Goal: Task Accomplishment & Management: Manage account settings

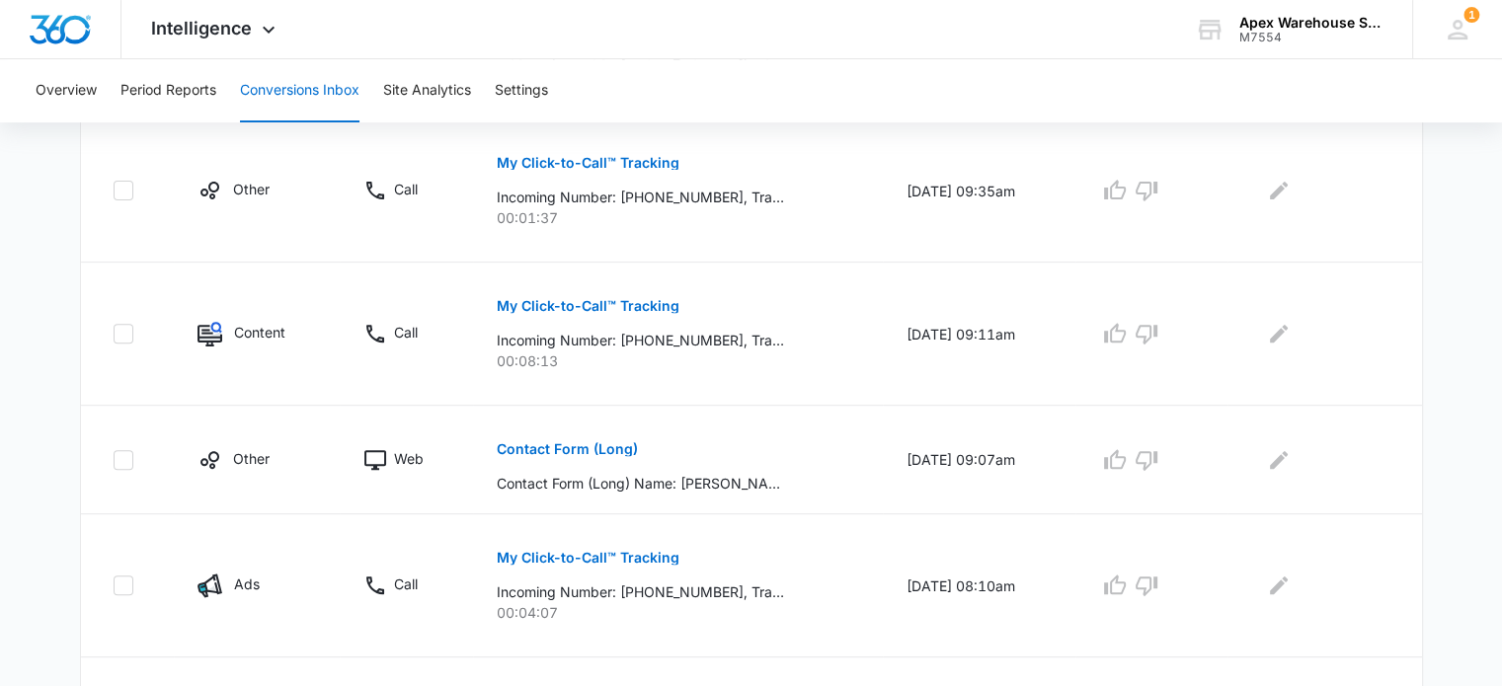
scroll to position [1288, 0]
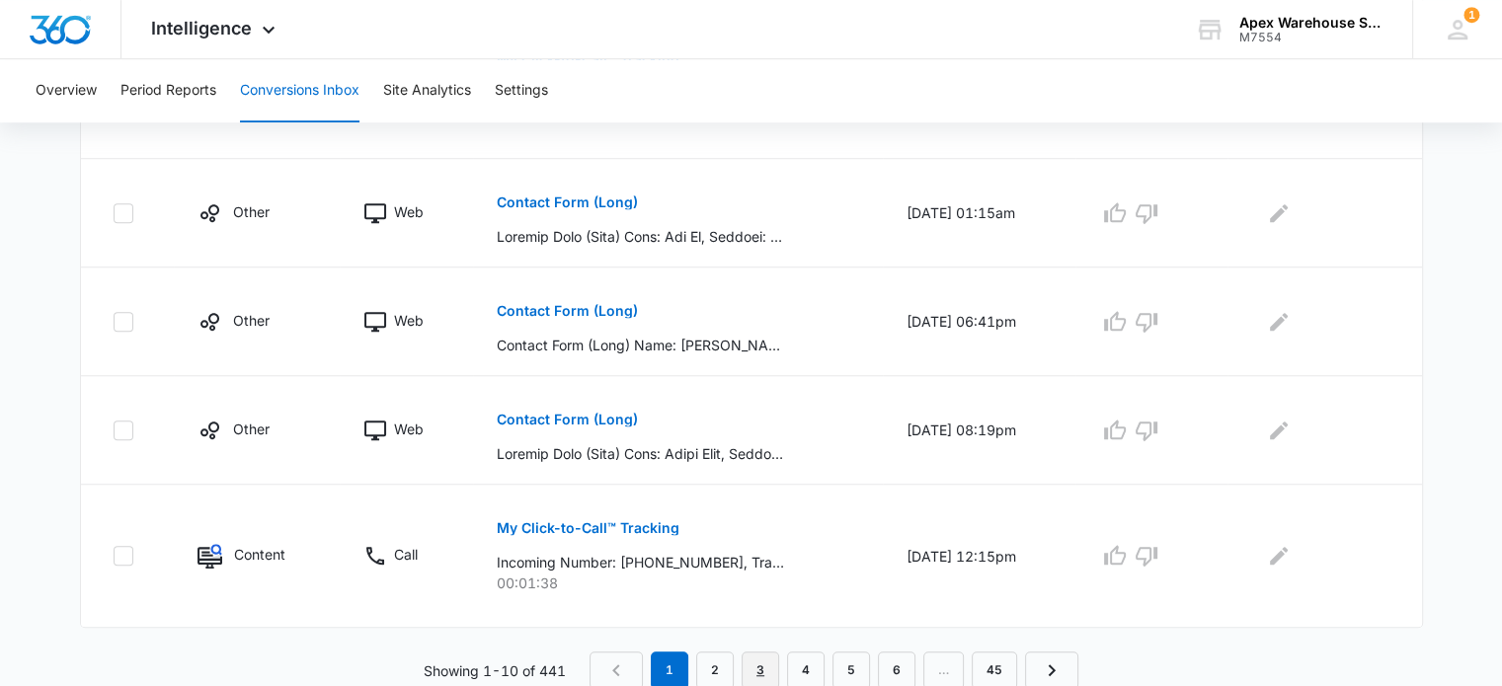
click at [770, 670] on link "3" at bounding box center [761, 671] width 38 height 38
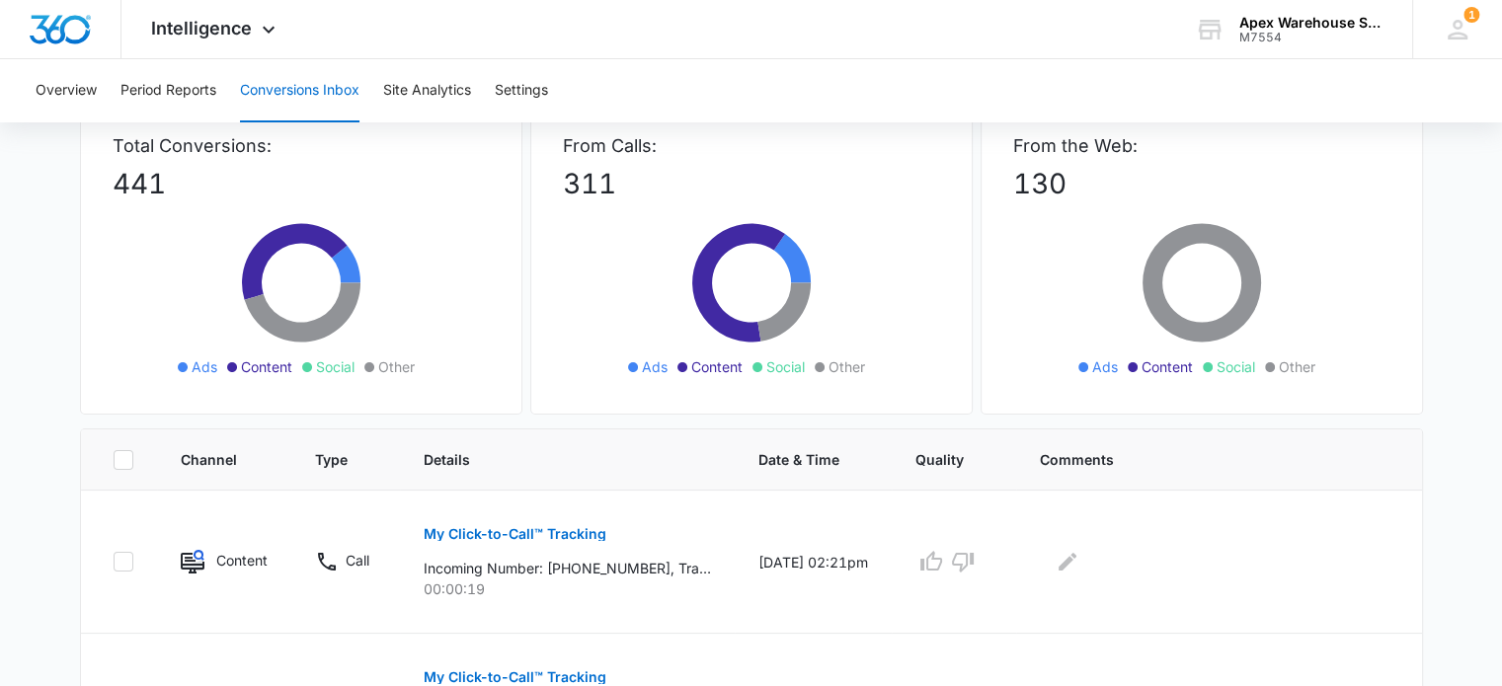
scroll to position [205, 0]
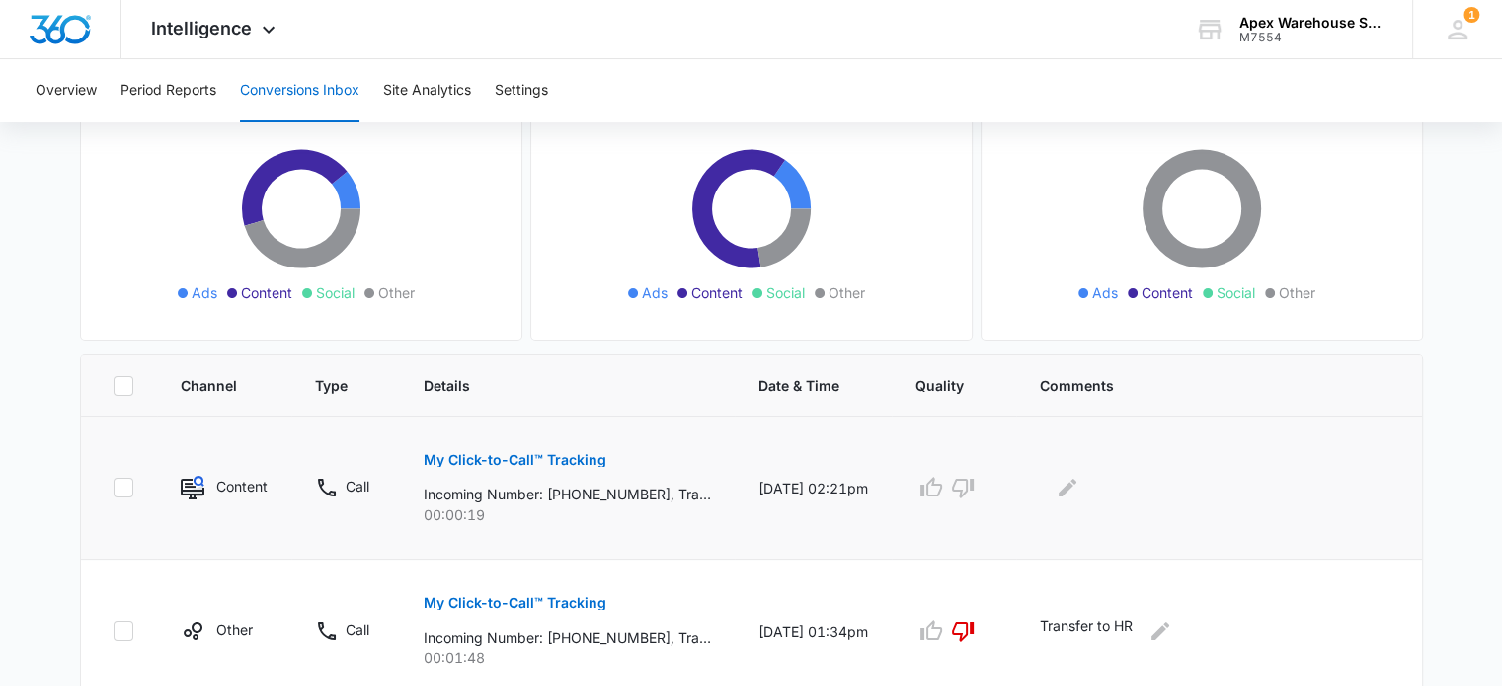
click at [565, 453] on p "My Click-to-Call™ Tracking" at bounding box center [515, 460] width 183 height 14
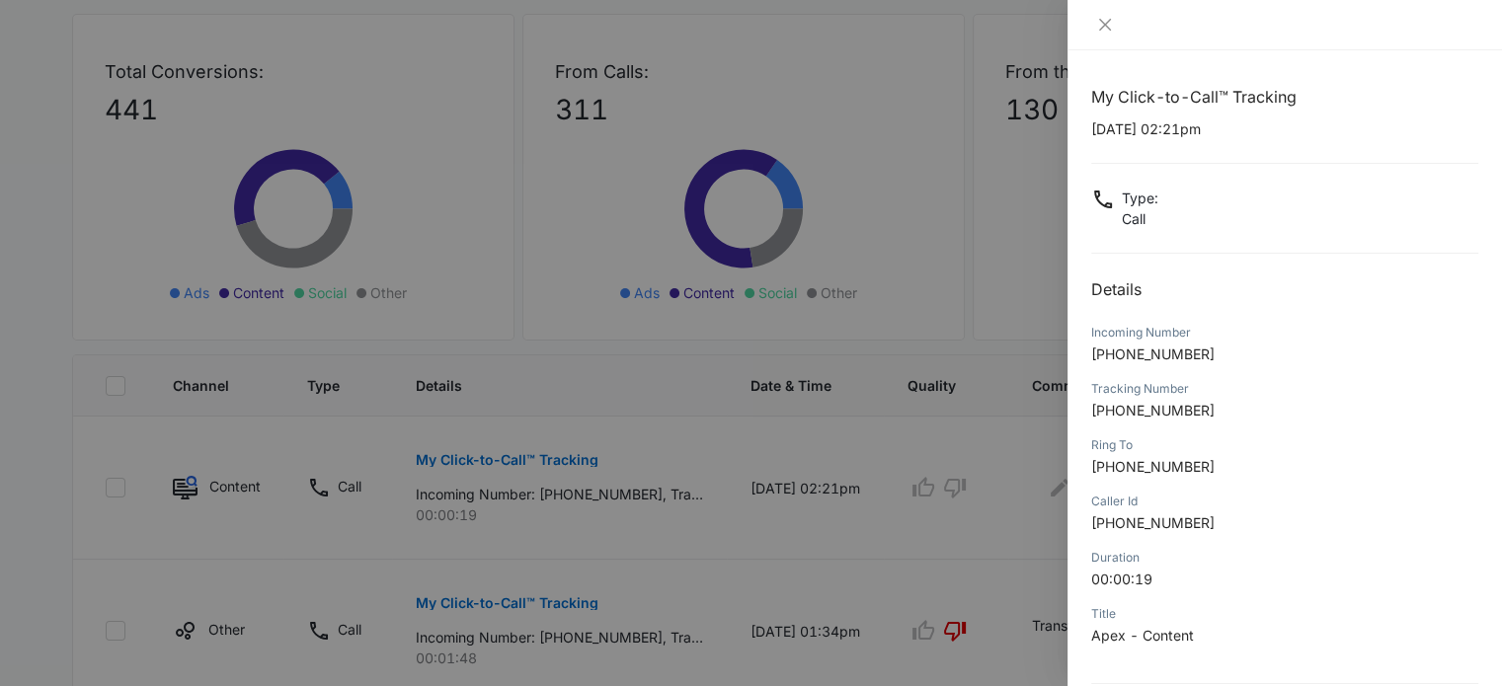
scroll to position [190, 0]
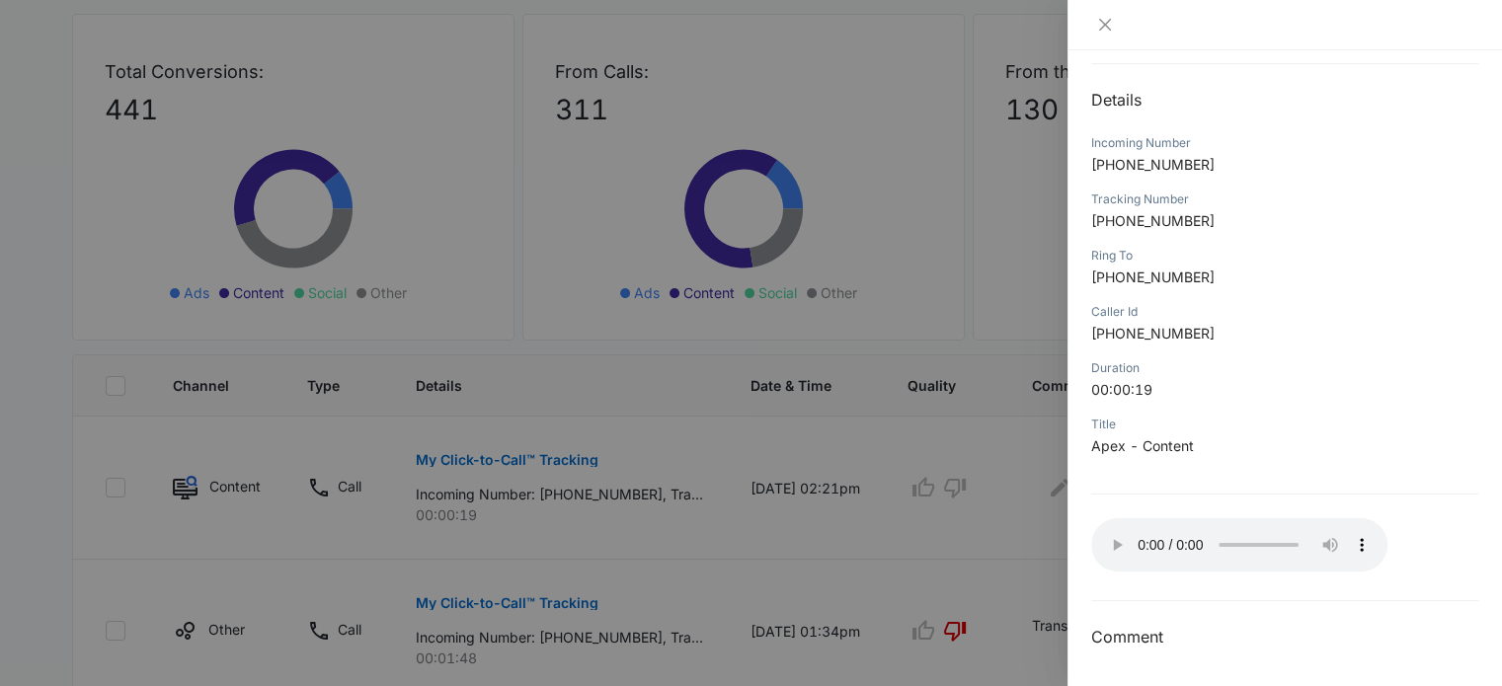
drag, startPoint x: 1021, startPoint y: 551, endPoint x: 1023, endPoint y: 508, distance: 43.5
click at [1020, 550] on div at bounding box center [751, 343] width 1502 height 686
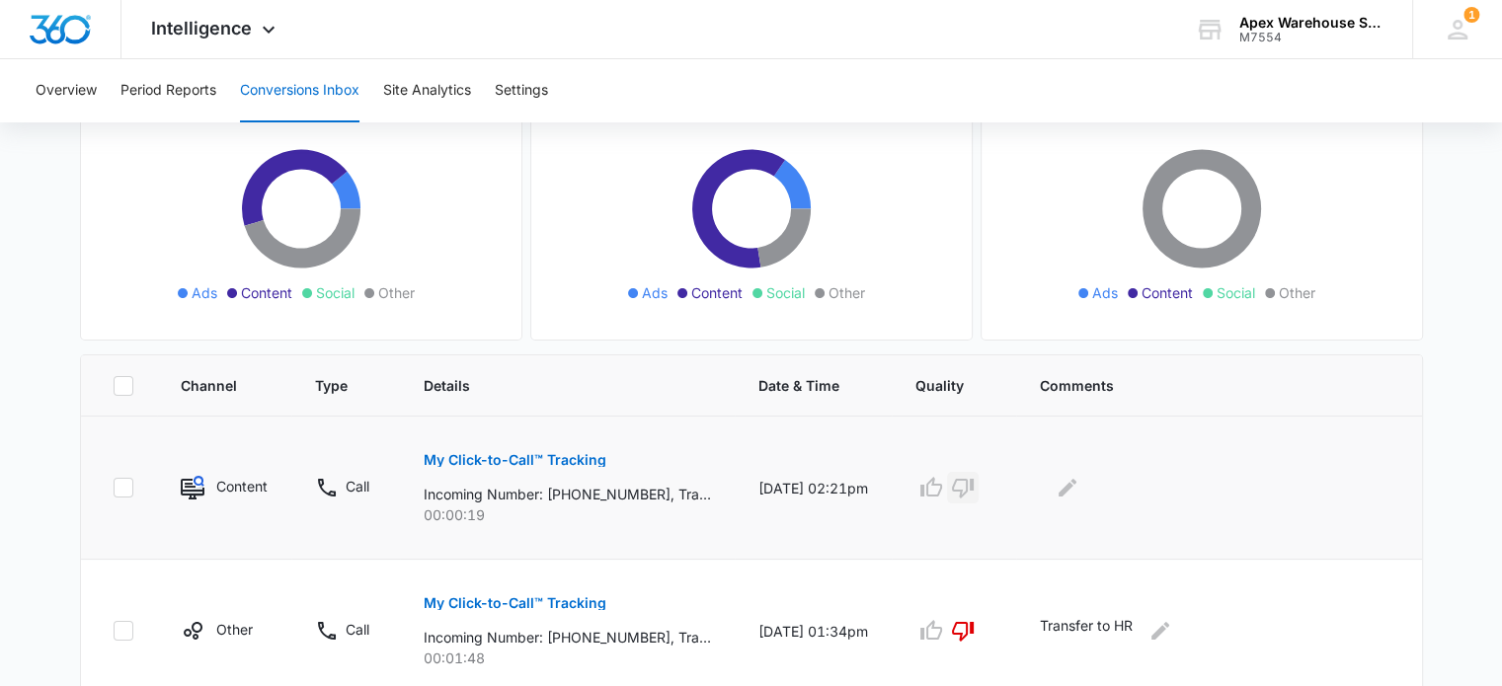
drag, startPoint x: 1019, startPoint y: 489, endPoint x: 1031, endPoint y: 486, distance: 12.2
click at [974, 489] on icon "button" at bounding box center [963, 489] width 22 height 20
click at [1083, 477] on button "Edit Comments" at bounding box center [1068, 488] width 32 height 32
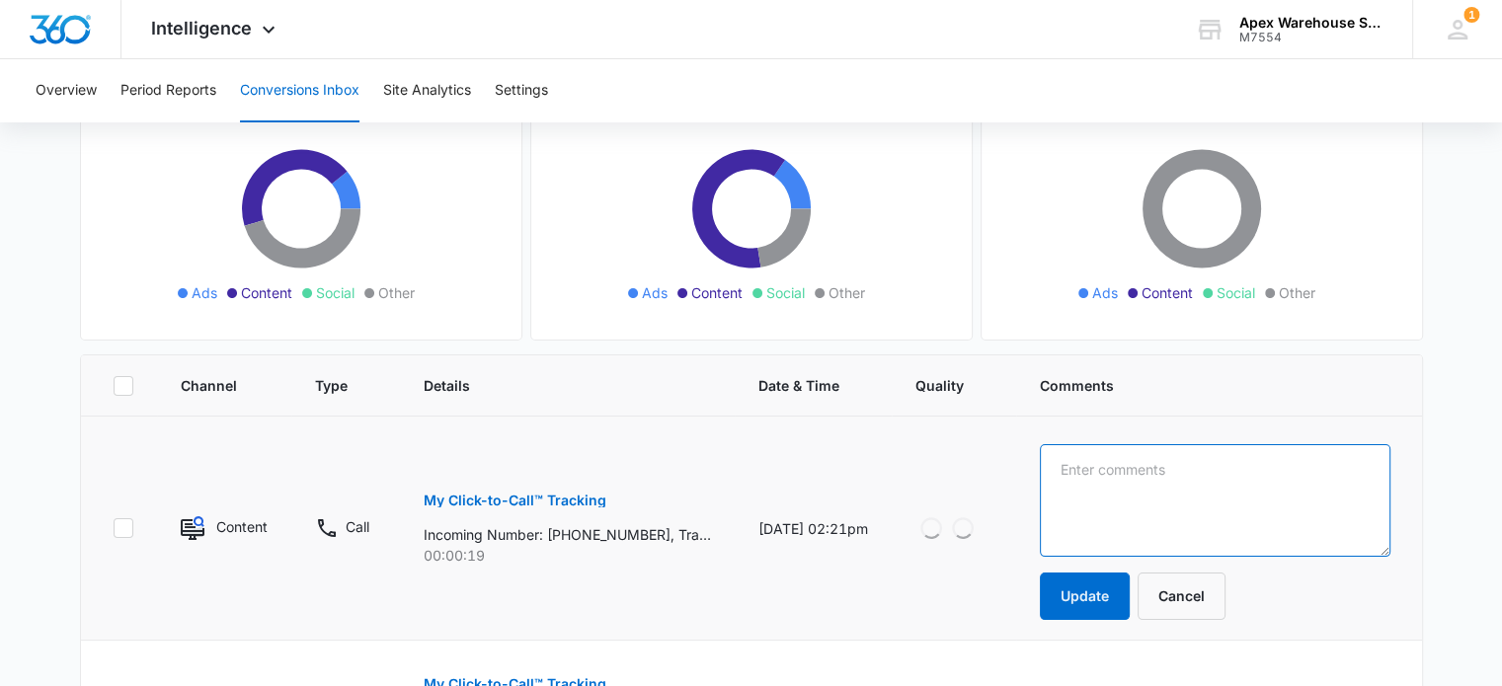
click at [1135, 497] on textarea at bounding box center [1215, 500] width 351 height 113
type textarea "hang up"
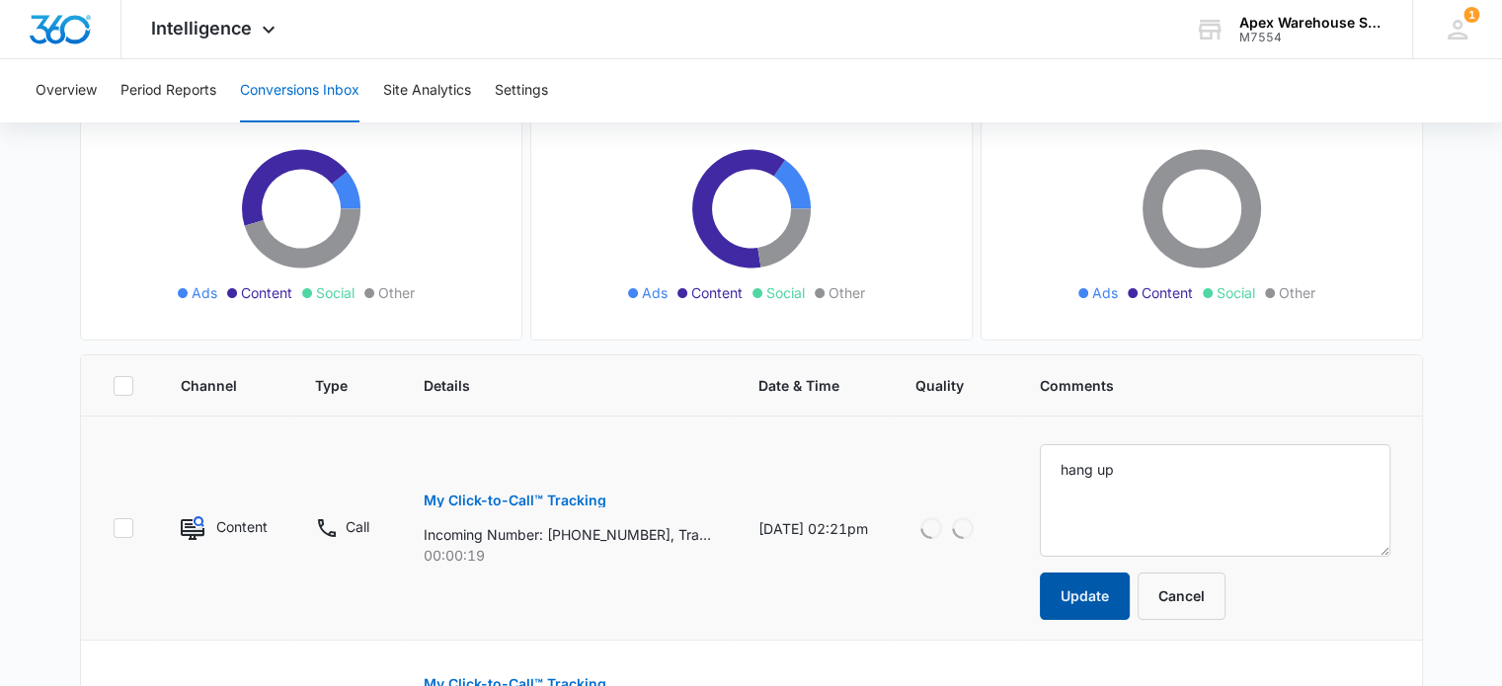
click at [1130, 587] on button "Update" at bounding box center [1085, 596] width 90 height 47
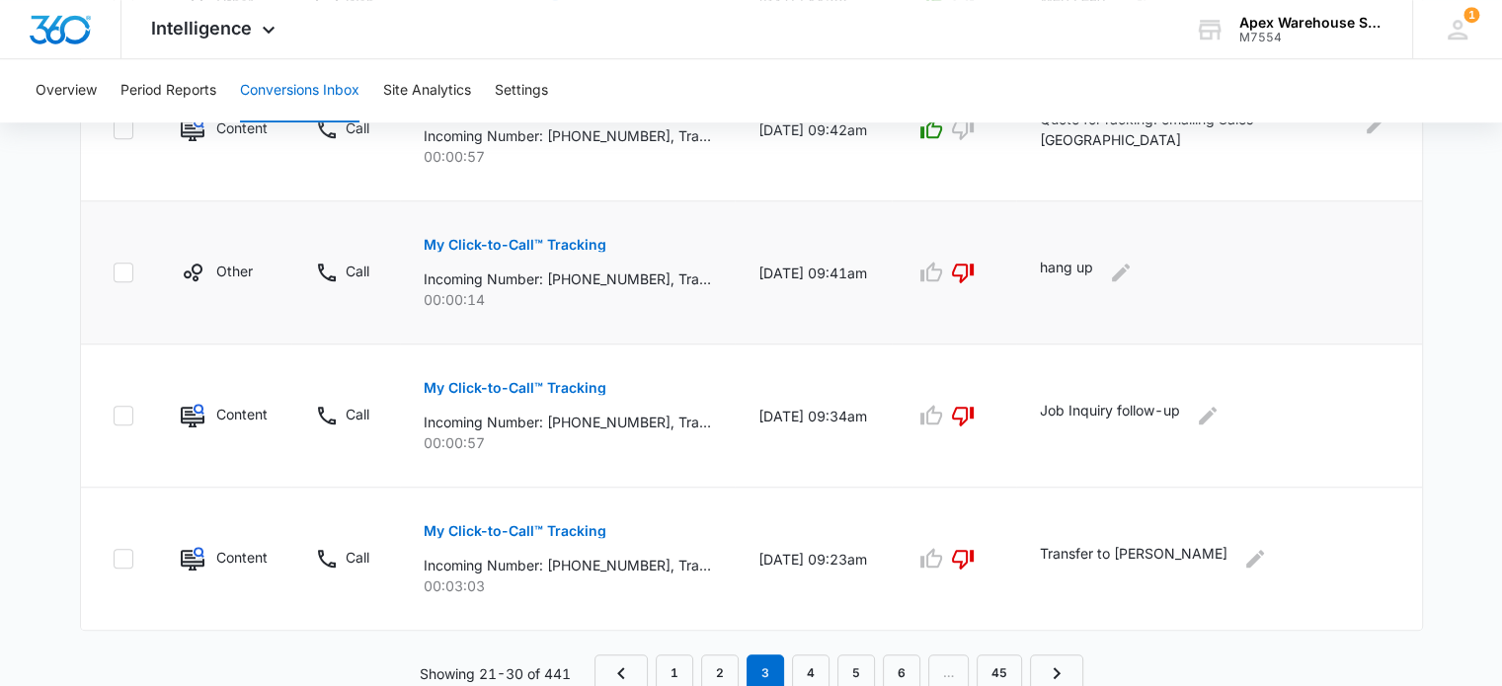
scroll to position [1471, 0]
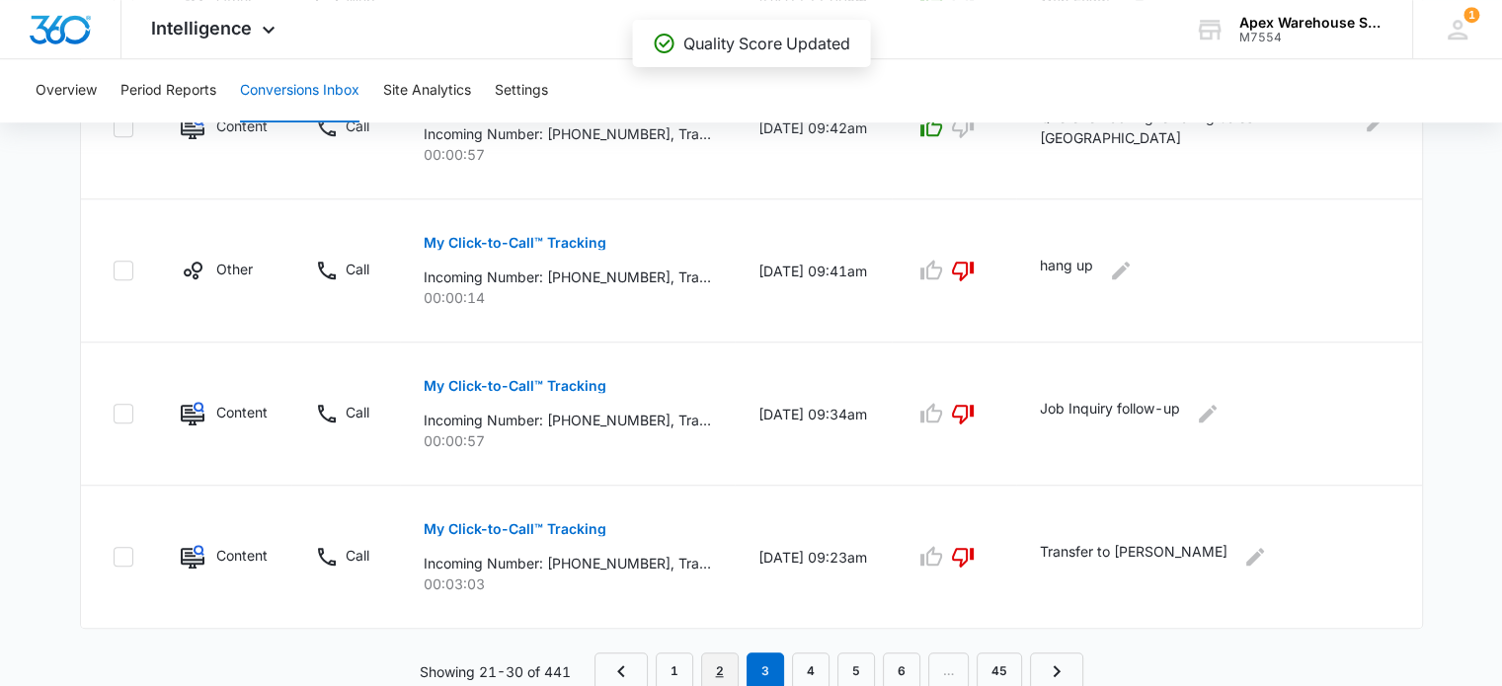
drag, startPoint x: 716, startPoint y: 660, endPoint x: 731, endPoint y: 651, distance: 17.3
click at [717, 661] on link "2" at bounding box center [720, 672] width 38 height 38
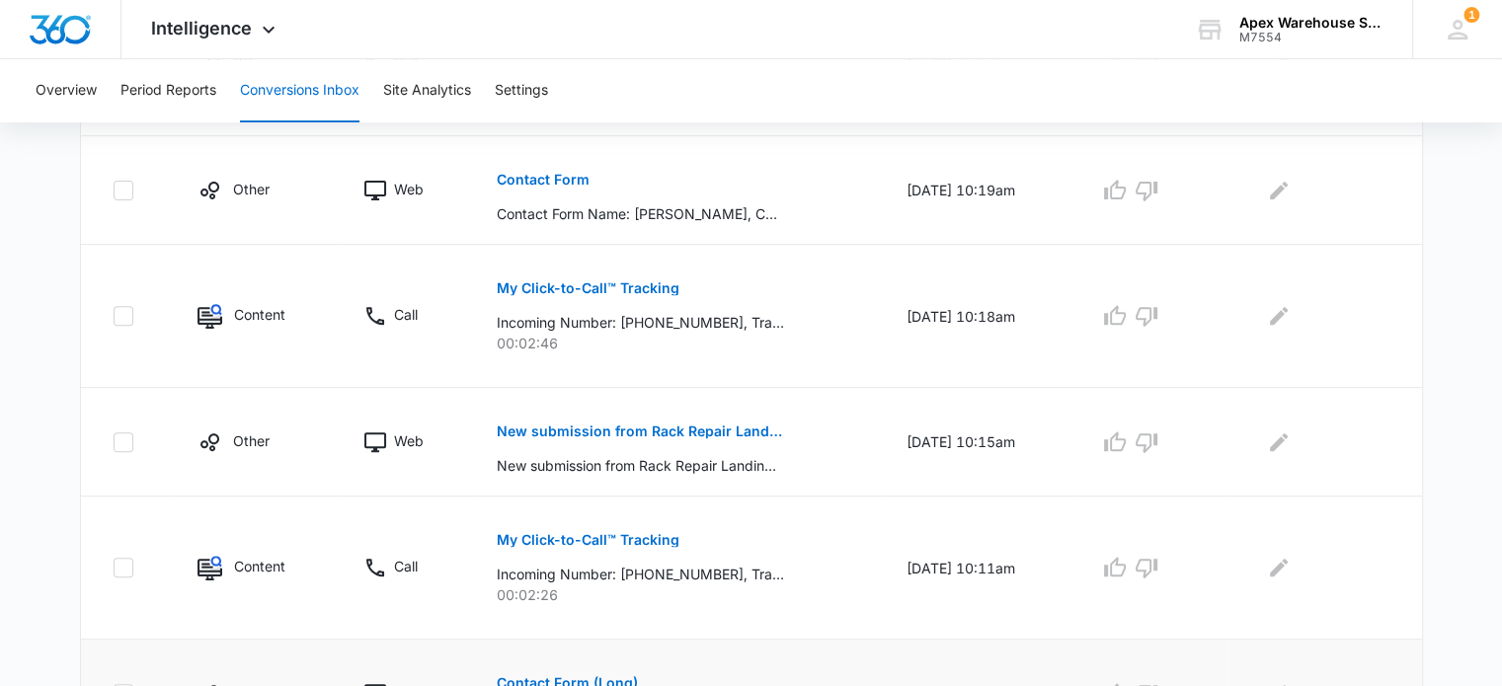
scroll to position [1288, 0]
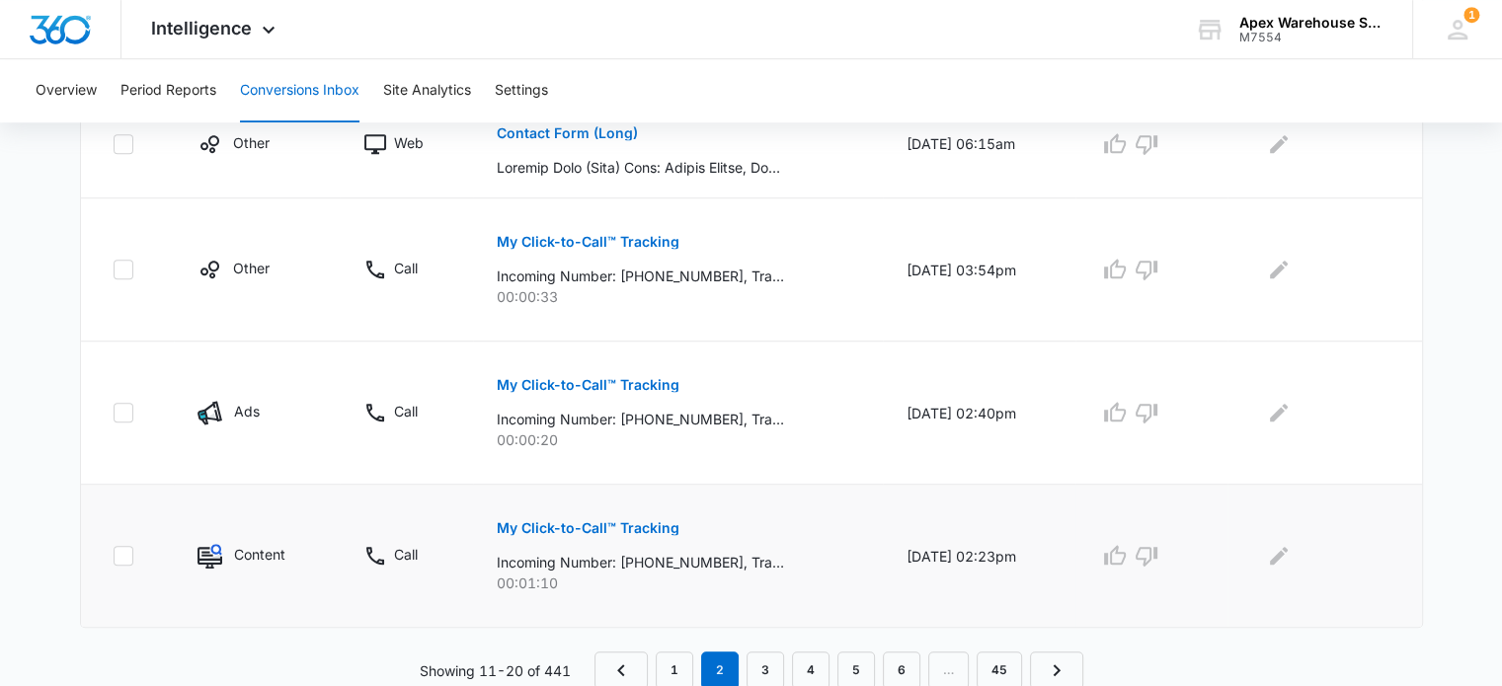
click at [604, 536] on button "My Click-to-Call™ Tracking" at bounding box center [588, 528] width 183 height 47
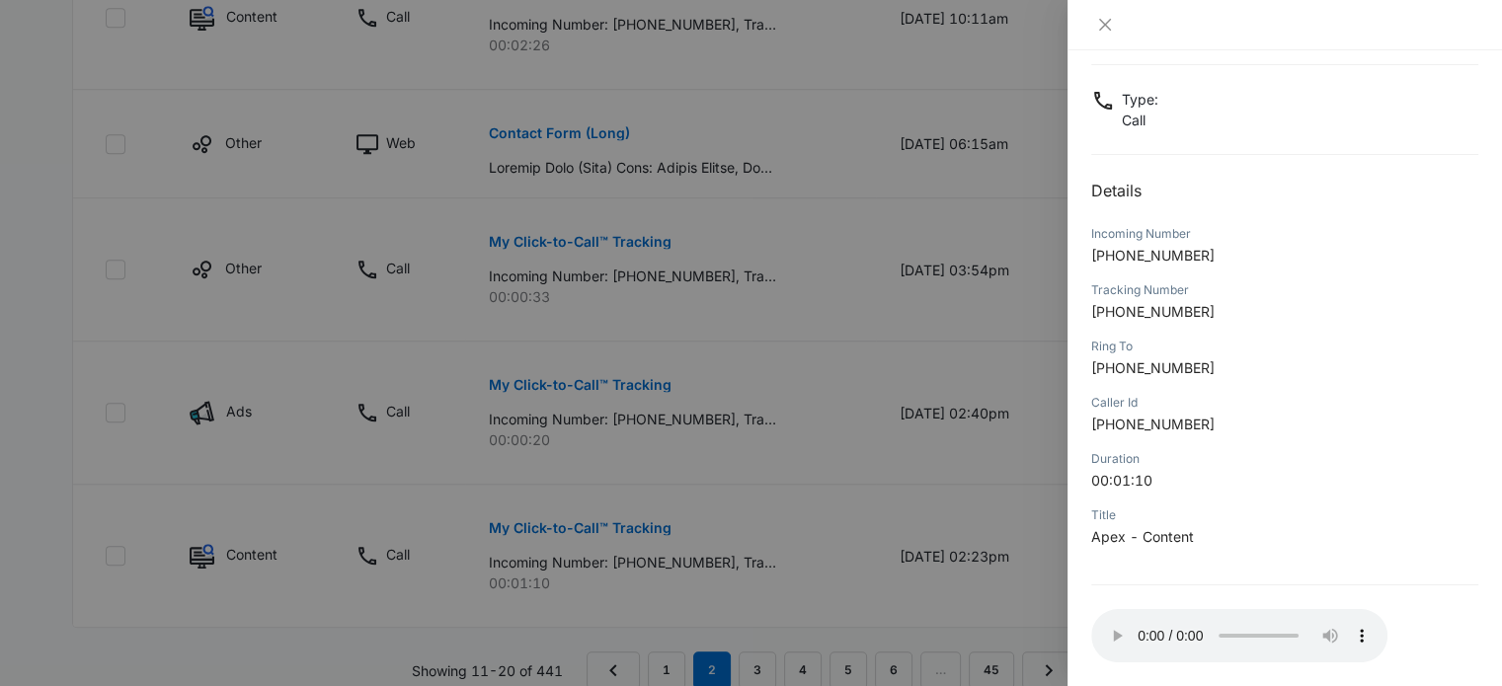
scroll to position [190, 0]
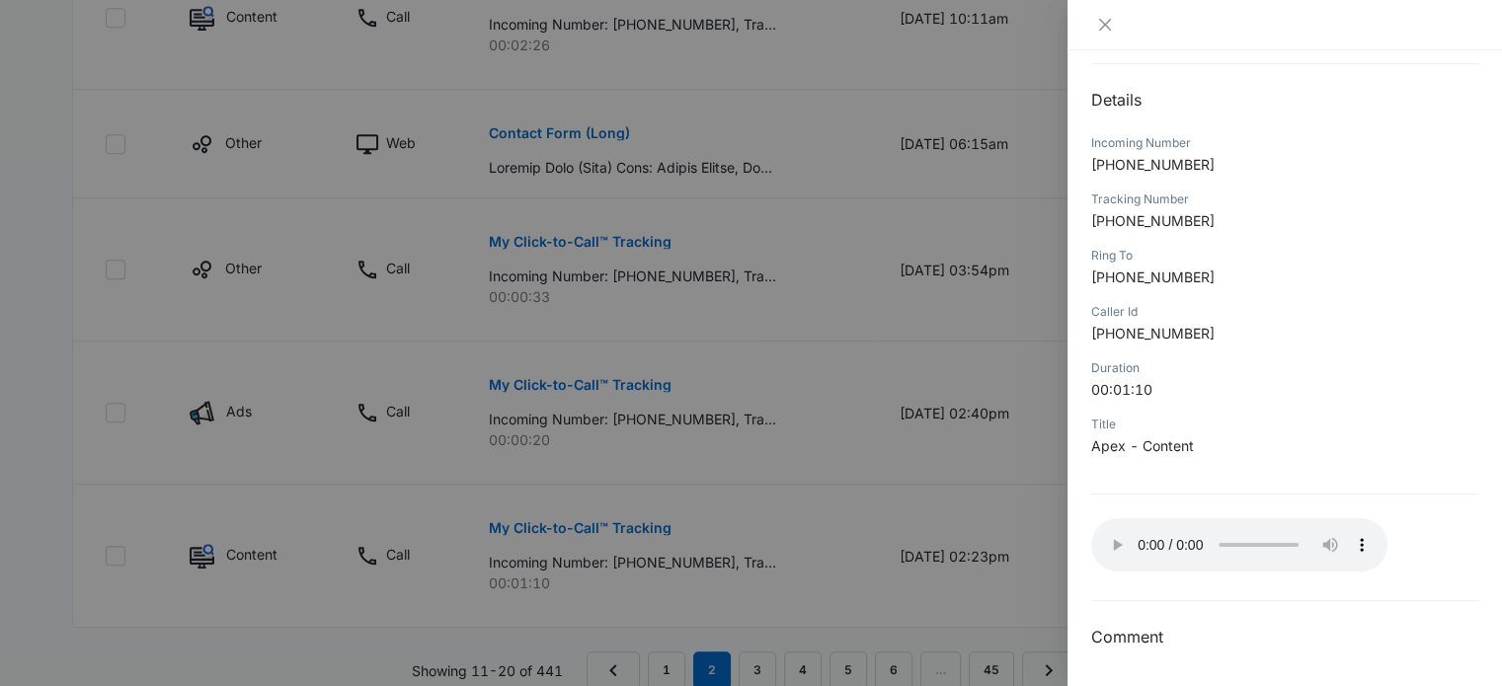
click at [946, 580] on div at bounding box center [751, 343] width 1502 height 686
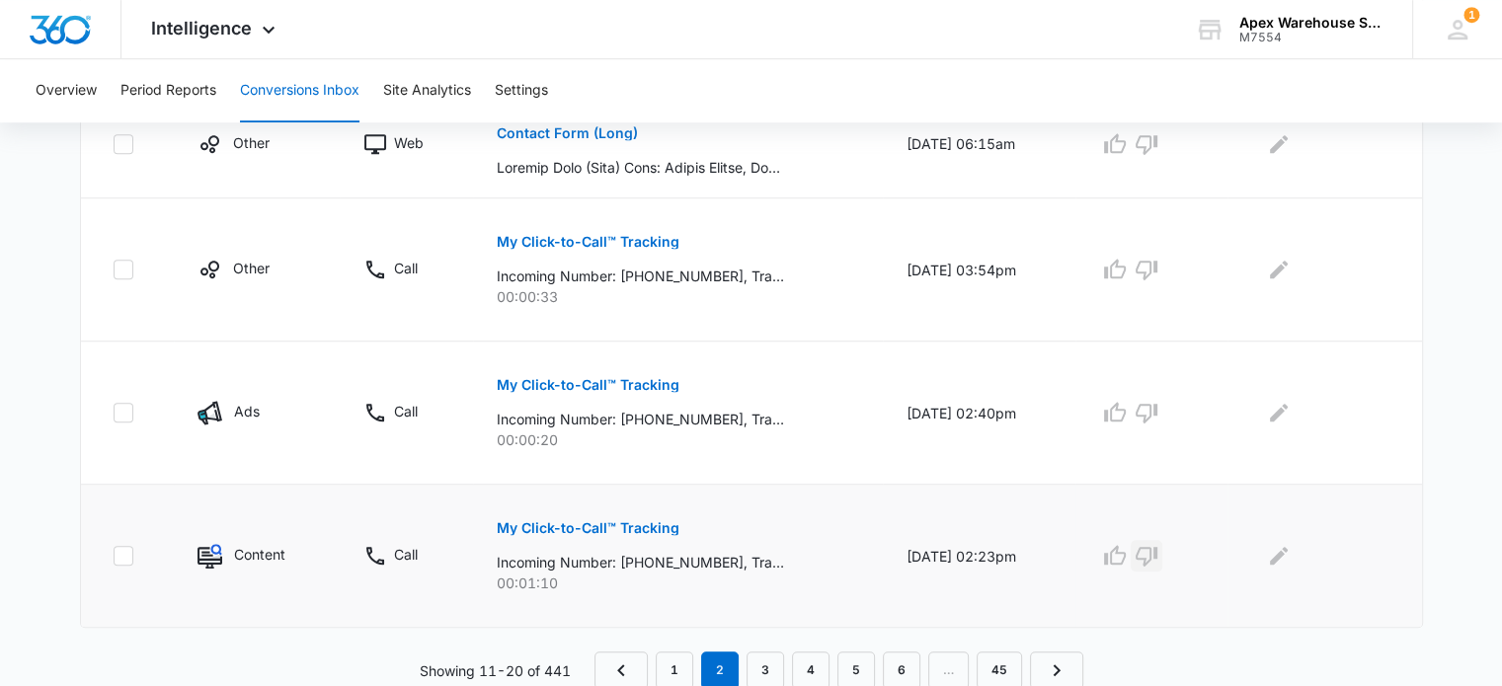
click at [1157, 552] on icon "button" at bounding box center [1146, 557] width 22 height 20
click at [1288, 554] on icon "Edit Comments" at bounding box center [1279, 556] width 18 height 18
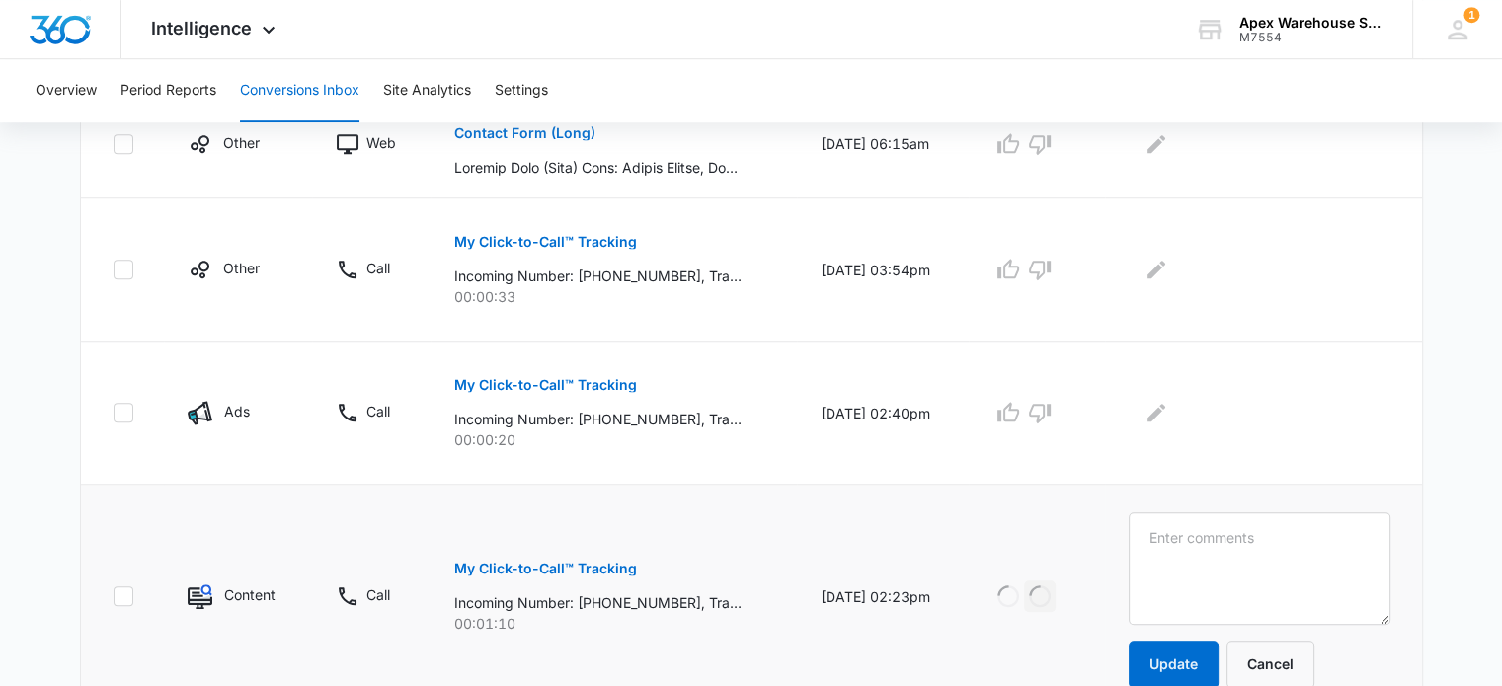
click at [1288, 567] on textarea at bounding box center [1260, 568] width 262 height 113
type textarea "VM: no vm left"
click at [1215, 654] on button "Update" at bounding box center [1174, 664] width 90 height 47
click at [526, 374] on button "My Click-to-Call™ Tracking" at bounding box center [545, 384] width 183 height 47
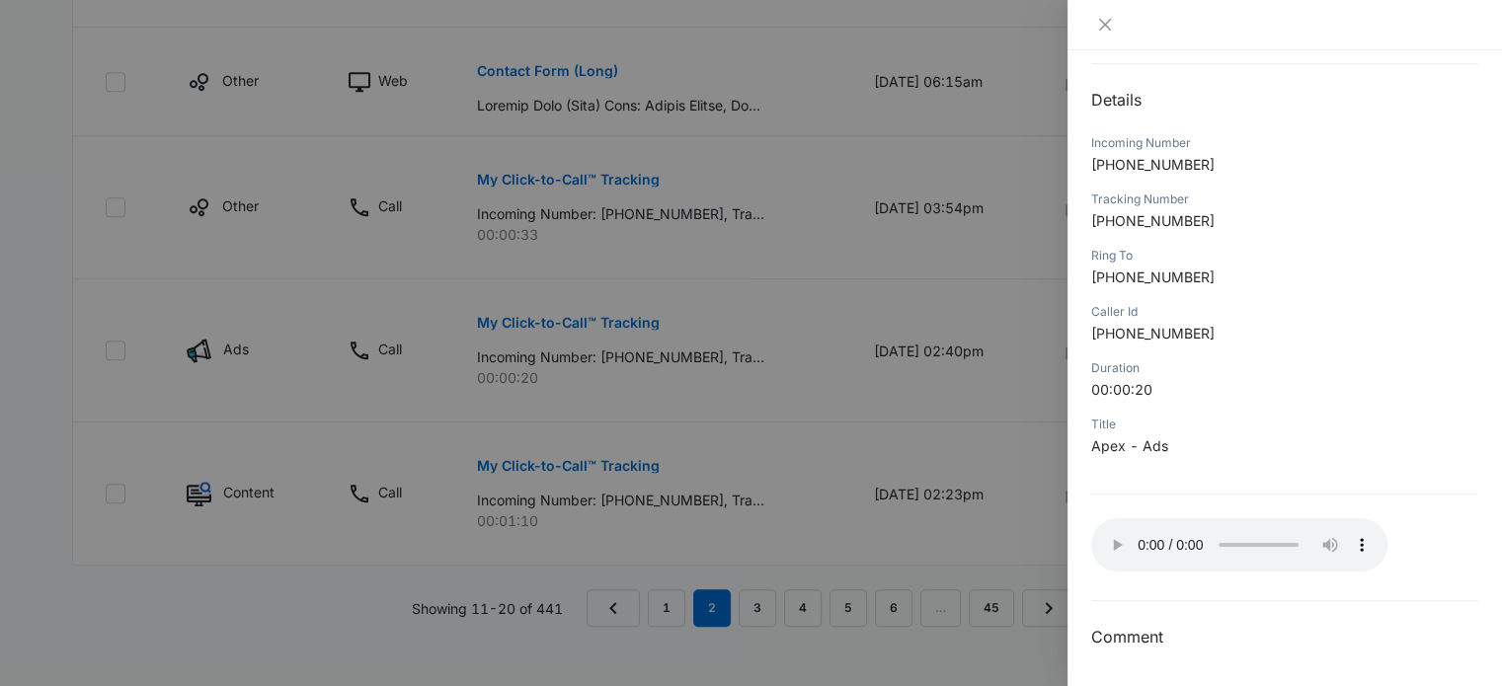
click at [1006, 519] on div at bounding box center [751, 343] width 1502 height 686
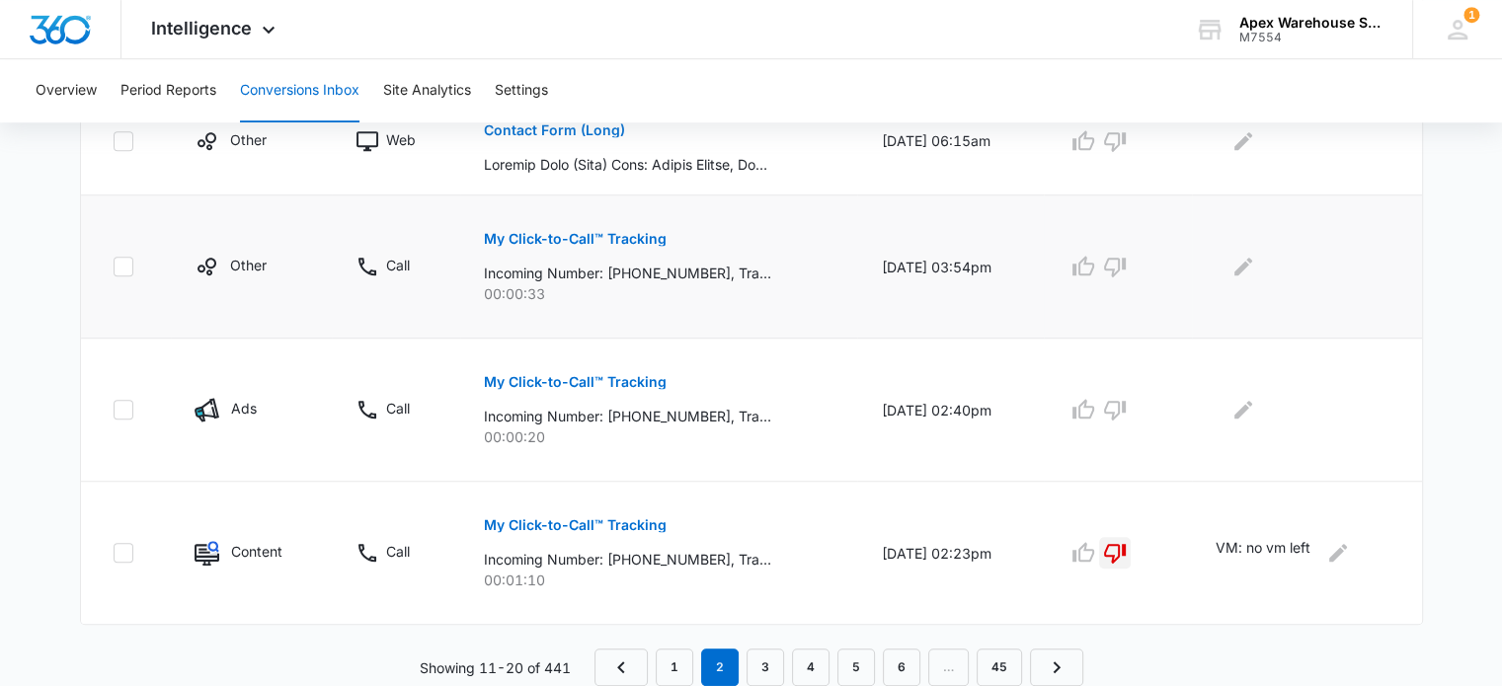
scroll to position [1288, 0]
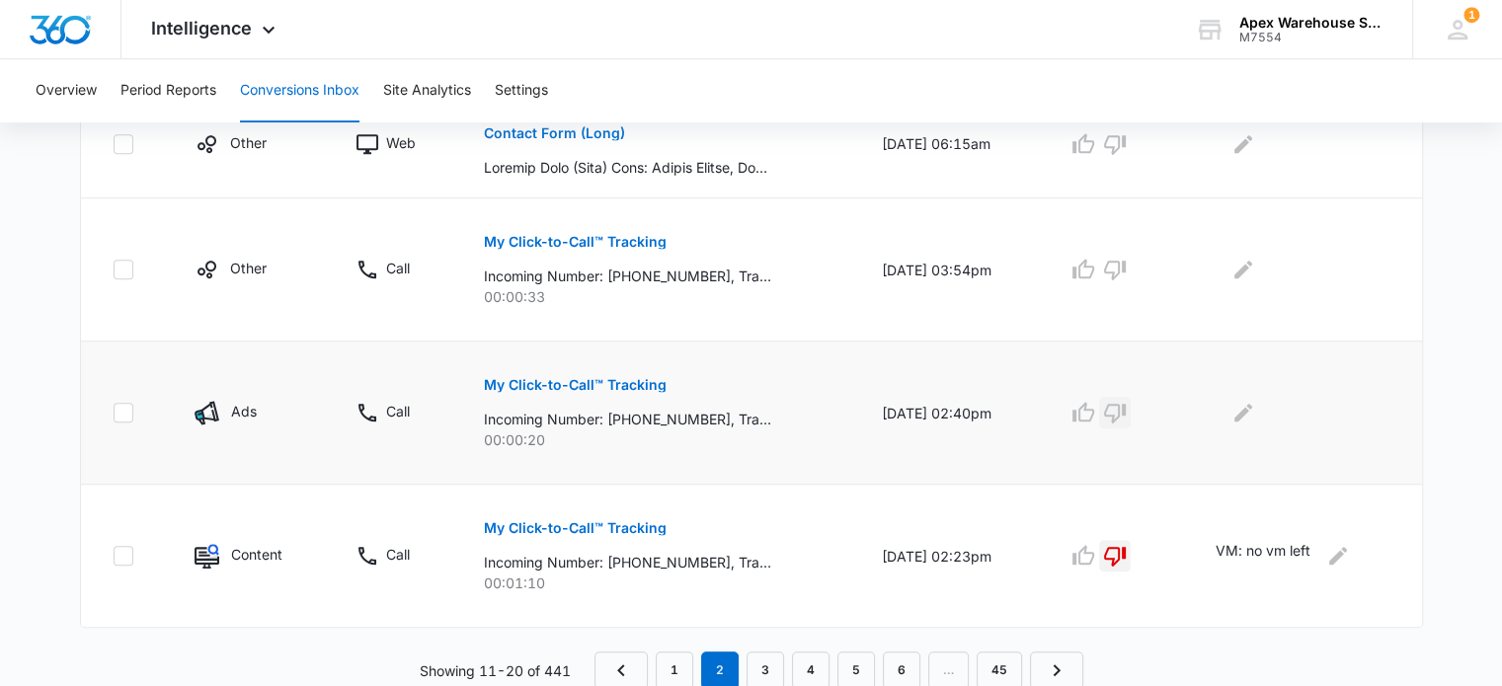
click at [1126, 410] on icon "button" at bounding box center [1115, 414] width 22 height 20
click at [1255, 418] on icon "Edit Comments" at bounding box center [1243, 413] width 24 height 24
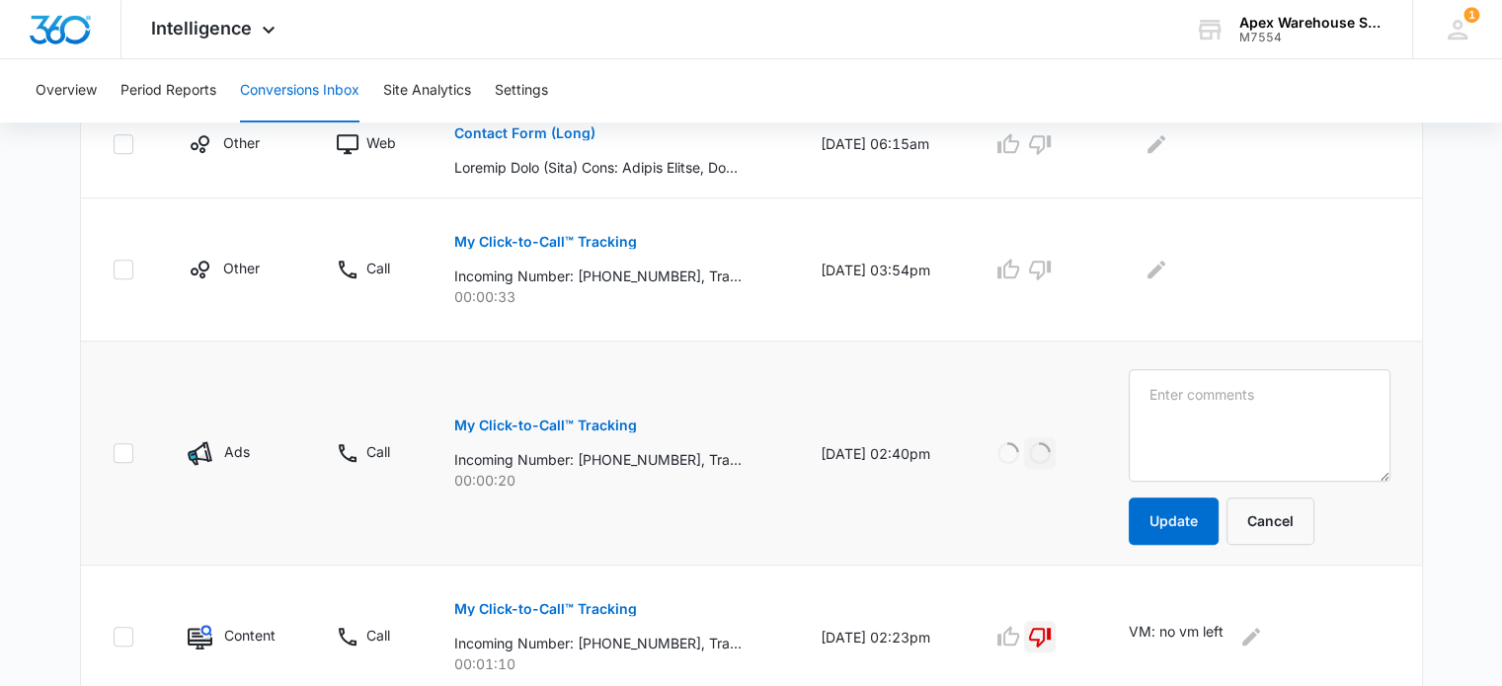
click at [1258, 418] on textarea at bounding box center [1260, 425] width 262 height 113
type textarea "hang up"
click at [624, 239] on p "My Click-to-Call™ Tracking" at bounding box center [545, 242] width 183 height 14
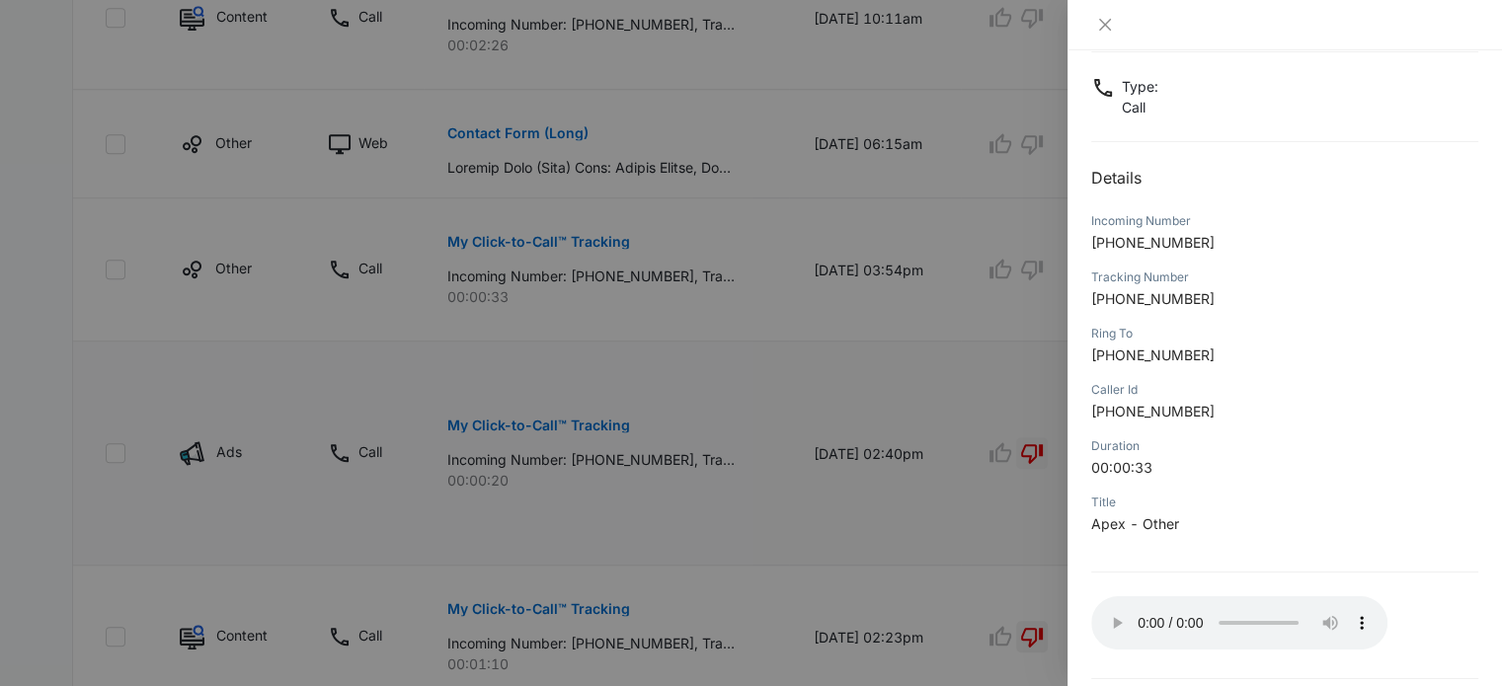
scroll to position [190, 0]
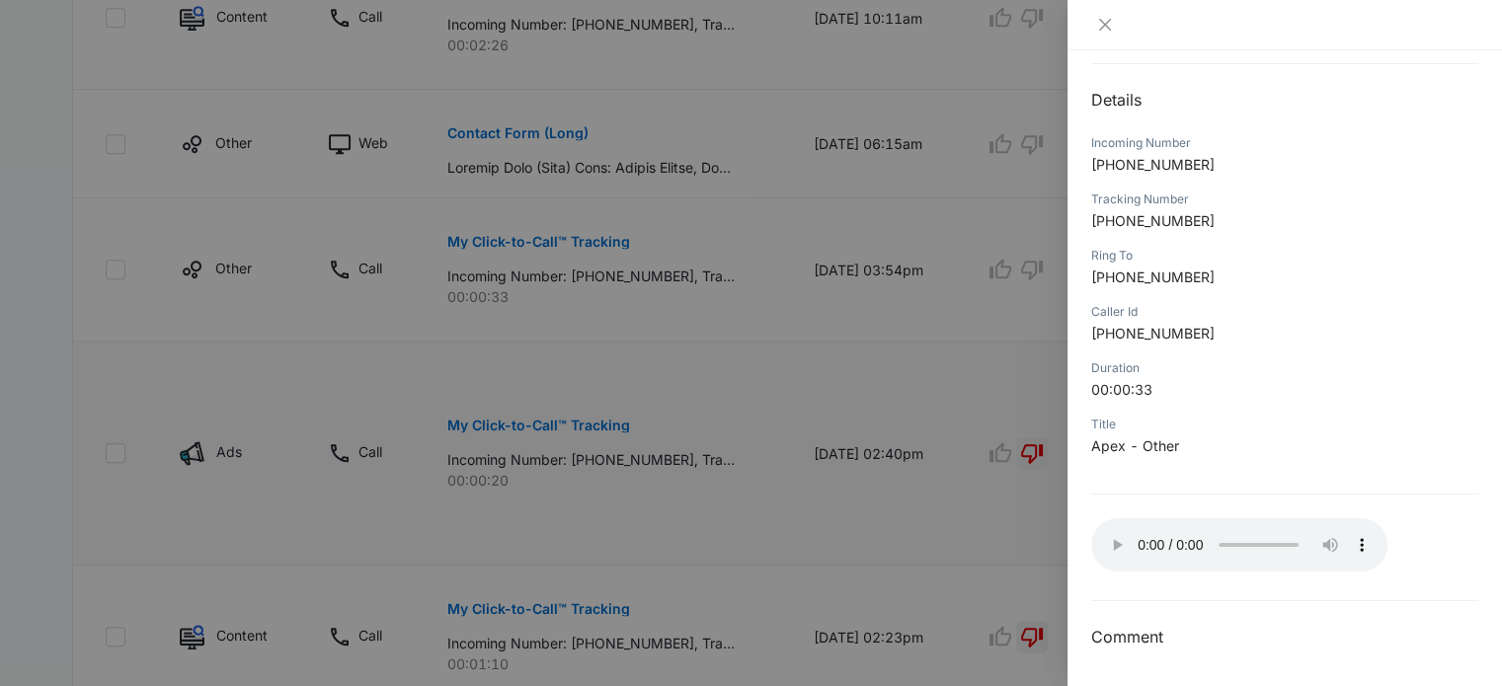
click at [956, 526] on div at bounding box center [751, 343] width 1502 height 686
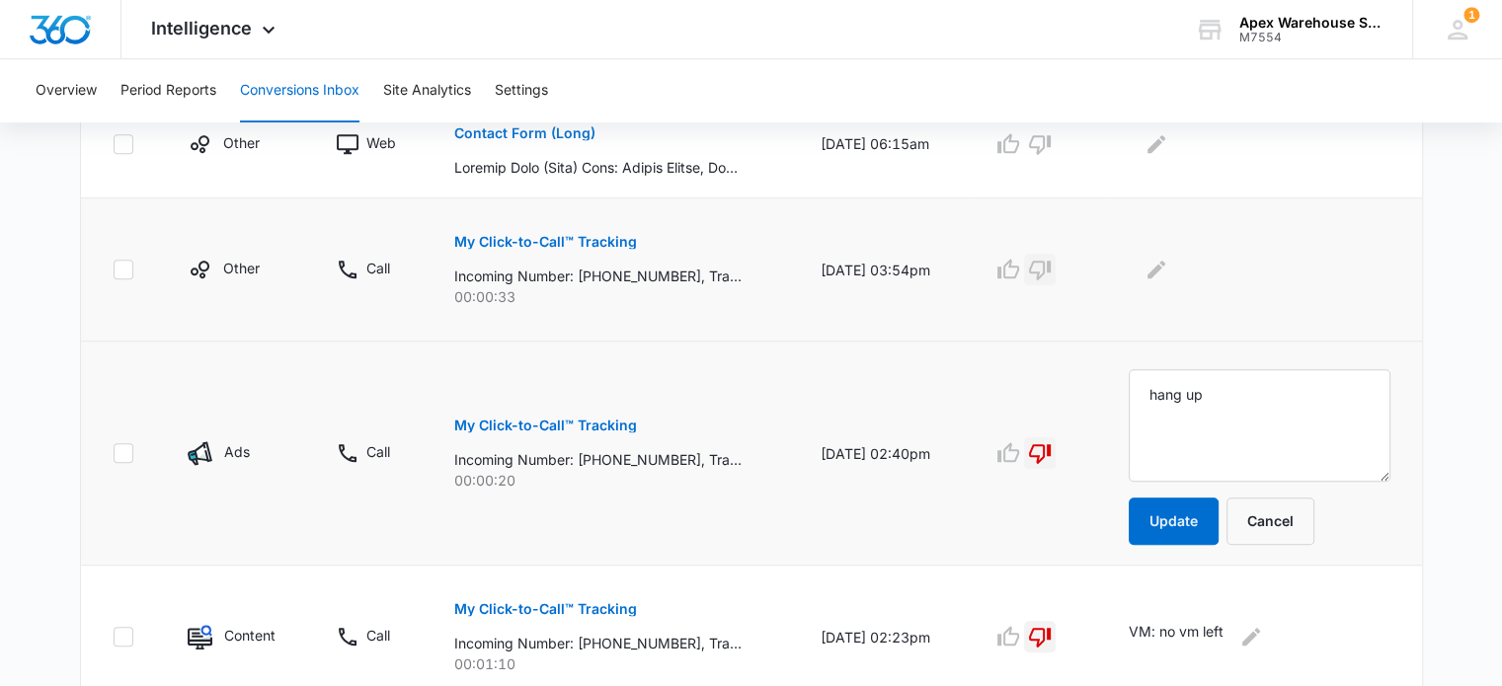
click at [1056, 272] on button "button" at bounding box center [1040, 270] width 32 height 32
click at [1168, 267] on icon "Edit Comments" at bounding box center [1156, 270] width 24 height 24
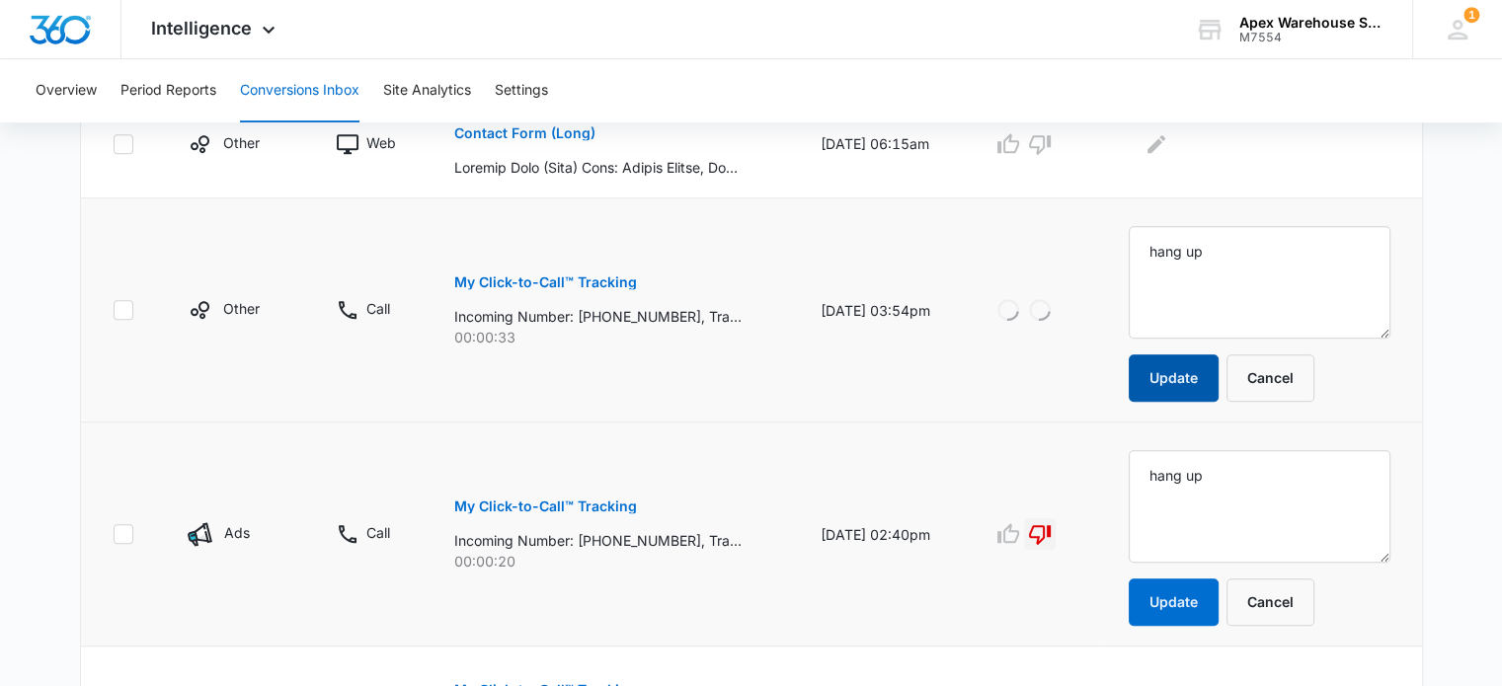
type textarea "hang up"
click at [1202, 372] on button "Update" at bounding box center [1174, 377] width 90 height 47
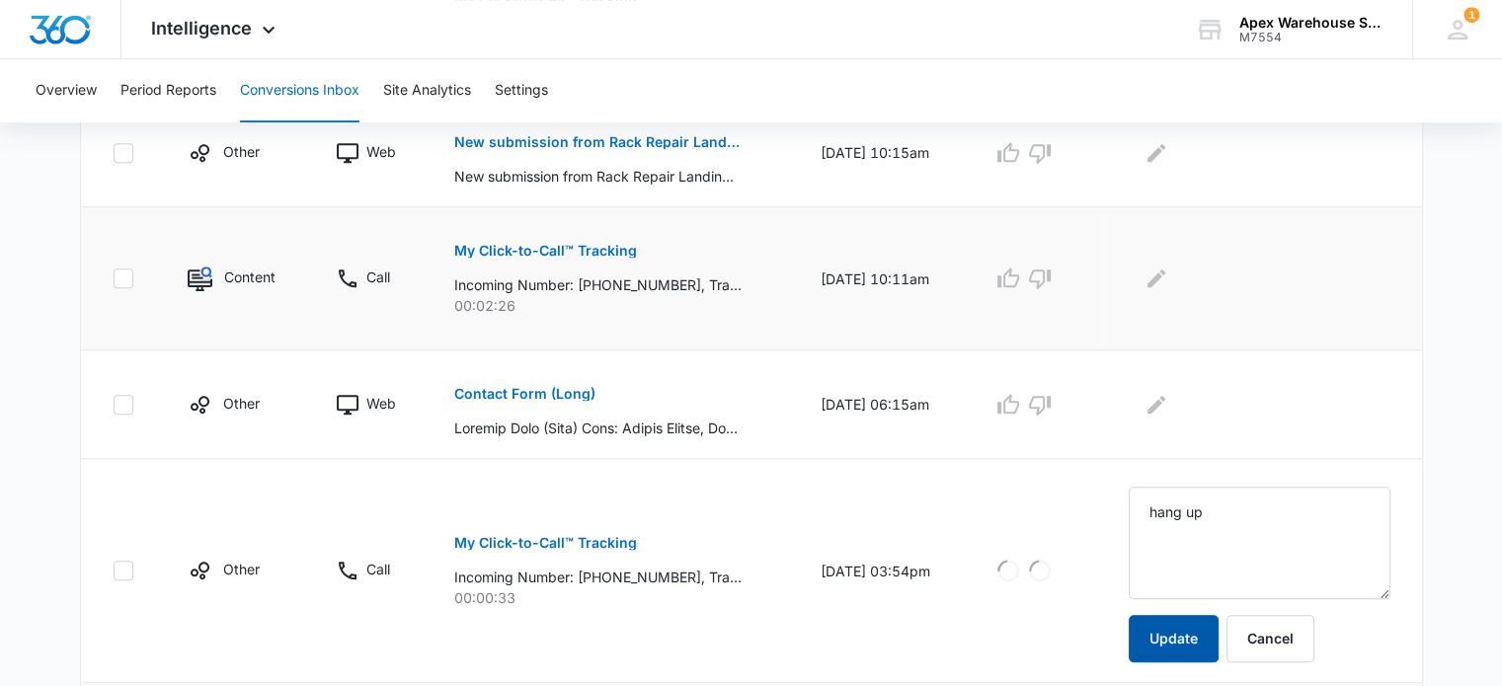
scroll to position [991, 0]
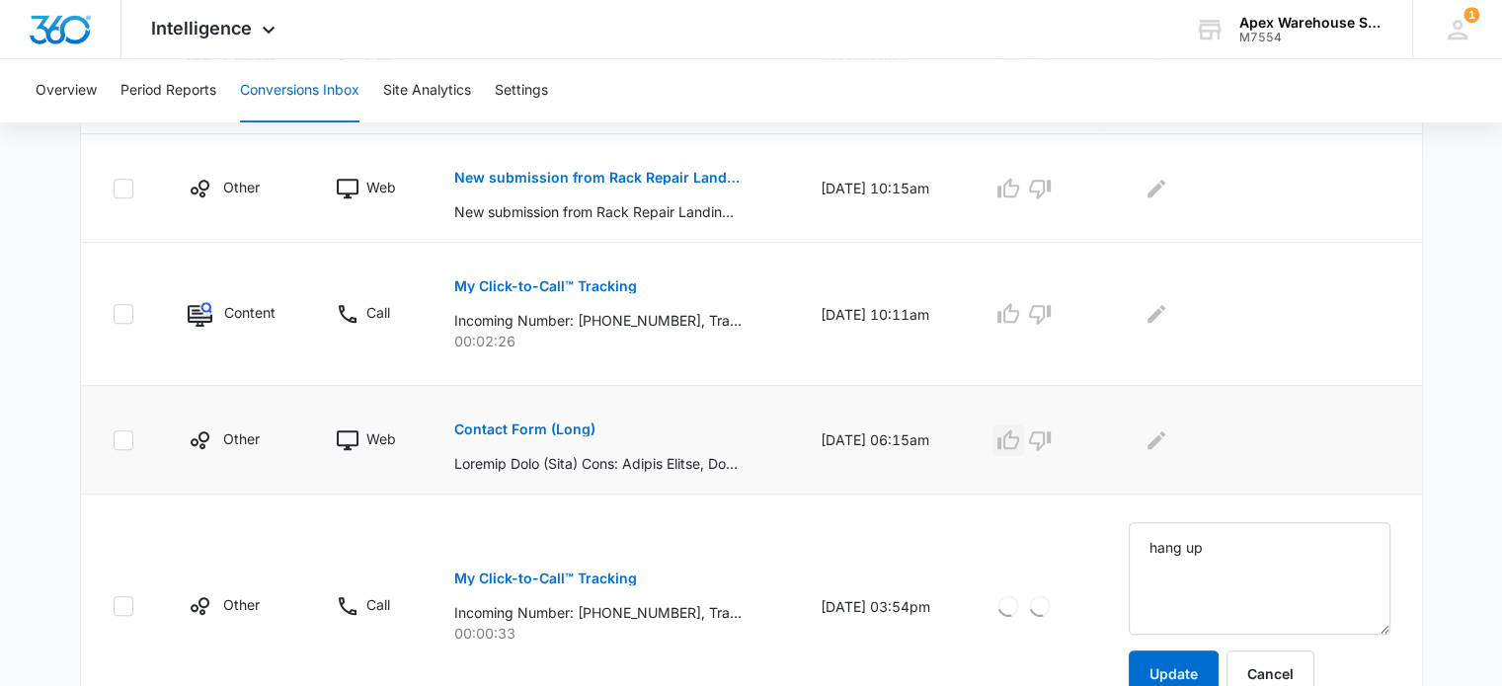
click at [1019, 434] on icon "button" at bounding box center [1008, 440] width 22 height 20
click at [1168, 434] on icon "Edit Comments" at bounding box center [1156, 441] width 24 height 24
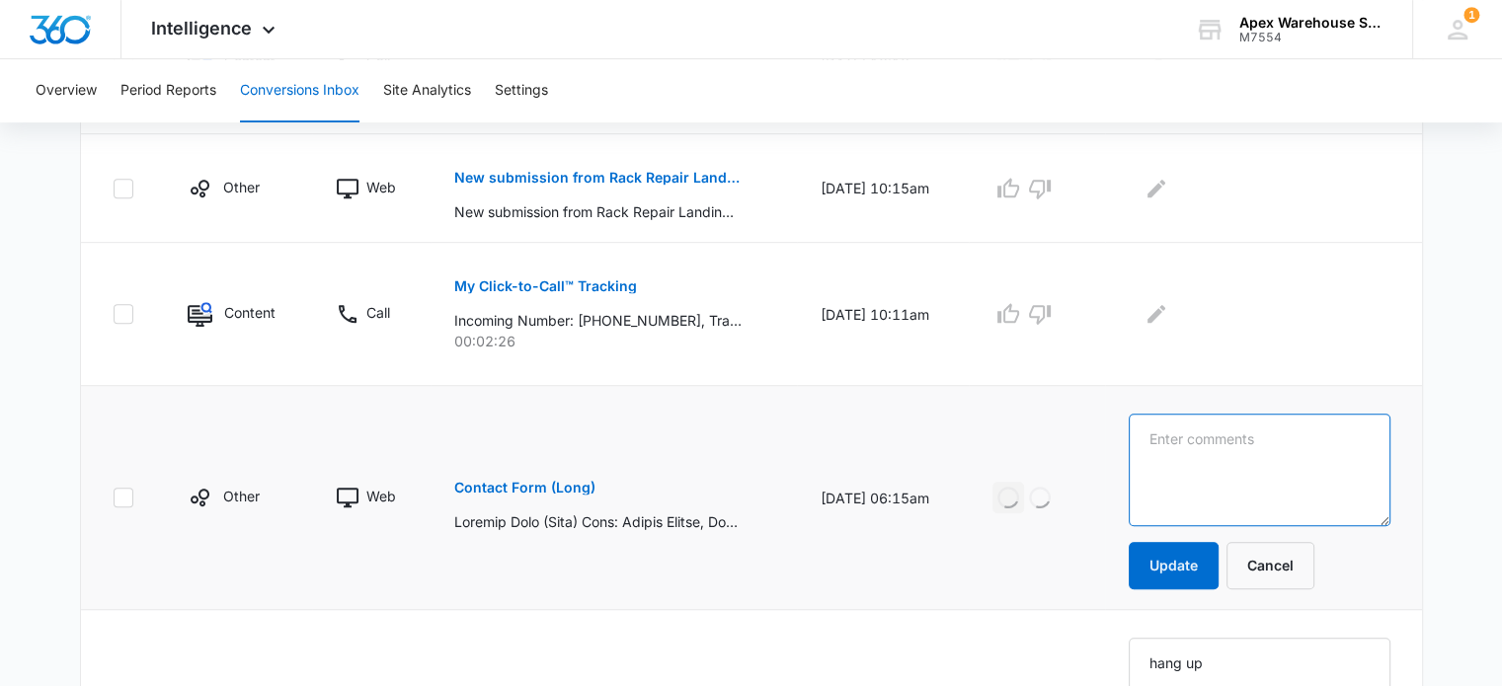
click at [1187, 434] on textarea at bounding box center [1260, 470] width 262 height 113
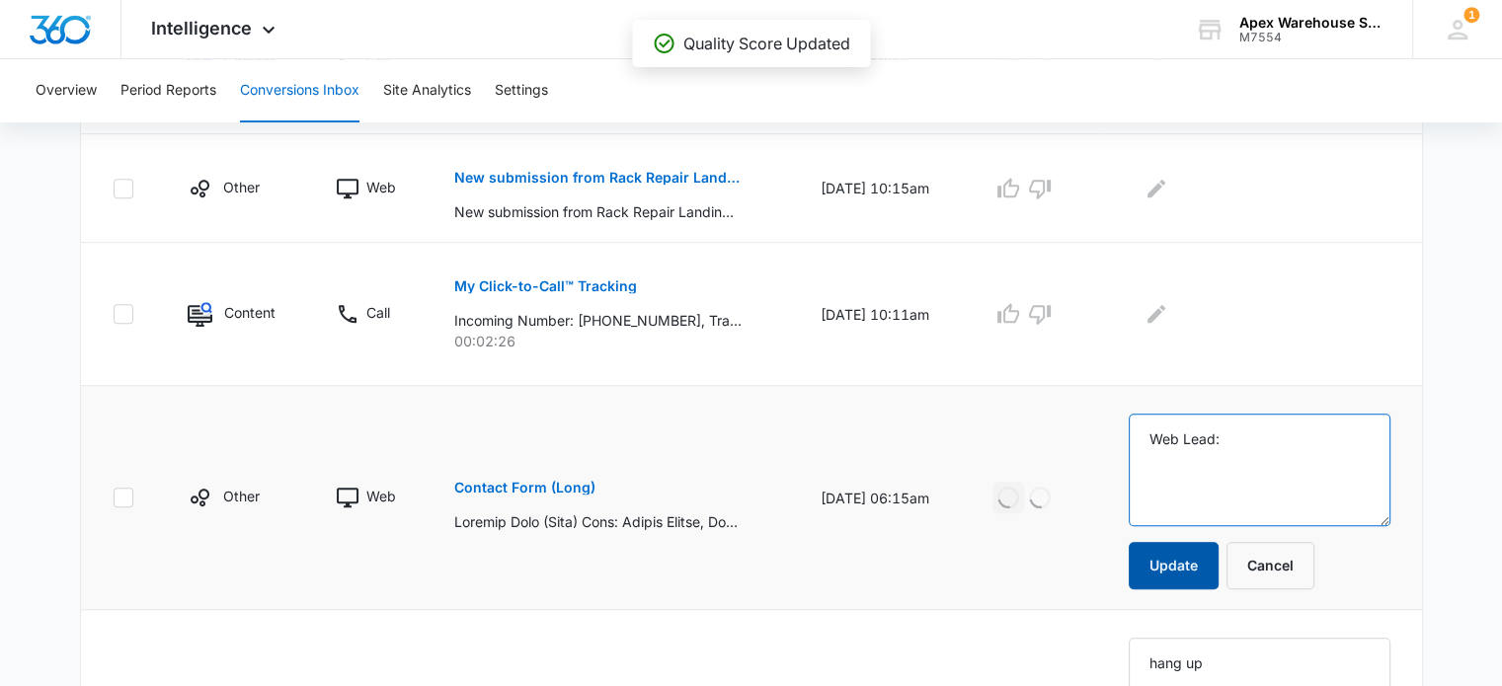
type textarea "Web Lead:"
click at [1209, 568] on button "Update" at bounding box center [1174, 565] width 90 height 47
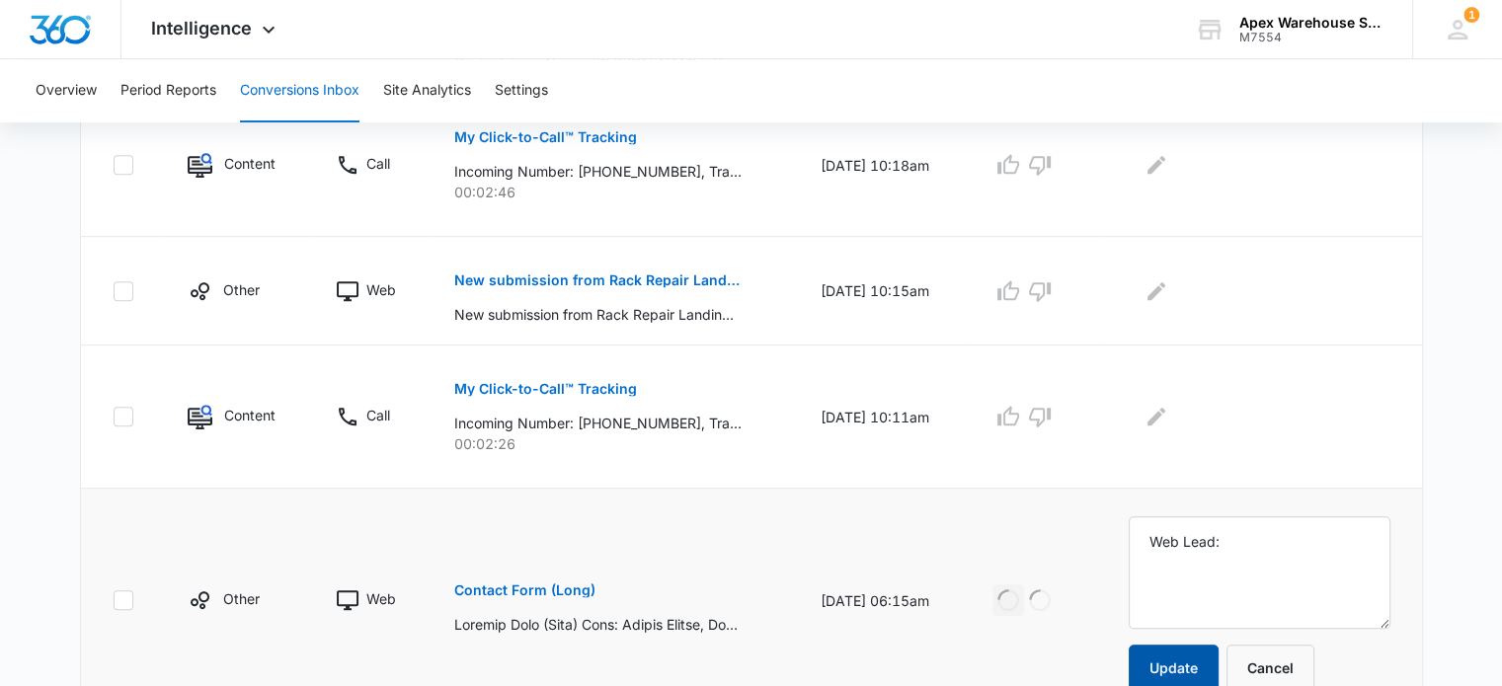
scroll to position [794, 0]
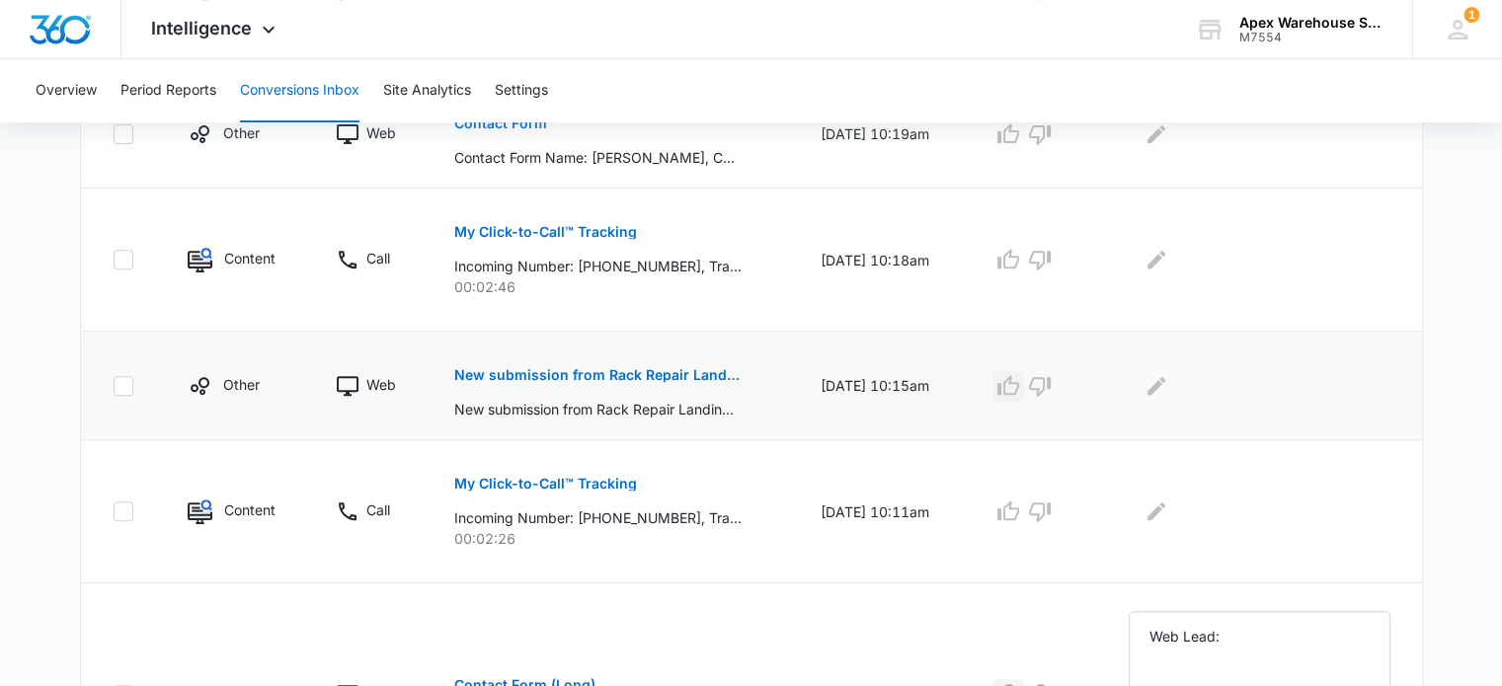
drag, startPoint x: 1034, startPoint y: 395, endPoint x: 1033, endPoint y: 384, distance: 10.9
click at [1020, 384] on icon "button" at bounding box center [1008, 386] width 24 height 24
click at [1024, 146] on button "button" at bounding box center [1008, 134] width 32 height 32
click at [1168, 385] on icon "Edit Comments" at bounding box center [1156, 386] width 24 height 24
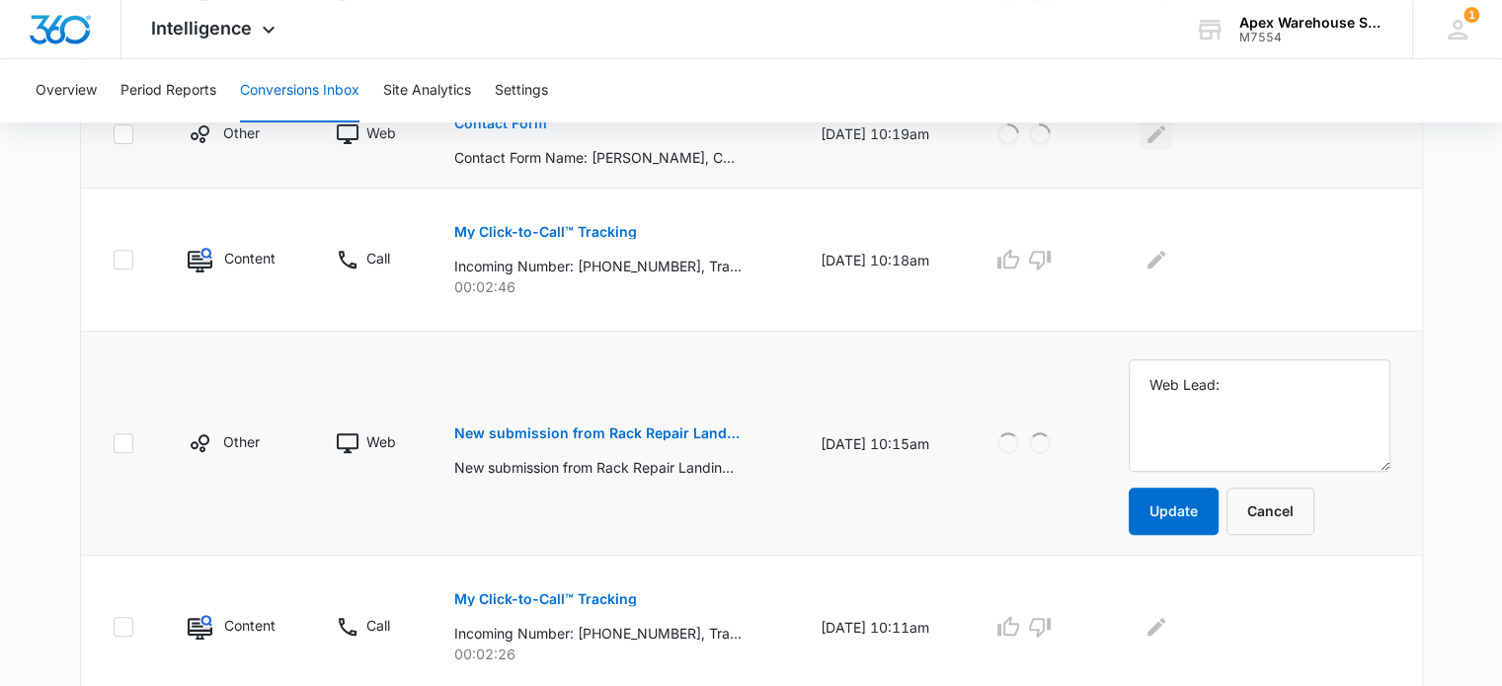
type textarea "Web Lead:"
click at [1168, 135] on icon "Edit Comments" at bounding box center [1156, 134] width 24 height 24
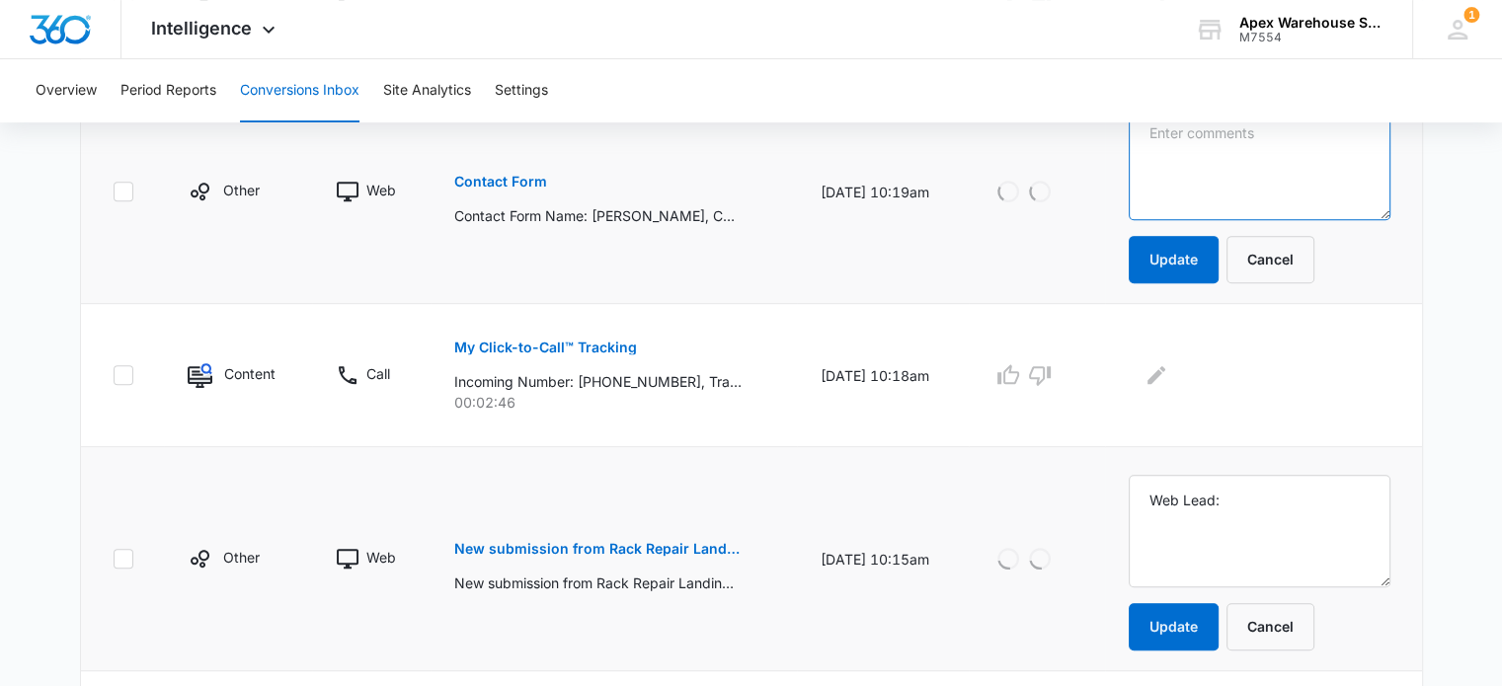
click at [1193, 171] on textarea at bounding box center [1260, 164] width 262 height 113
type textarea "Web Lead:"
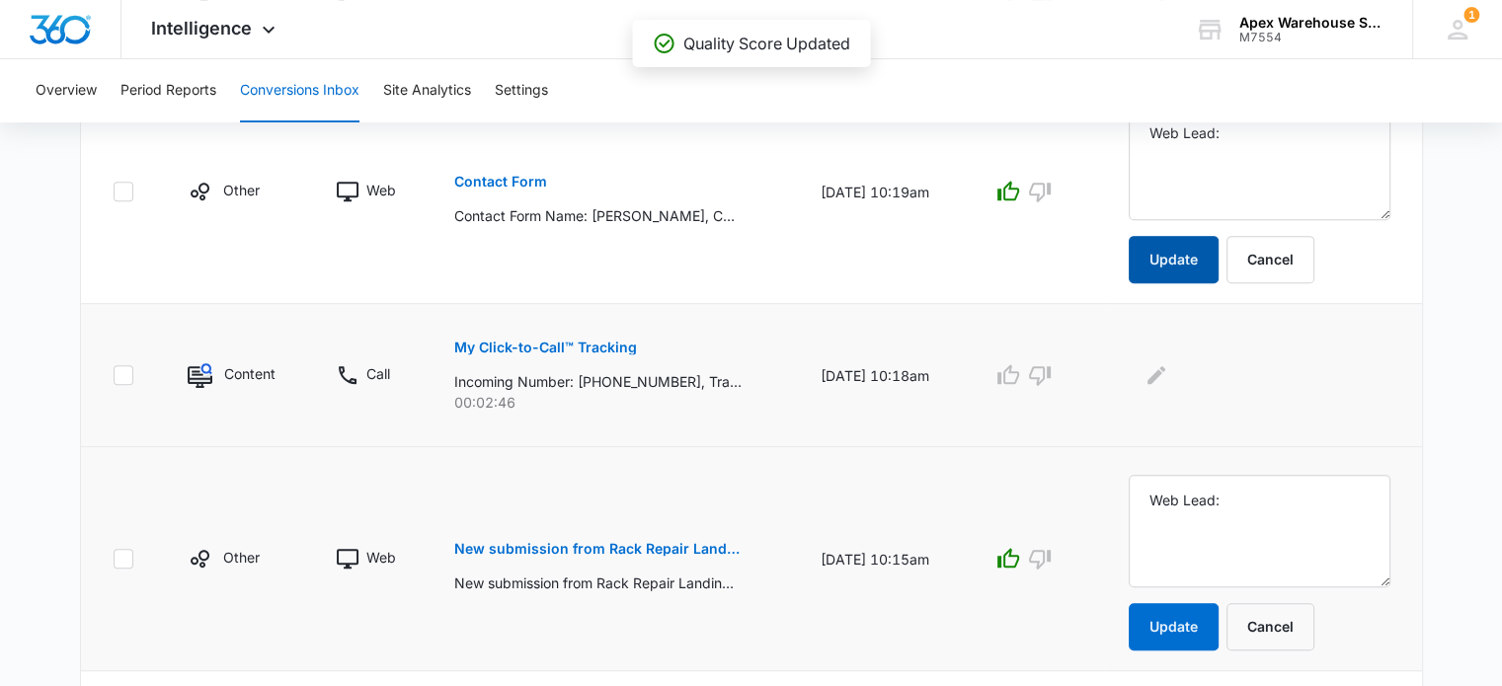
click at [1193, 248] on button "Update" at bounding box center [1174, 259] width 90 height 47
click at [1185, 631] on button "Update" at bounding box center [1174, 626] width 90 height 47
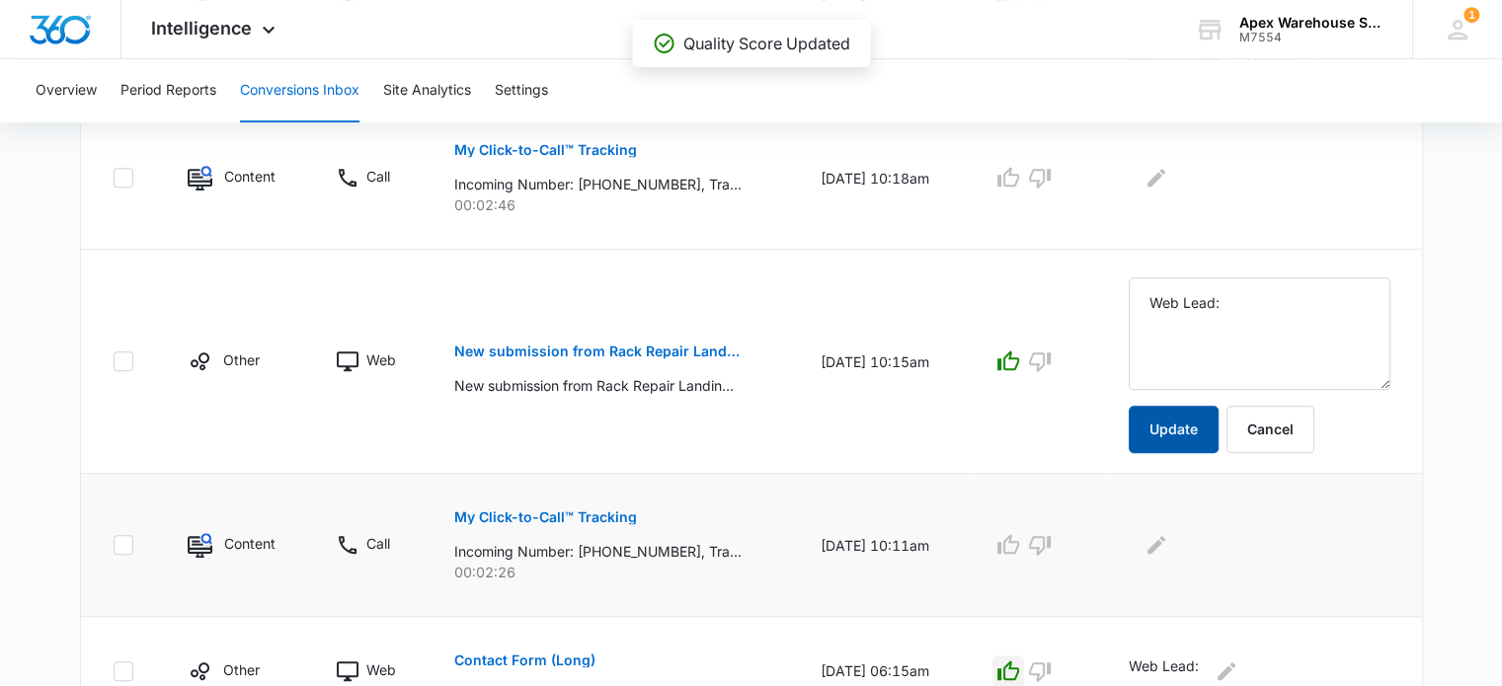
scroll to position [1386, 0]
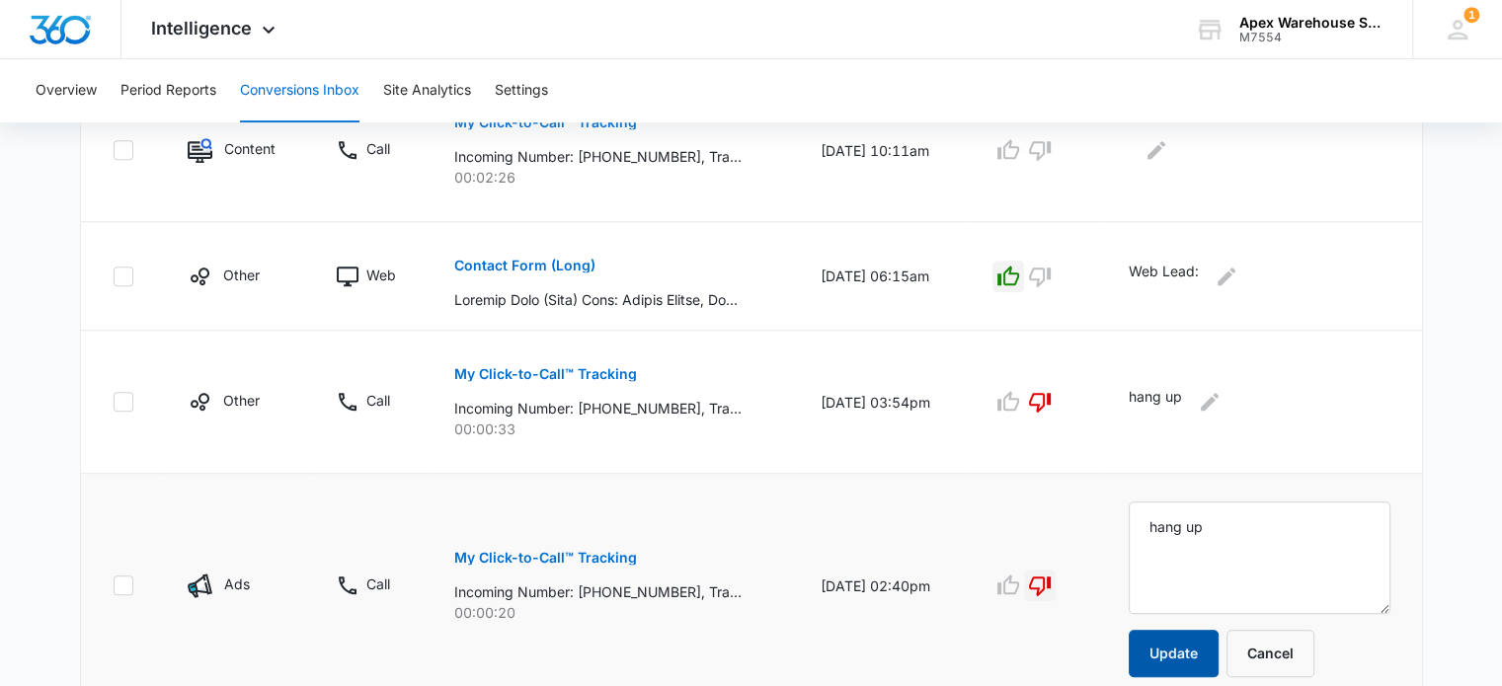
drag, startPoint x: 1213, startPoint y: 643, endPoint x: 1204, endPoint y: 631, distance: 14.8
click at [1212, 643] on button "Update" at bounding box center [1174, 653] width 90 height 47
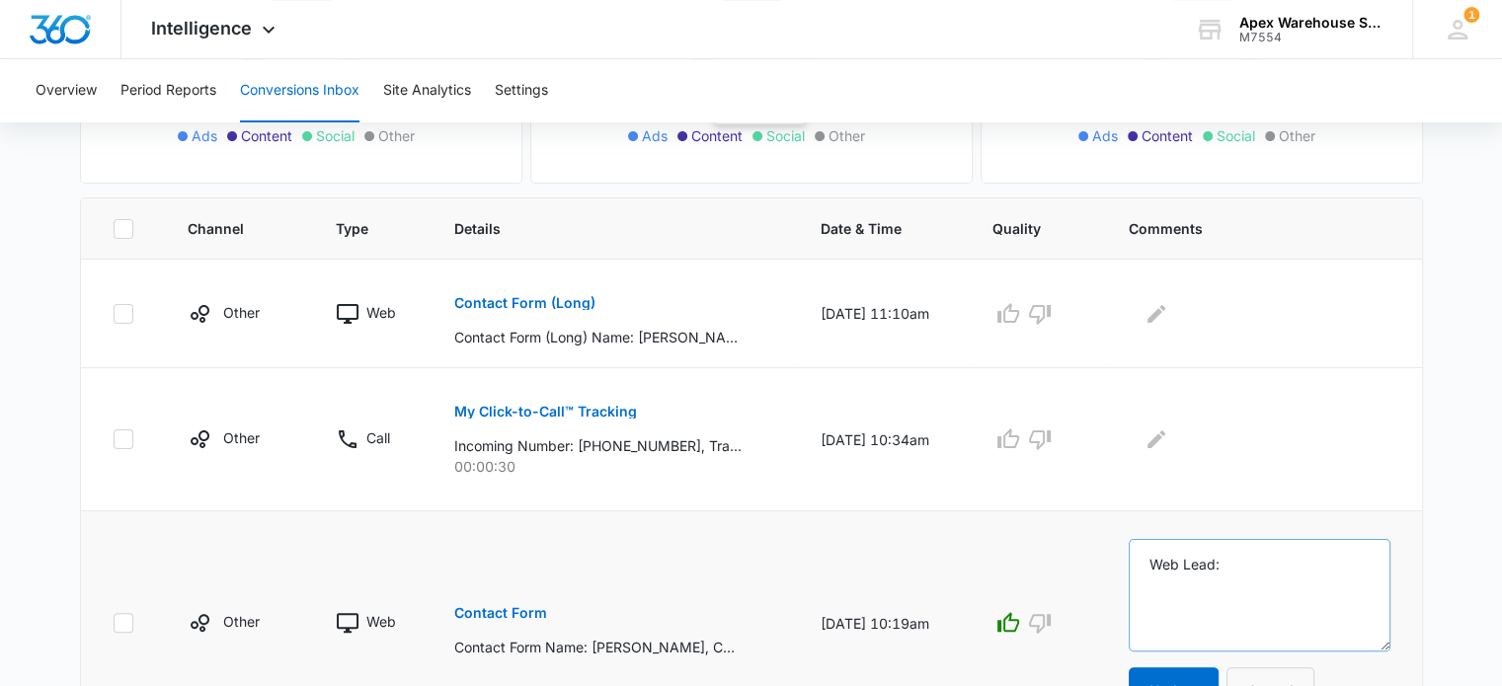
scroll to position [498, 0]
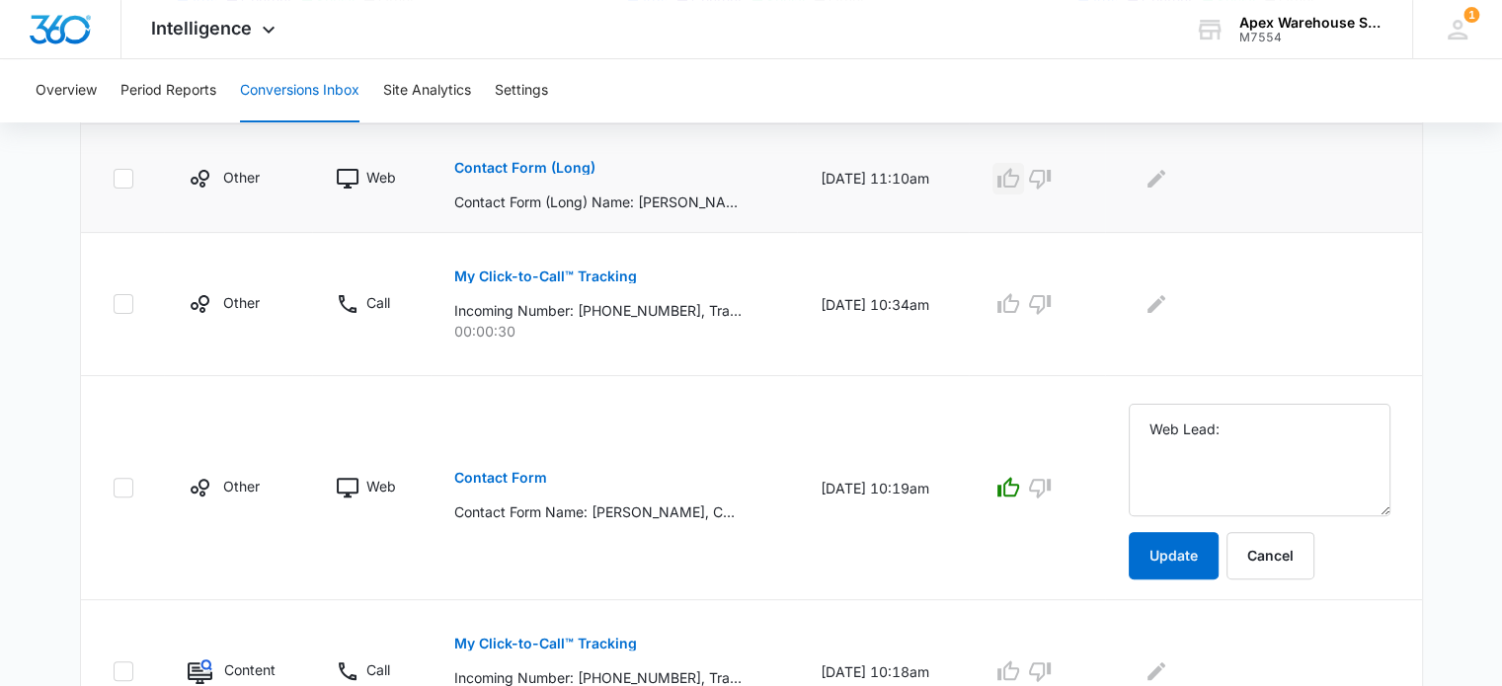
click at [1024, 190] on button "button" at bounding box center [1008, 179] width 32 height 32
click at [1165, 179] on icon "Edit Comments" at bounding box center [1156, 178] width 18 height 18
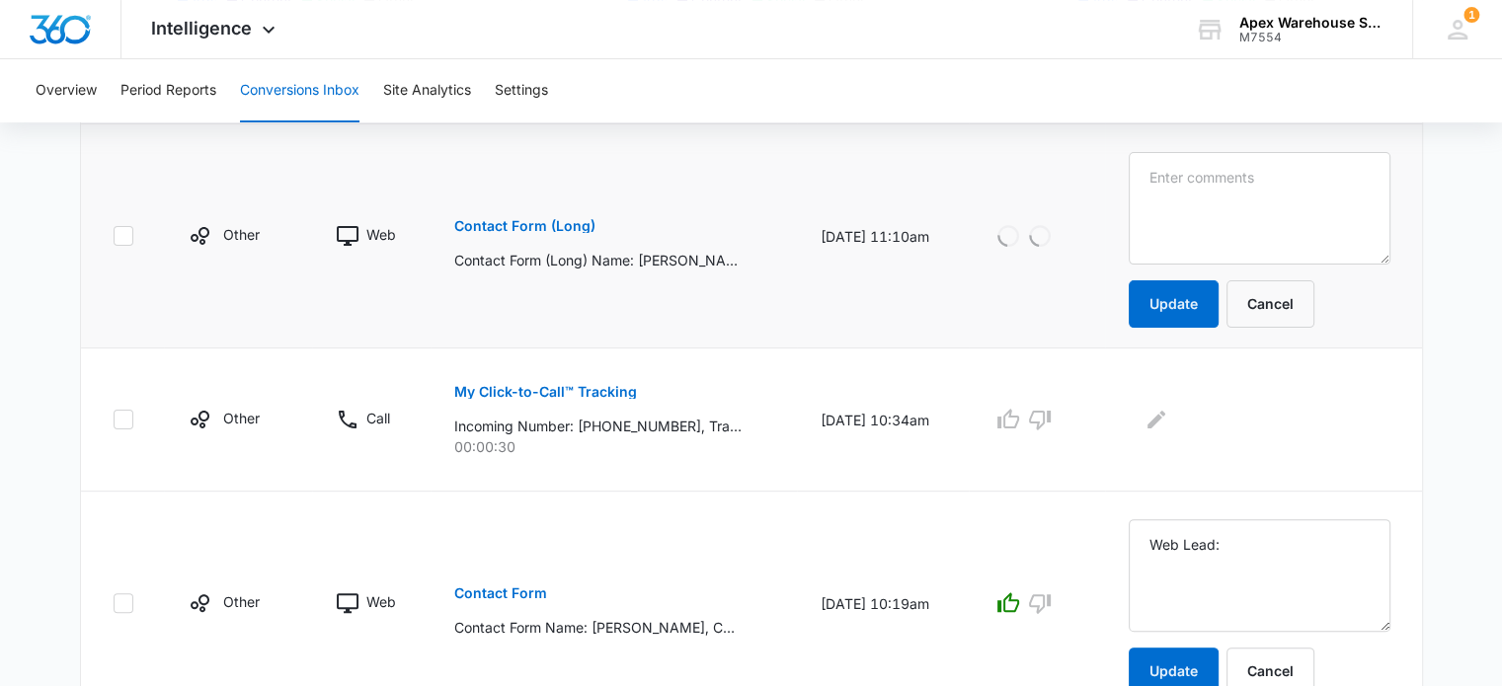
click at [1191, 188] on textarea at bounding box center [1260, 208] width 262 height 113
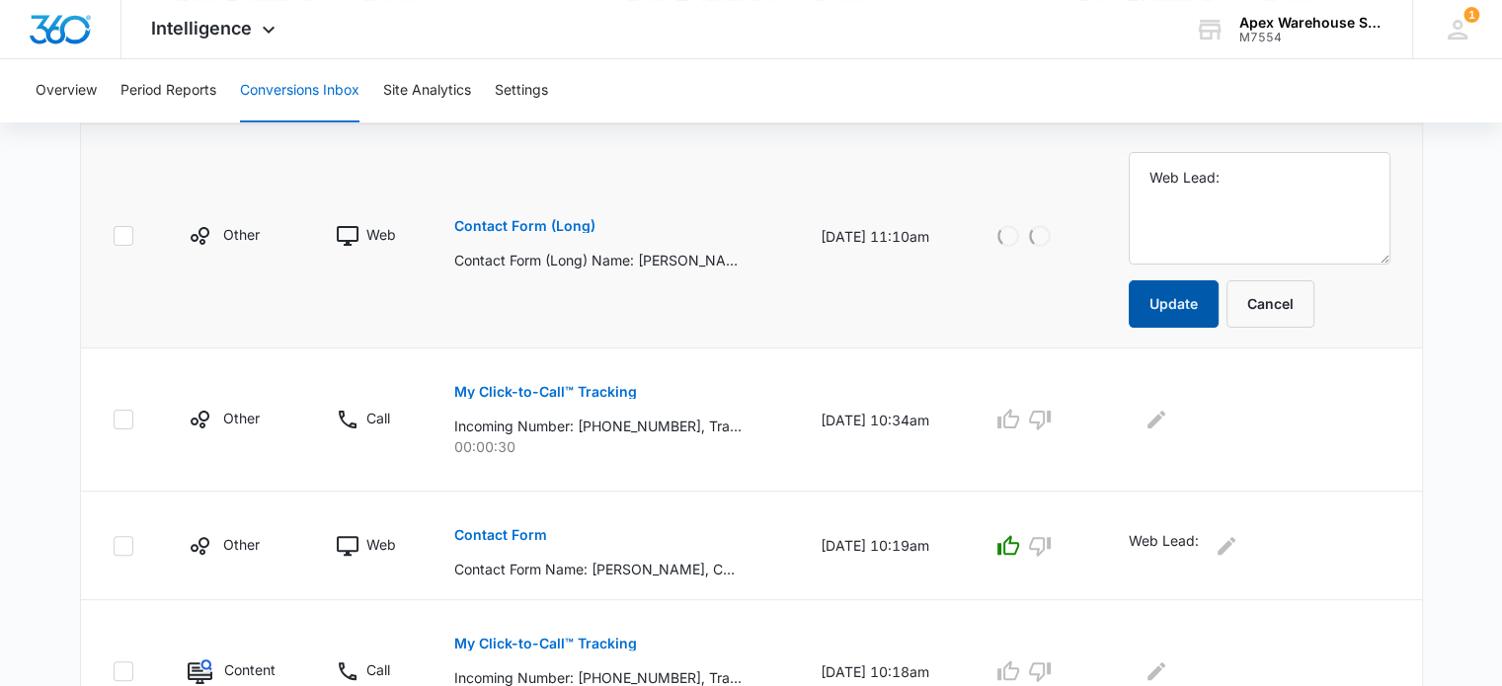
type textarea "Web Lead:"
click at [1188, 311] on button "Update" at bounding box center [1174, 303] width 90 height 47
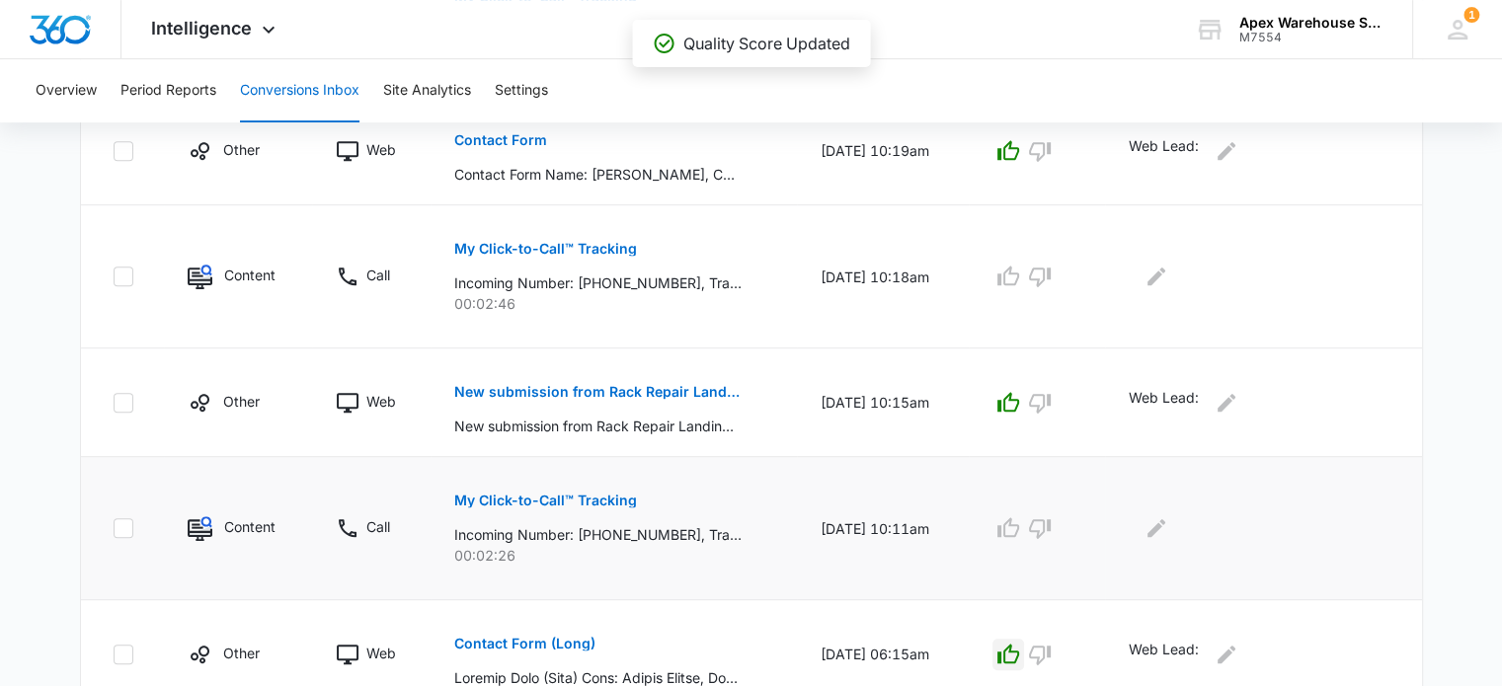
scroll to position [991, 0]
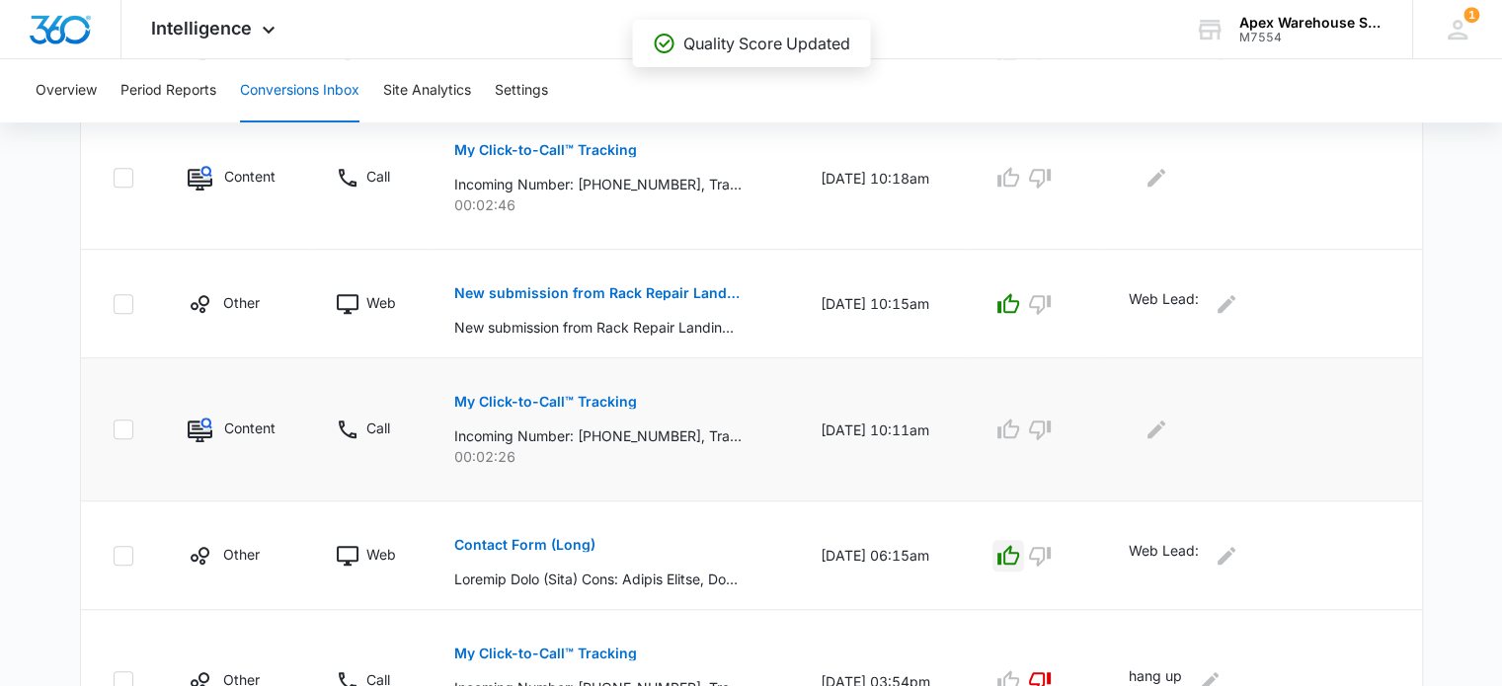
click at [568, 407] on button "My Click-to-Call™ Tracking" at bounding box center [545, 401] width 183 height 47
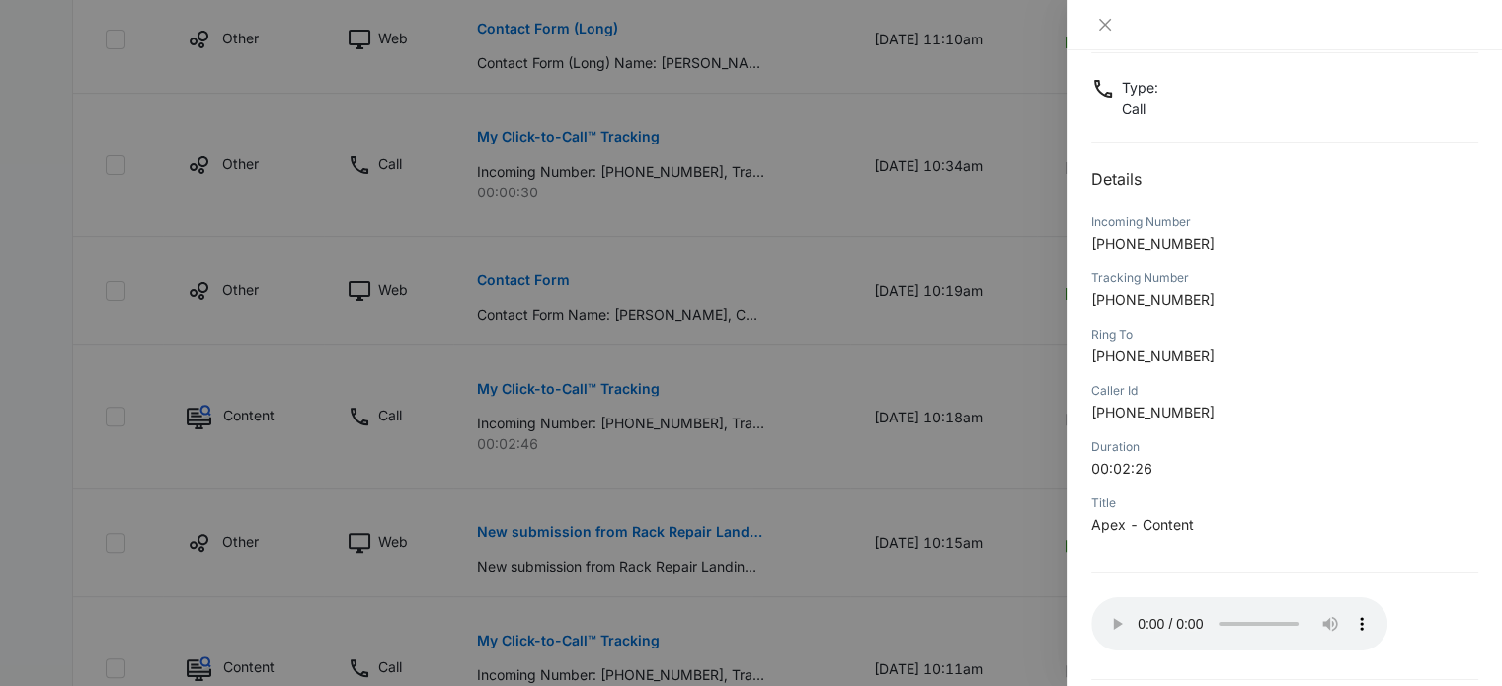
scroll to position [190, 0]
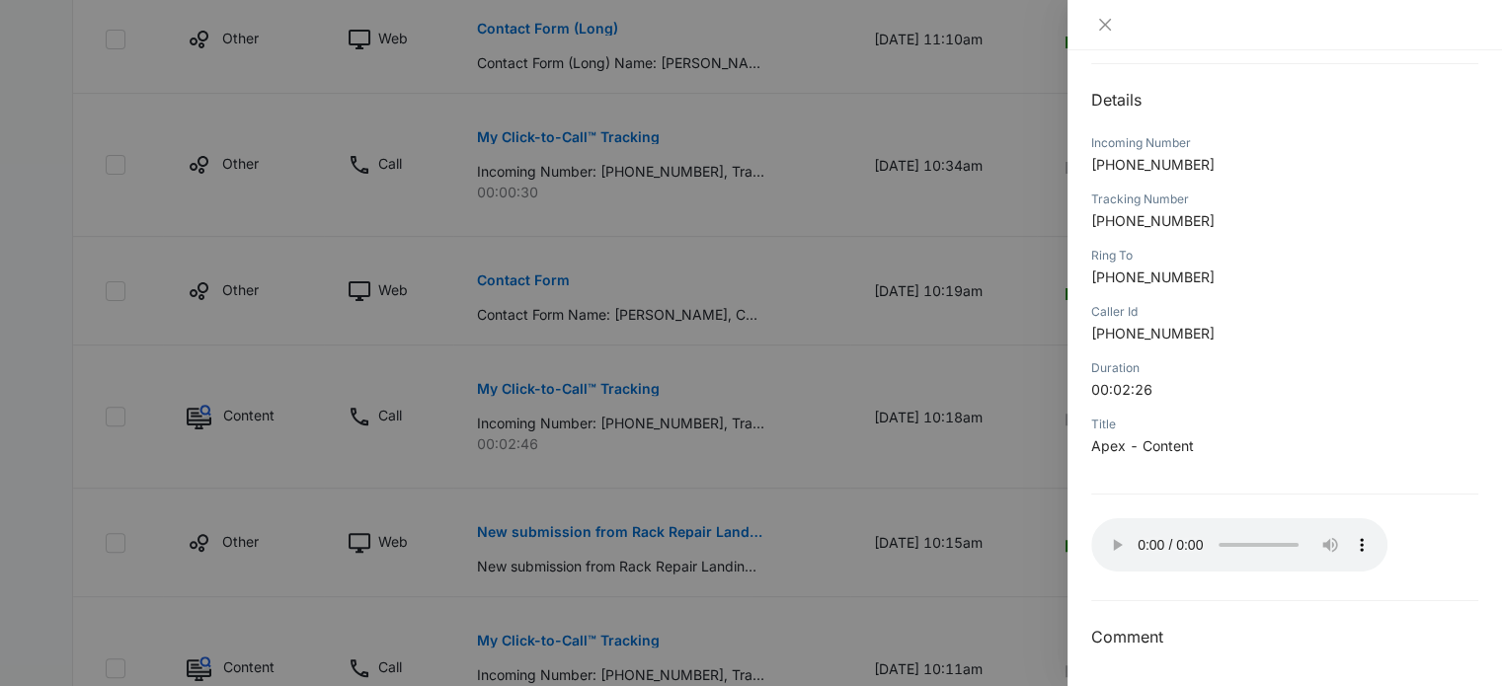
click at [912, 342] on div at bounding box center [751, 343] width 1502 height 686
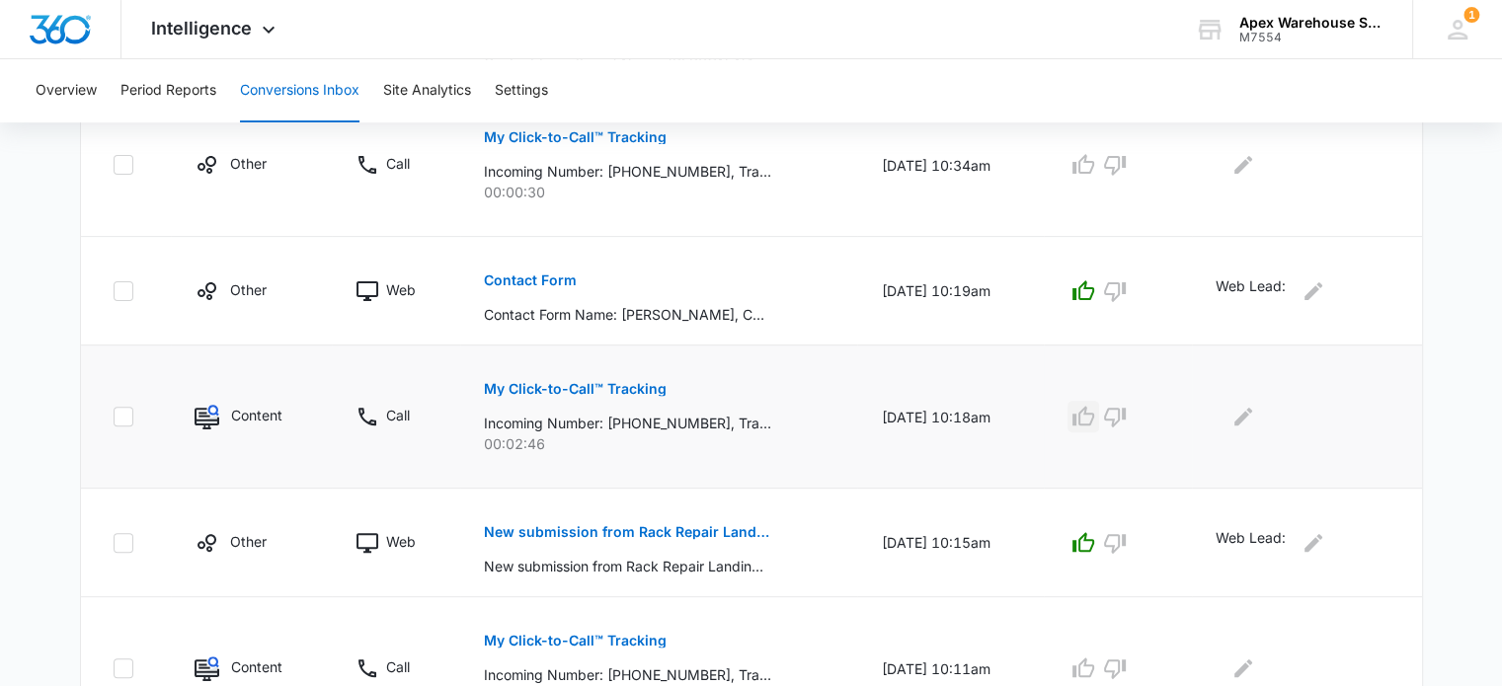
click at [1095, 419] on icon "button" at bounding box center [1083, 417] width 24 height 24
click at [1243, 419] on icon "Edit Comments" at bounding box center [1243, 417] width 18 height 18
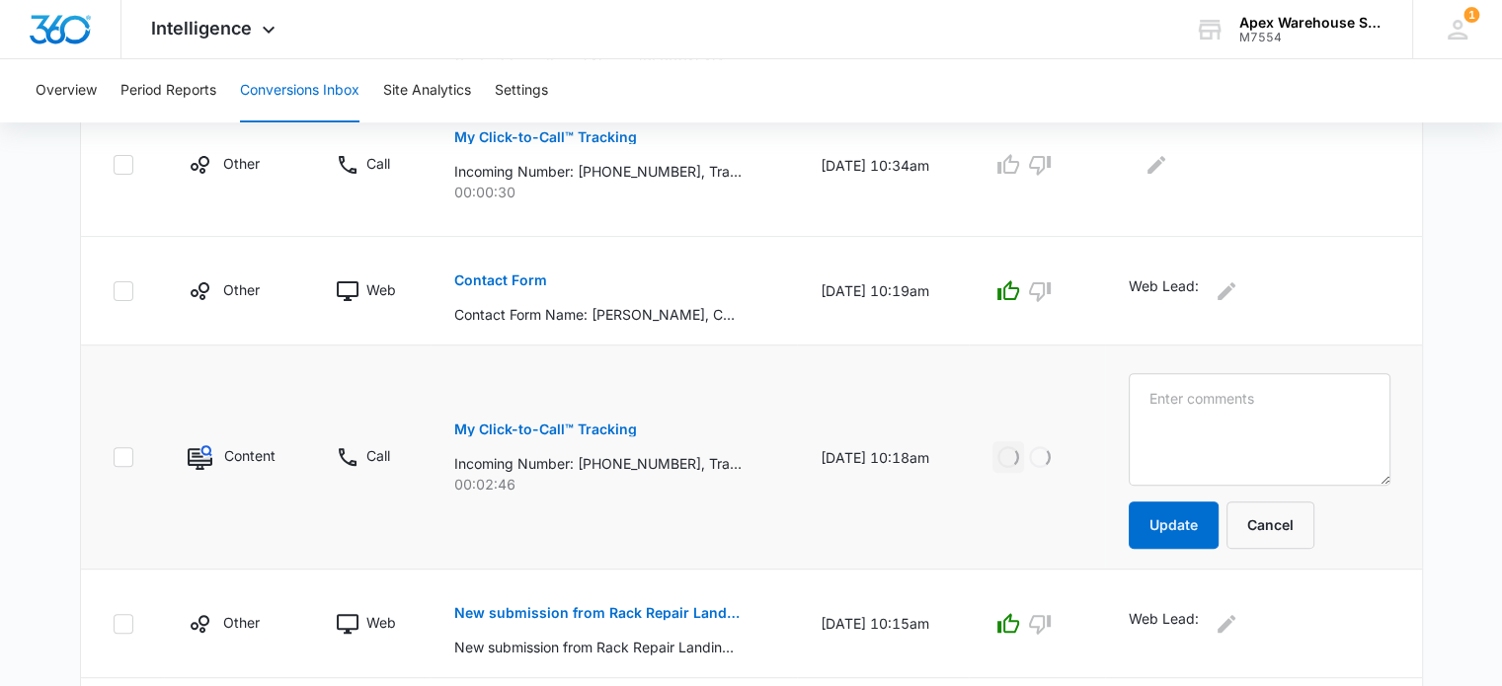
click at [1243, 419] on textarea at bounding box center [1260, 429] width 262 height 113
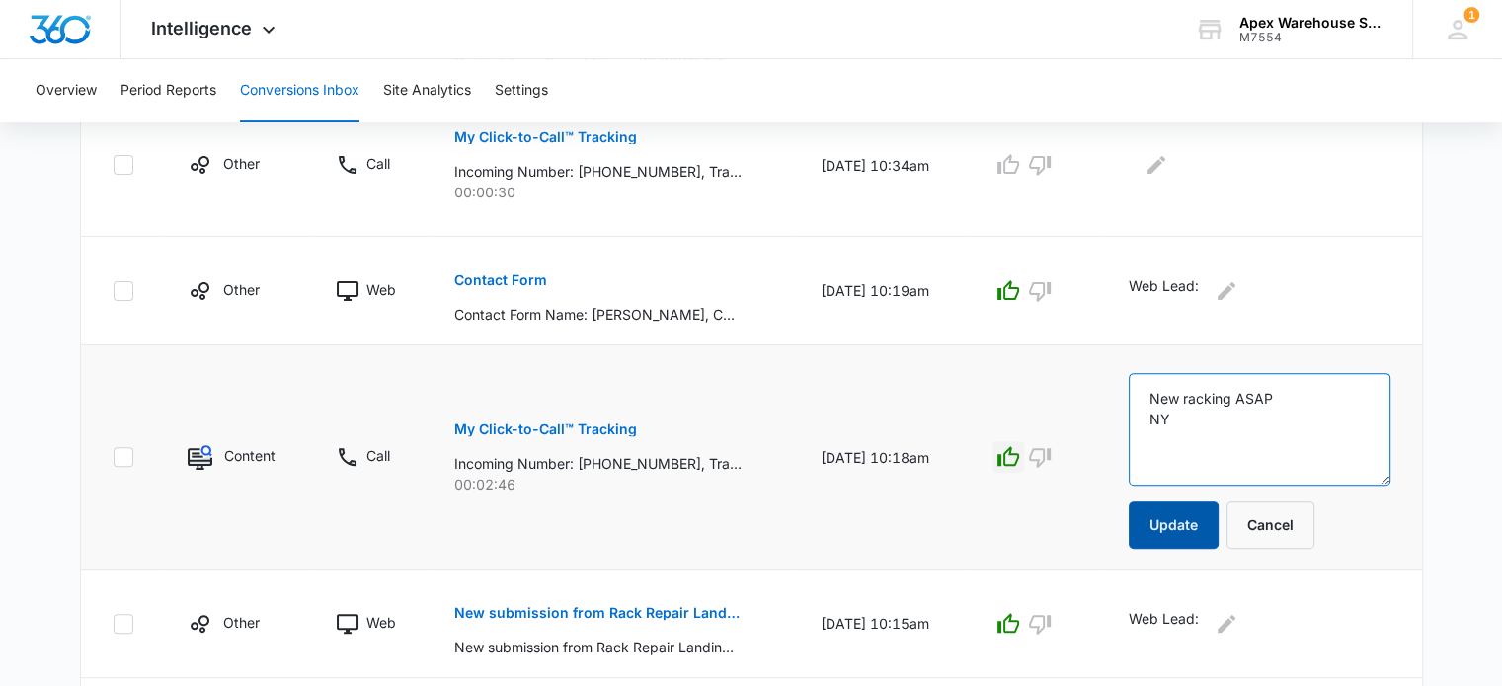
type textarea "New racking ASAP NY"
click at [1187, 520] on button "Update" at bounding box center [1174, 525] width 90 height 47
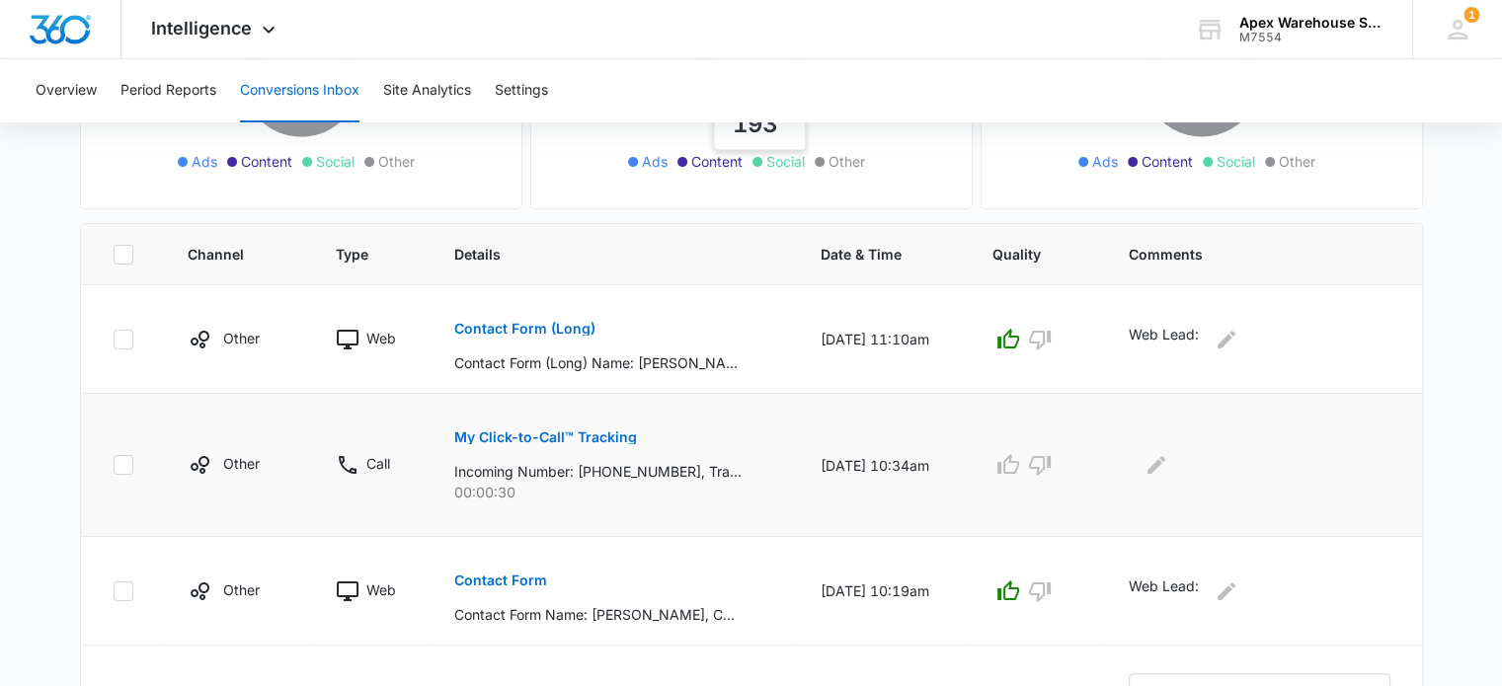
scroll to position [341, 0]
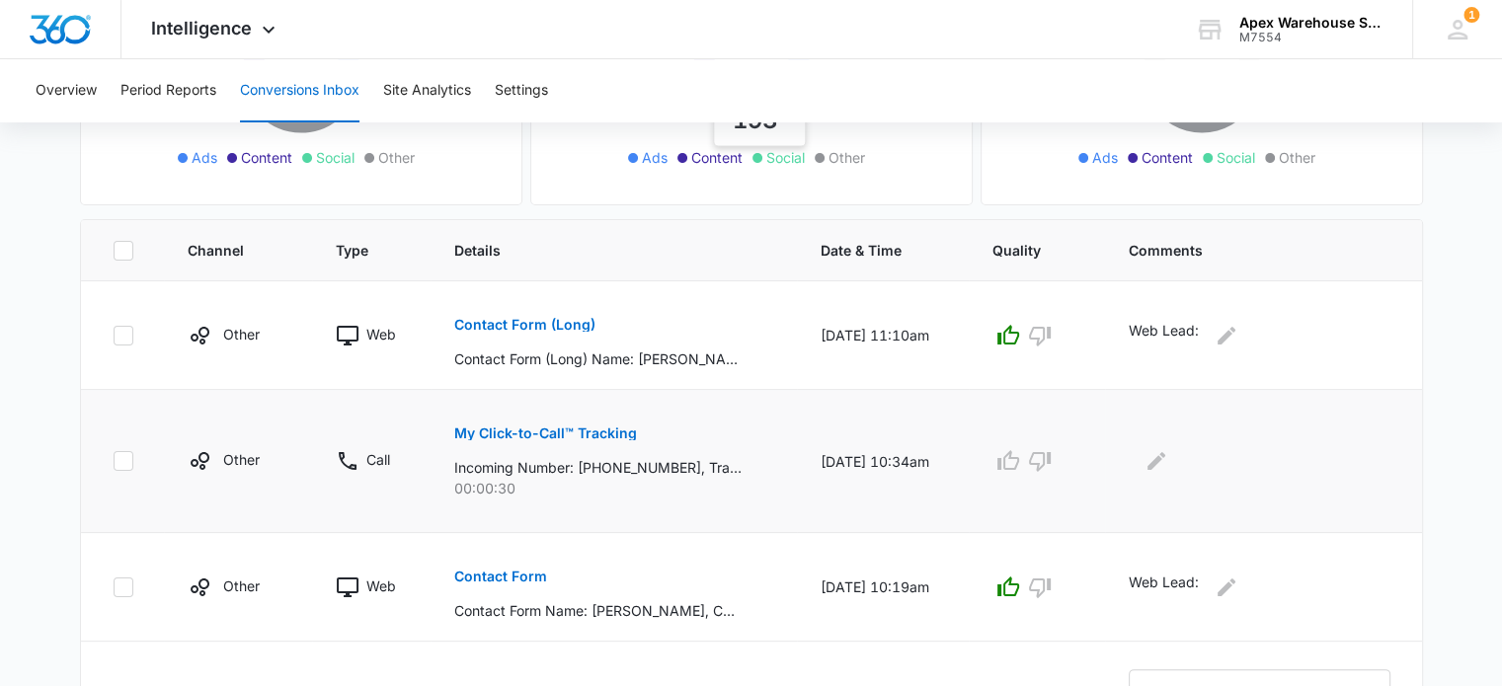
click at [579, 428] on p "My Click-to-Call™ Tracking" at bounding box center [545, 434] width 183 height 14
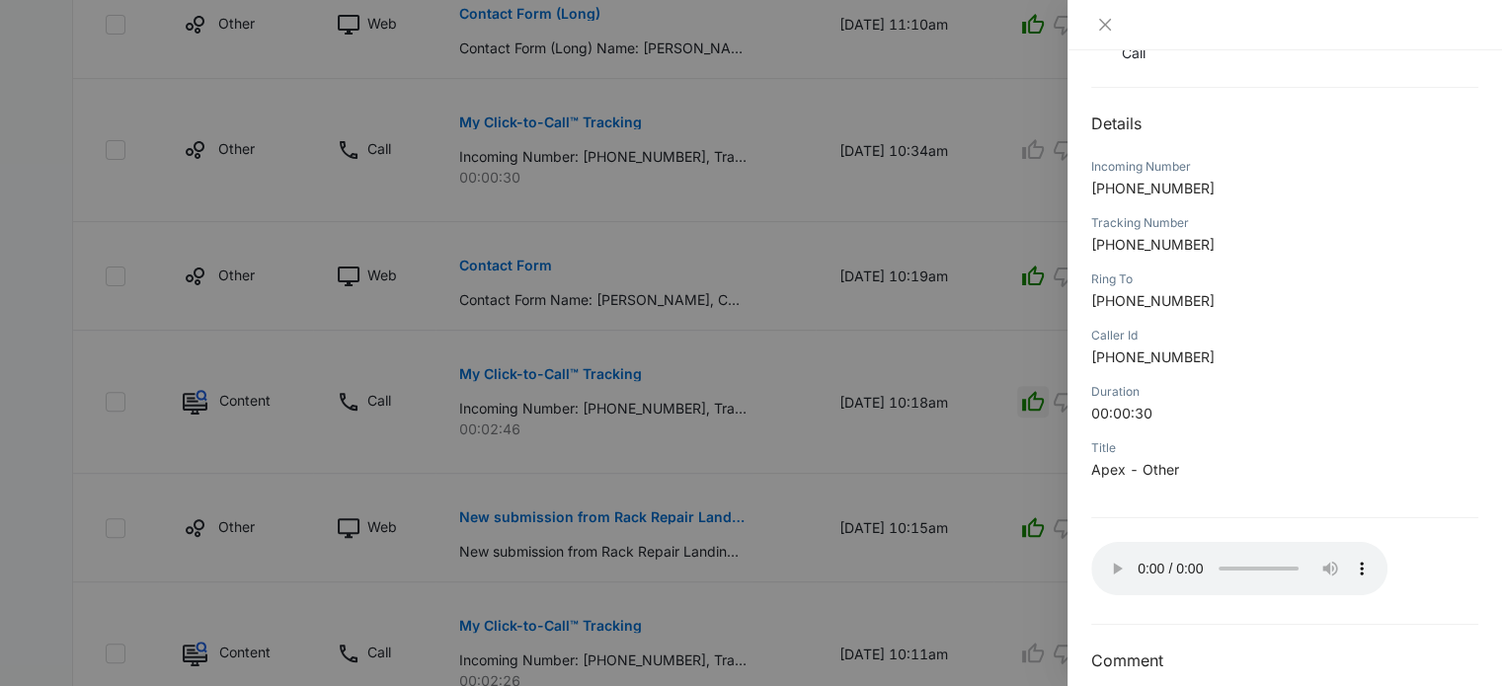
scroll to position [190, 0]
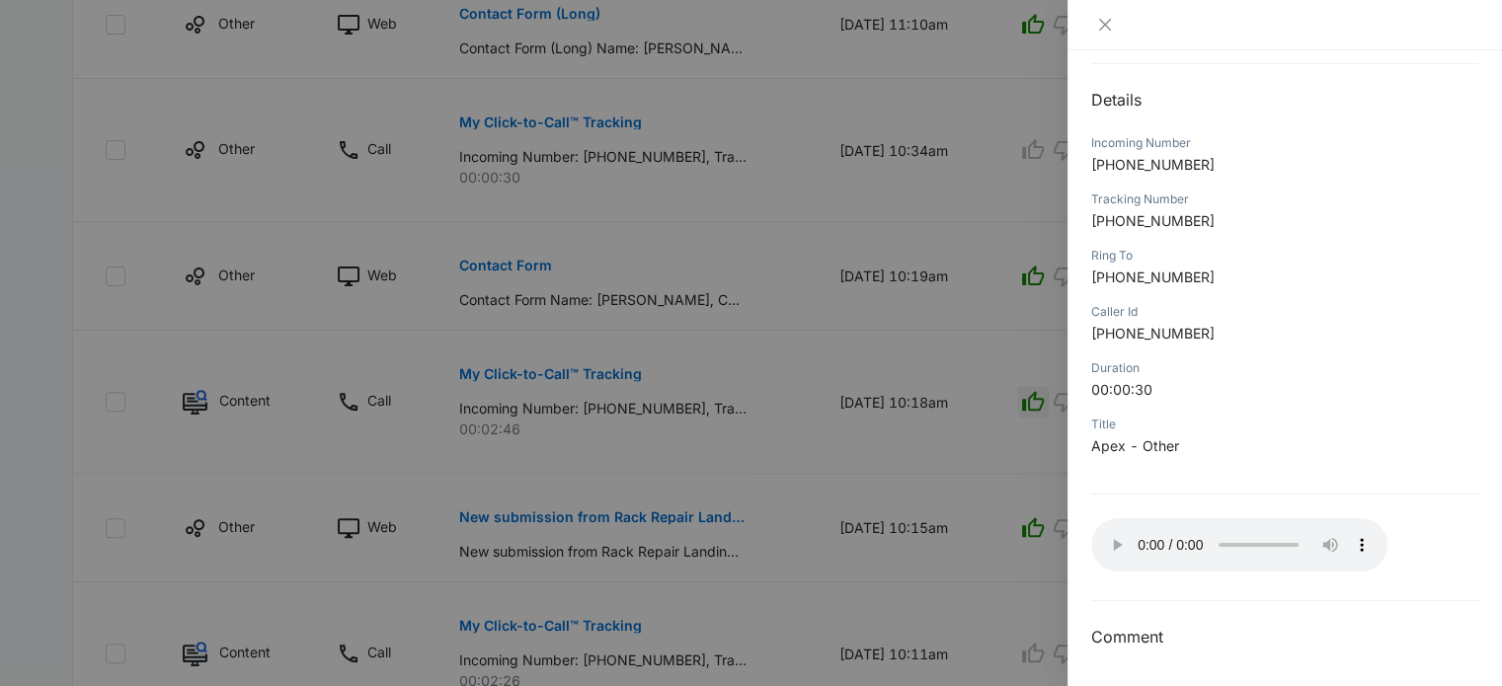
click at [999, 529] on div at bounding box center [751, 343] width 1502 height 686
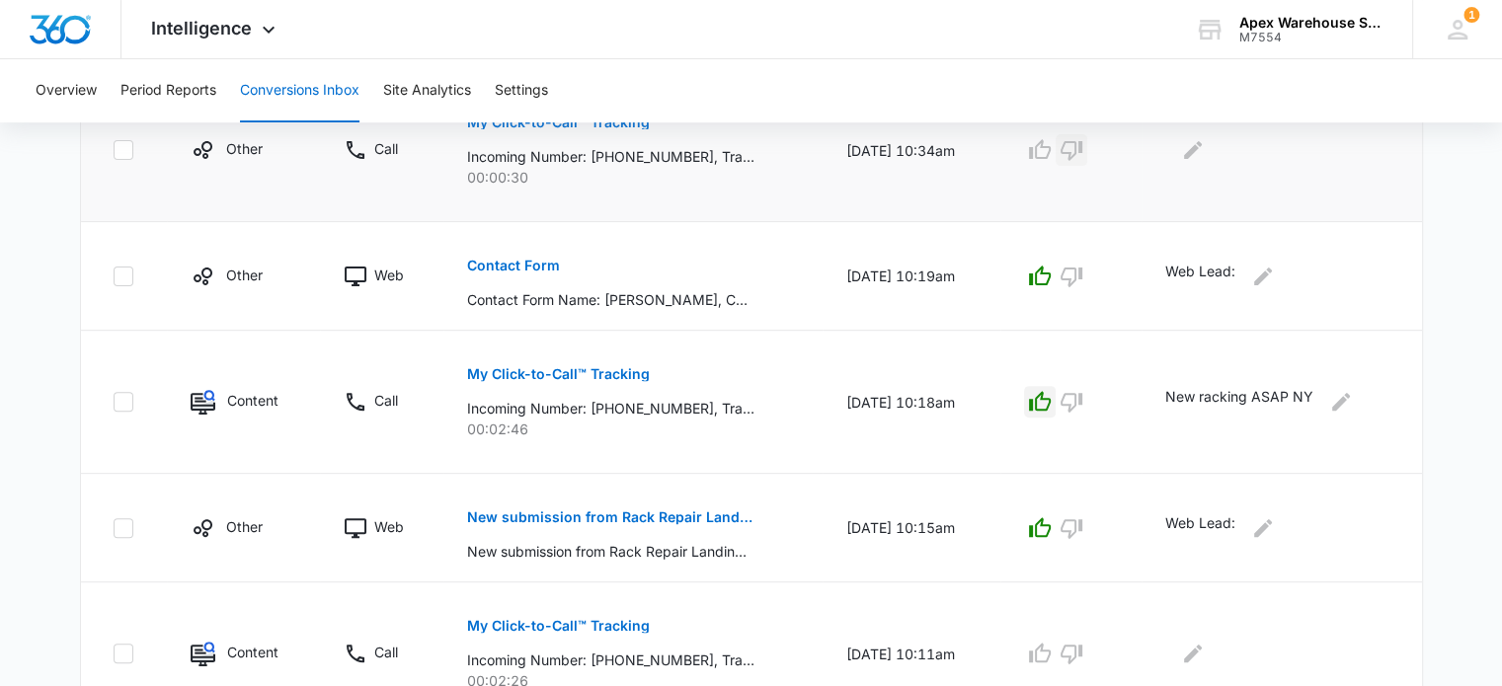
click at [1083, 138] on icon "button" at bounding box center [1071, 150] width 24 height 24
click at [1205, 155] on icon "Edit Comments" at bounding box center [1193, 150] width 24 height 24
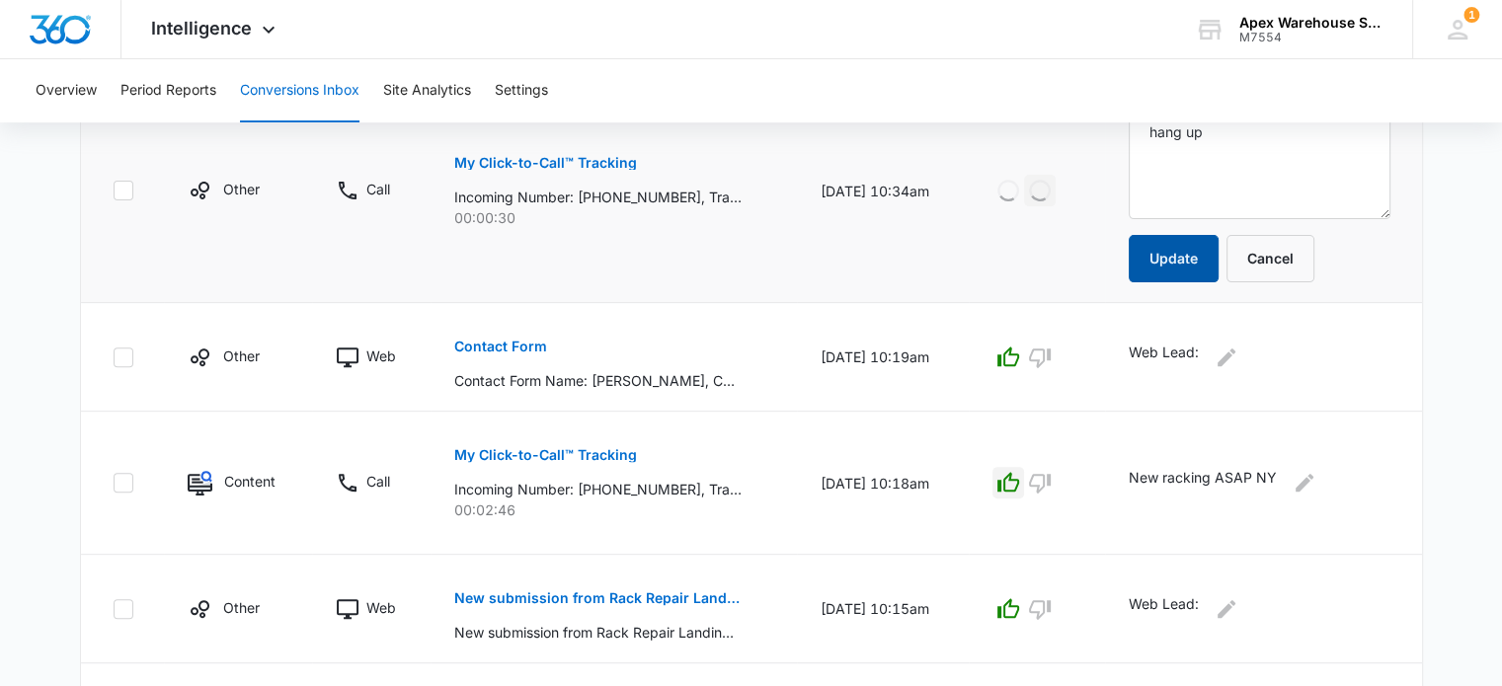
type textarea "hang up"
click at [1186, 269] on button "Update" at bounding box center [1174, 258] width 90 height 47
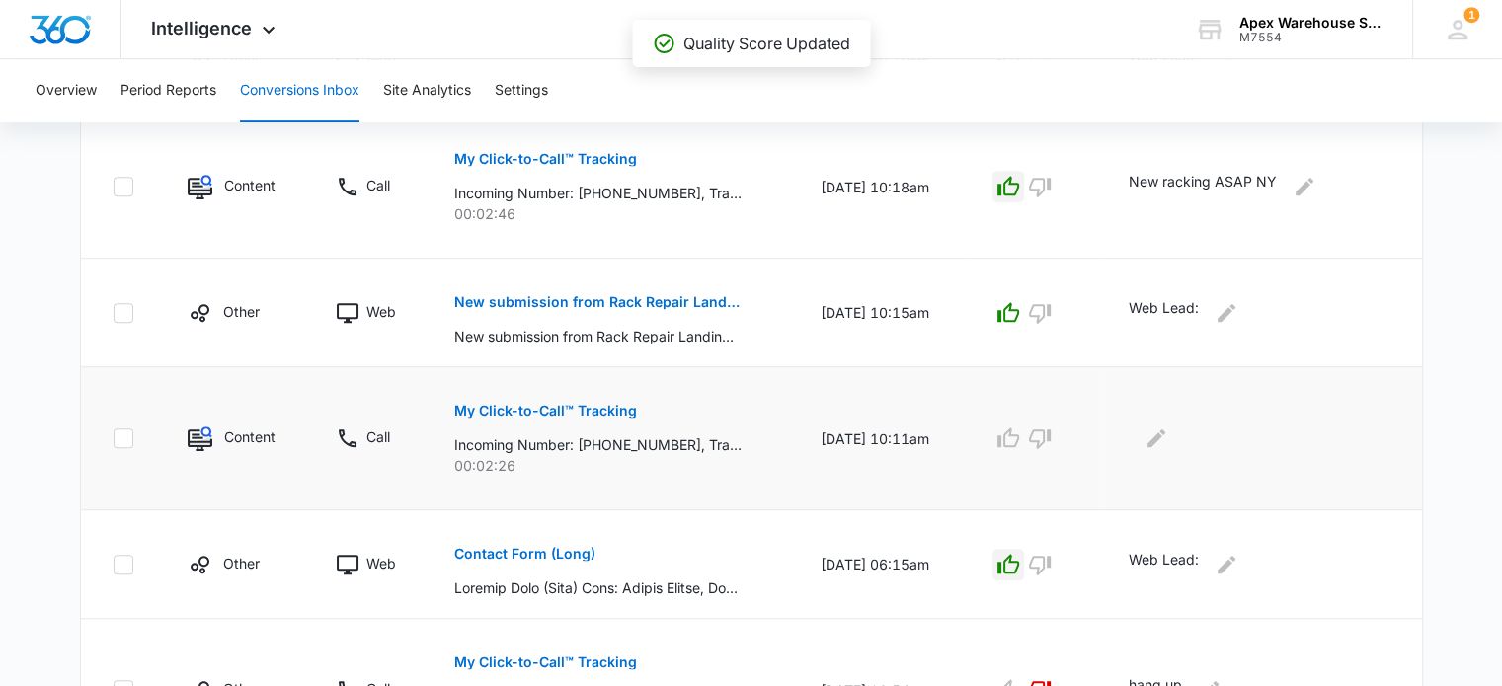
click at [556, 404] on p "My Click-to-Call™ Tracking" at bounding box center [545, 411] width 183 height 14
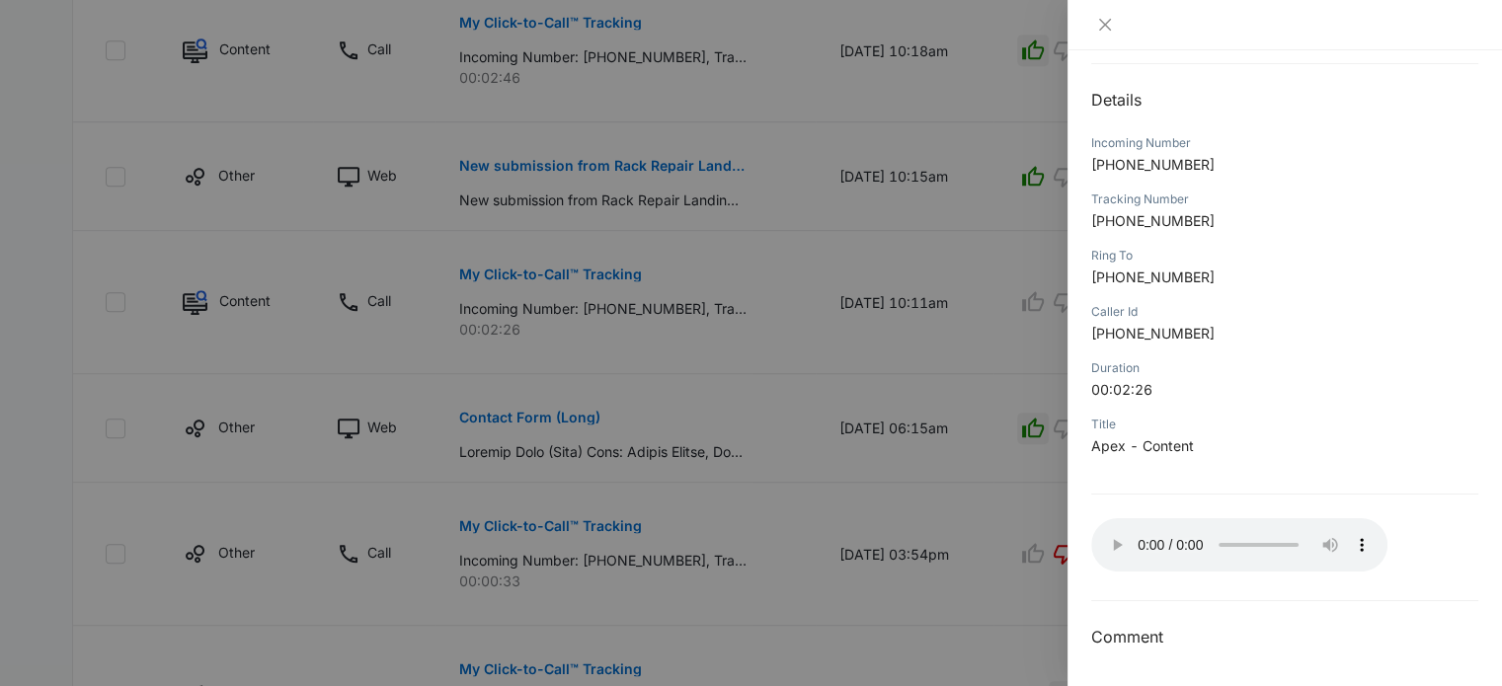
scroll to position [1047, 0]
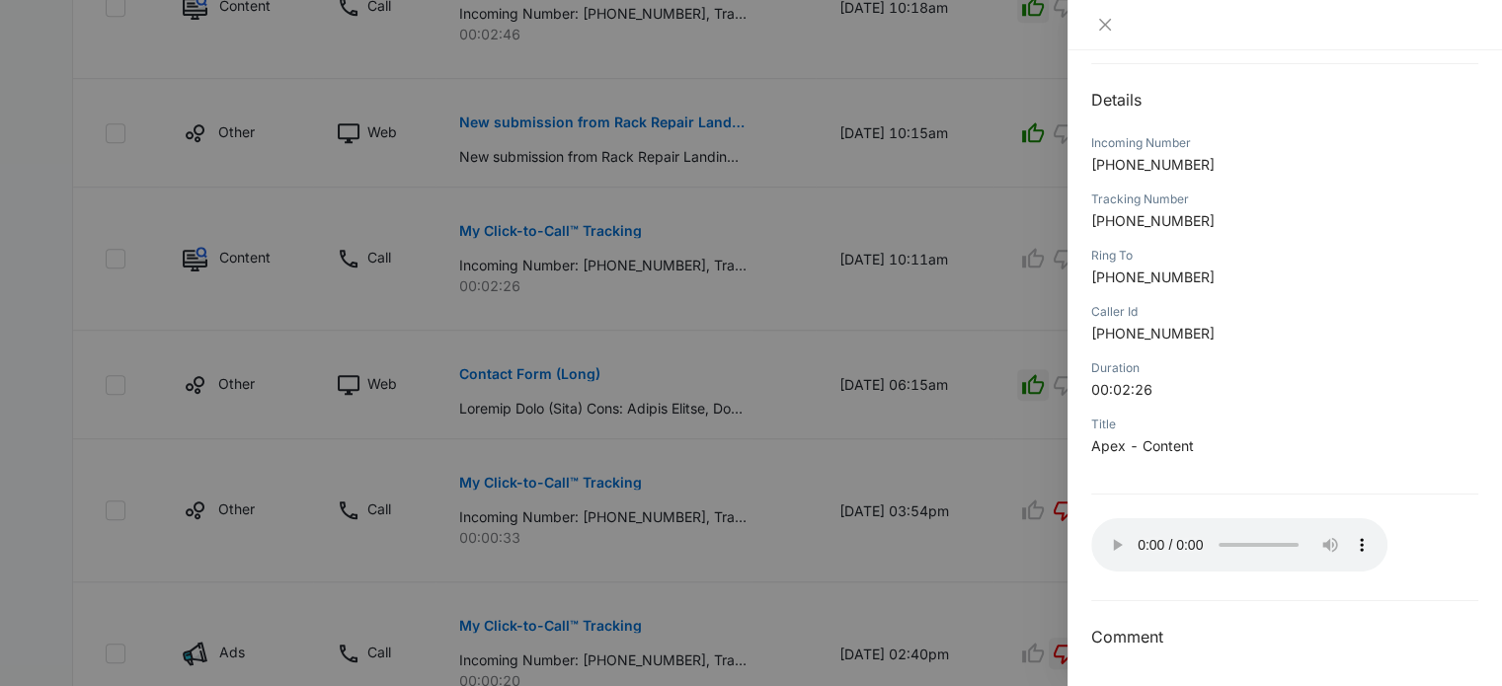
click at [986, 618] on div at bounding box center [751, 343] width 1502 height 686
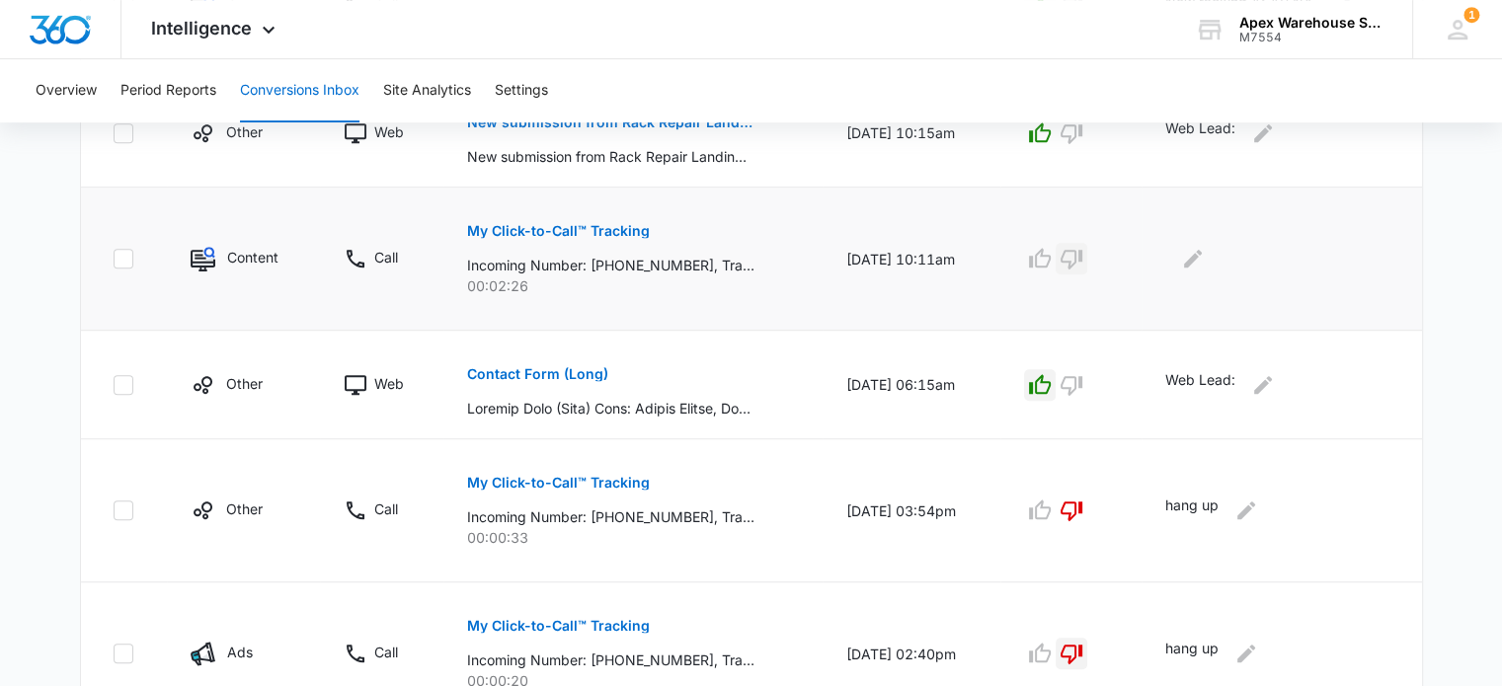
click at [1083, 249] on icon "button" at bounding box center [1071, 259] width 24 height 24
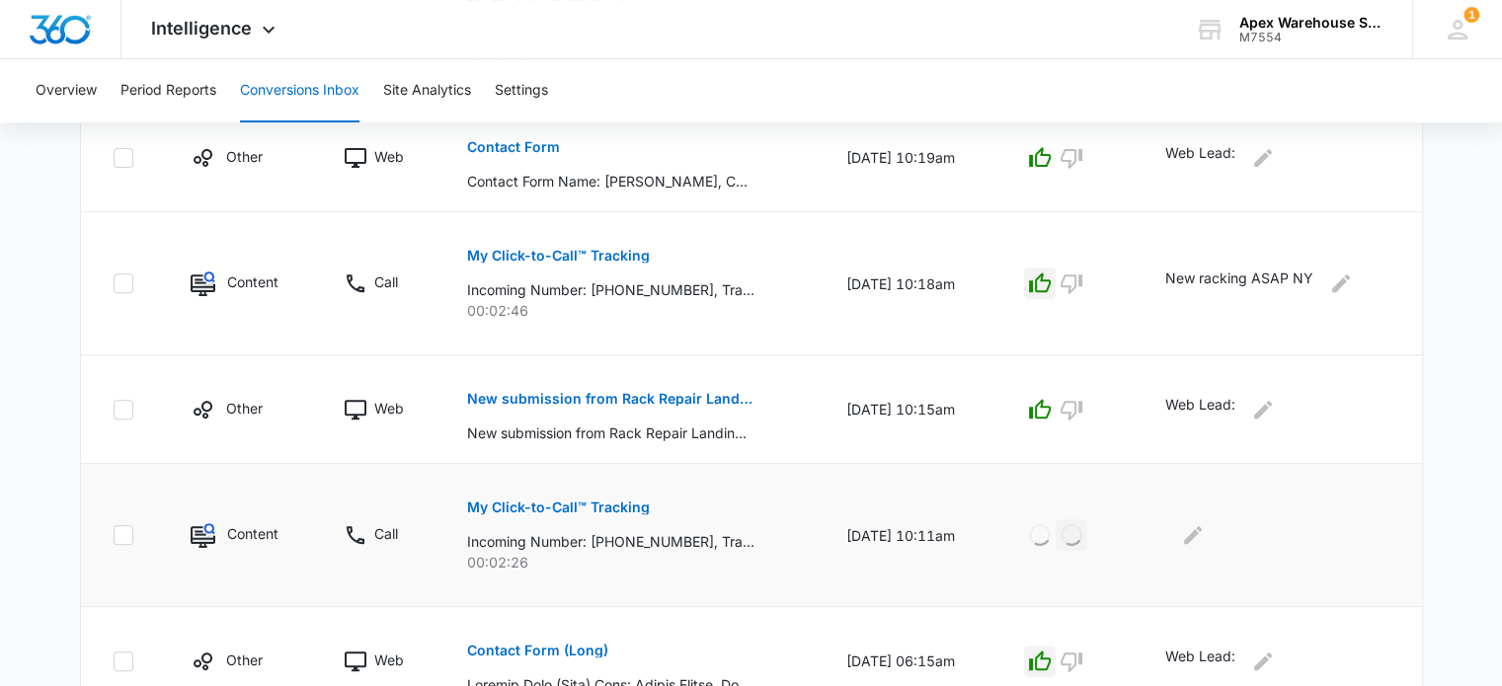
scroll to position [750, 0]
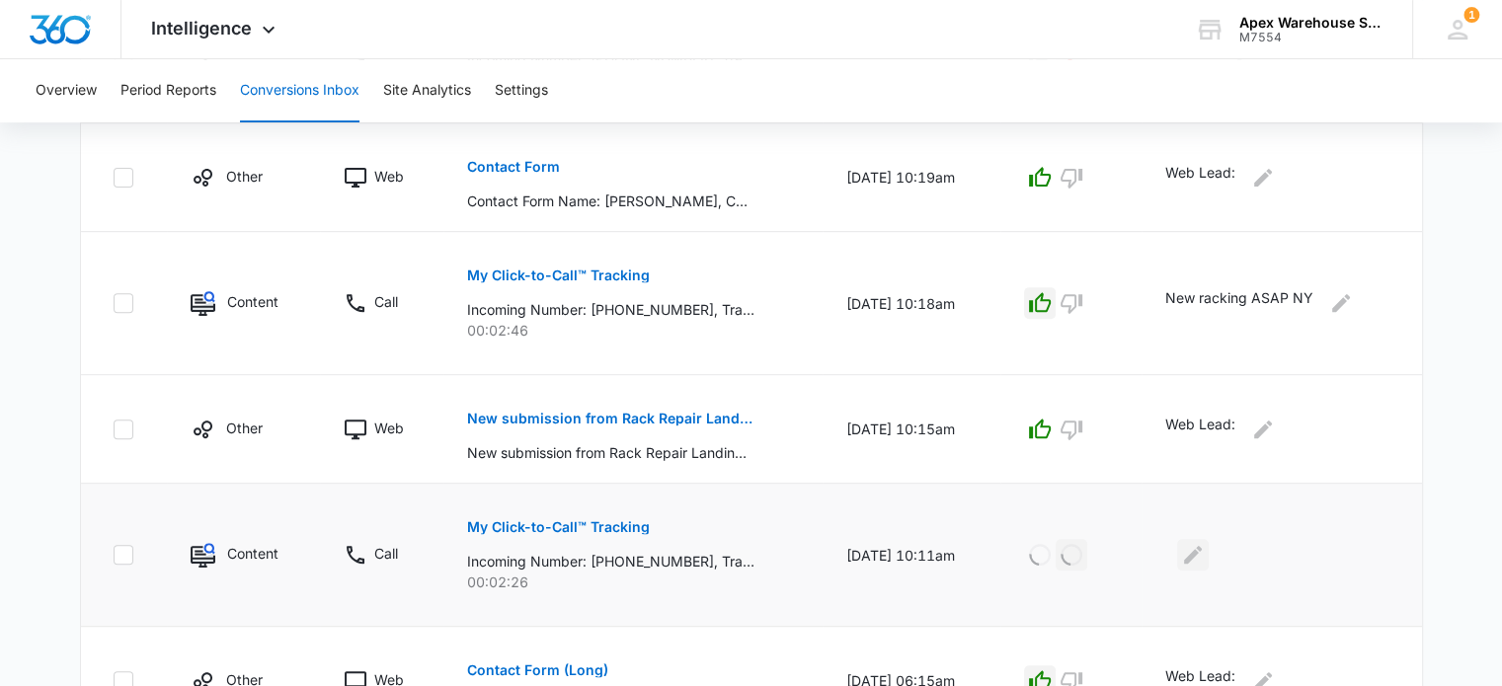
drag, startPoint x: 1158, startPoint y: 544, endPoint x: 1192, endPoint y: 548, distance: 33.8
click at [1188, 548] on td at bounding box center [1280, 555] width 279 height 143
click at [1205, 553] on icon "Edit Comments" at bounding box center [1193, 555] width 24 height 24
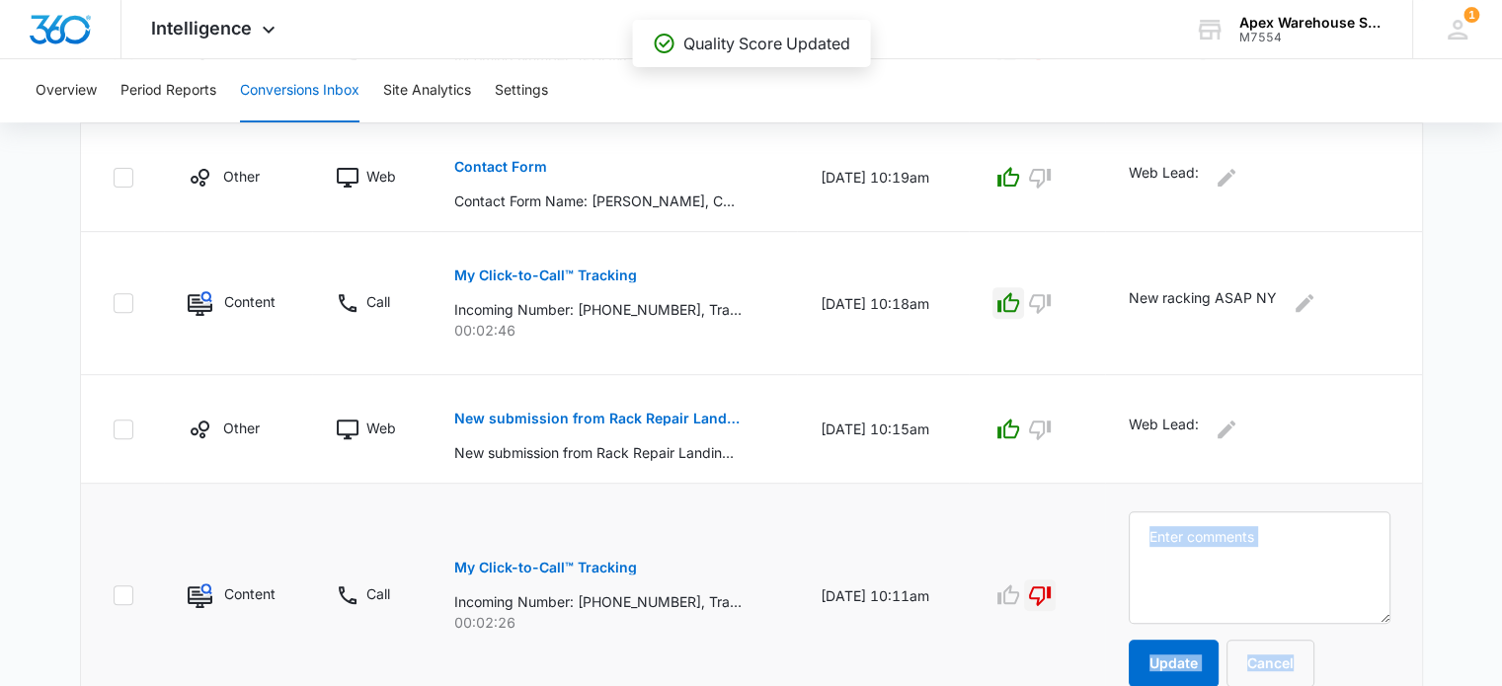
click at [1205, 553] on textarea at bounding box center [1260, 567] width 262 height 113
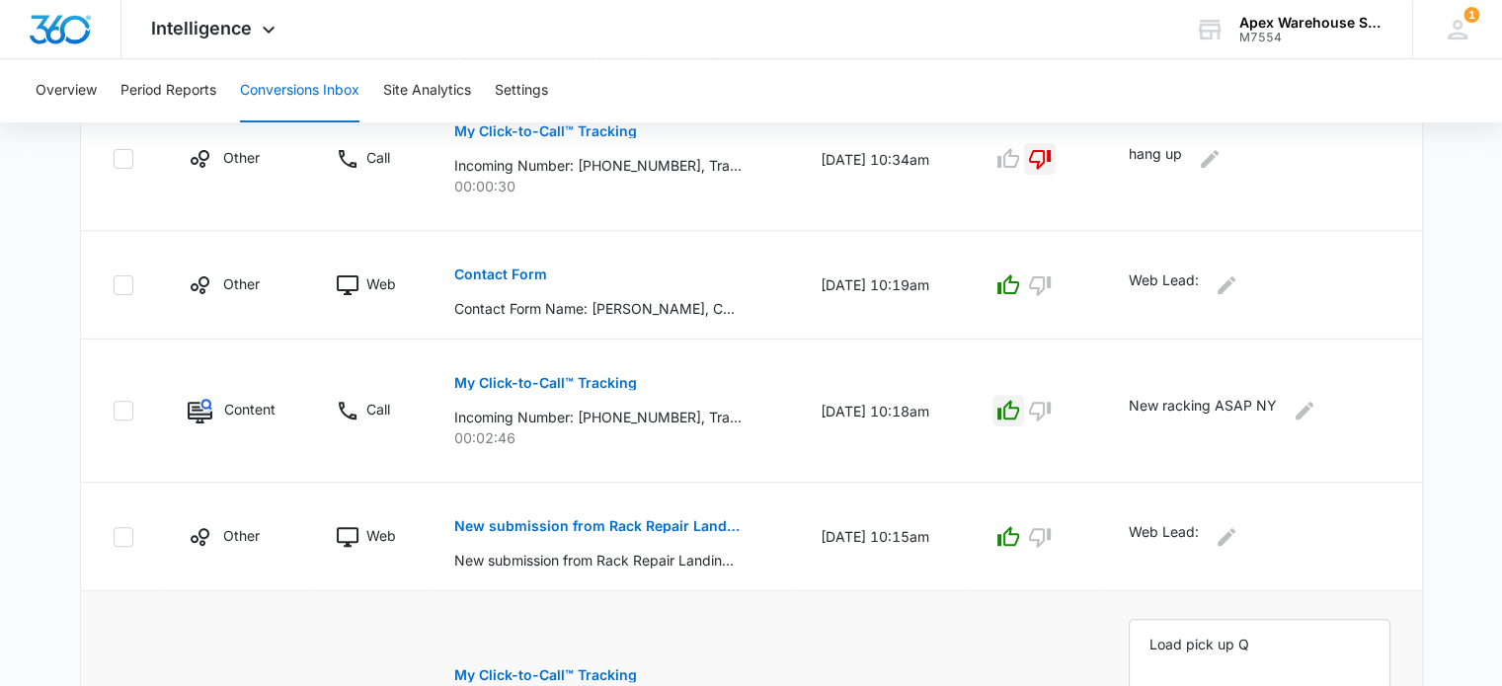
scroll to position [849, 0]
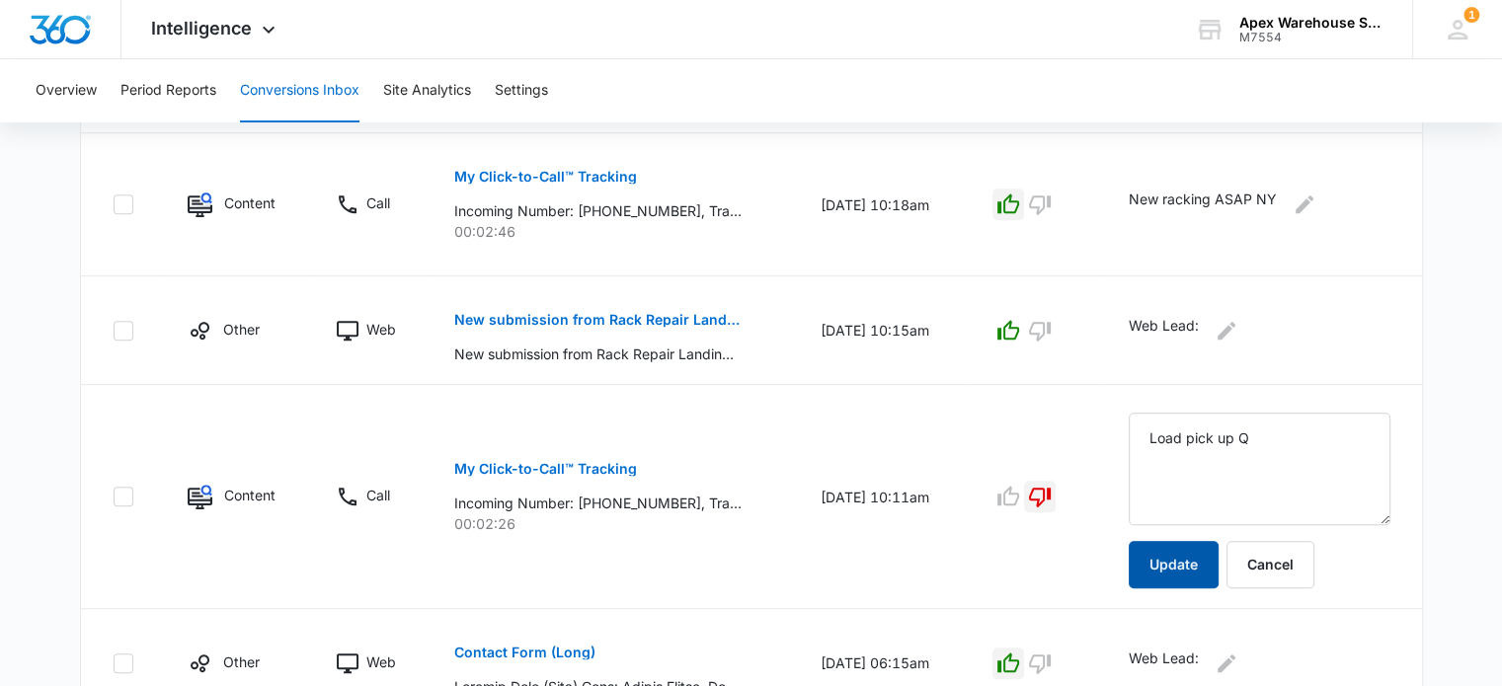
type textarea "Load pick up Q"
click at [1193, 572] on button "Update" at bounding box center [1174, 564] width 90 height 47
click at [609, 162] on button "My Click-to-Call™ Tracking" at bounding box center [545, 176] width 183 height 47
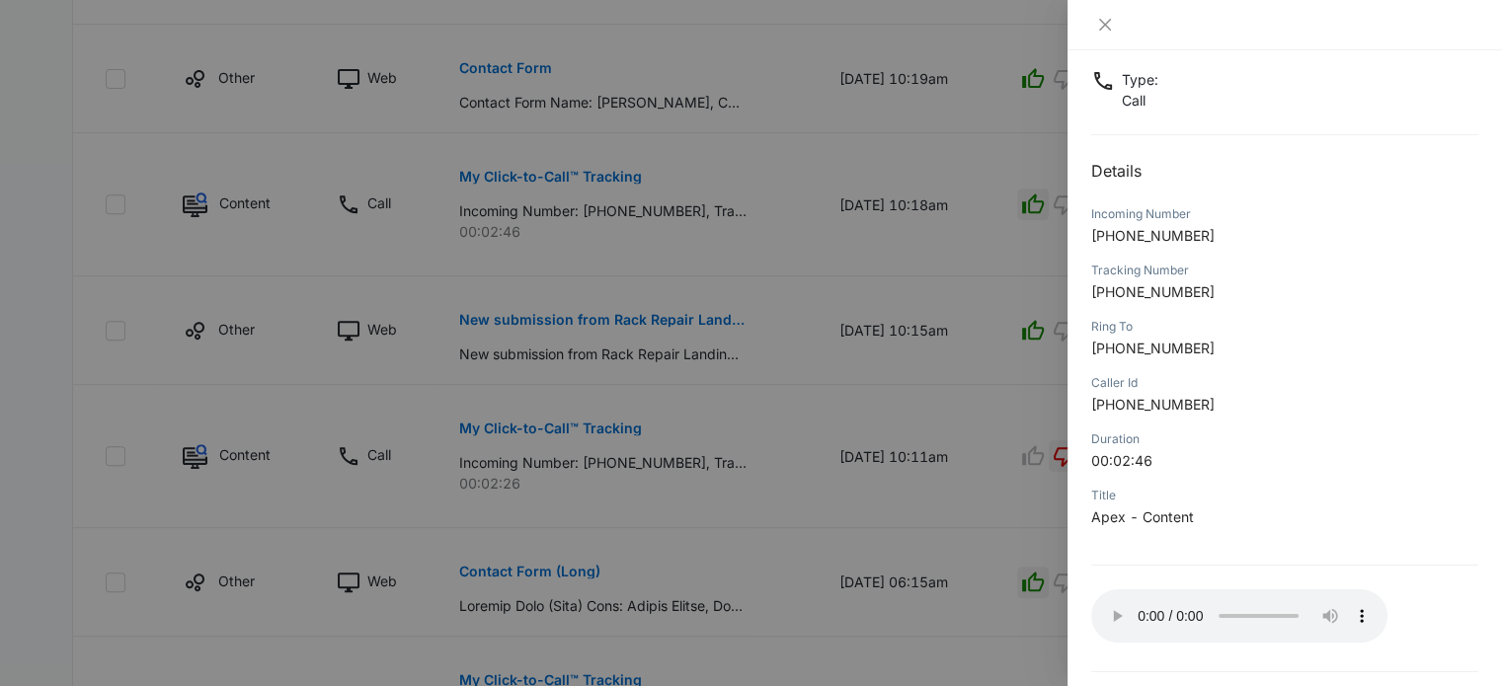
scroll to position [218, 0]
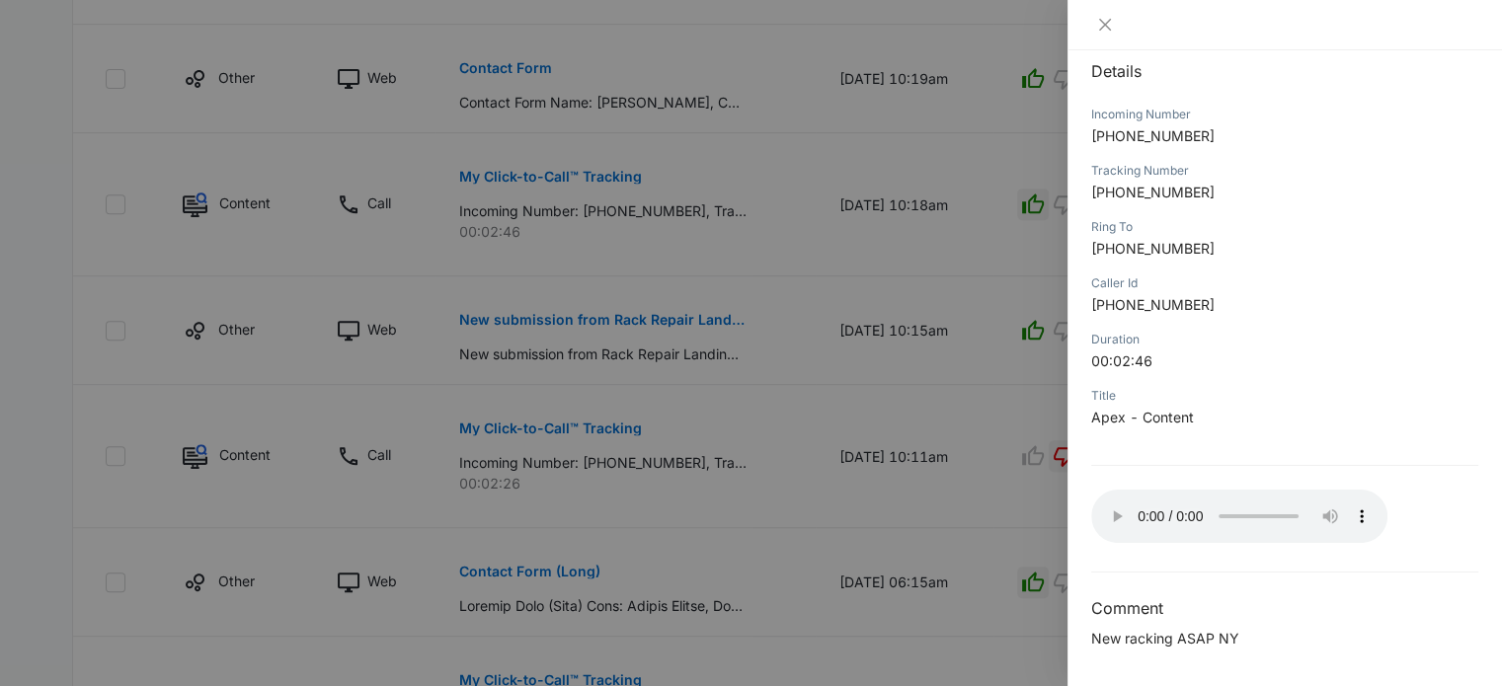
click at [957, 389] on div at bounding box center [751, 343] width 1502 height 686
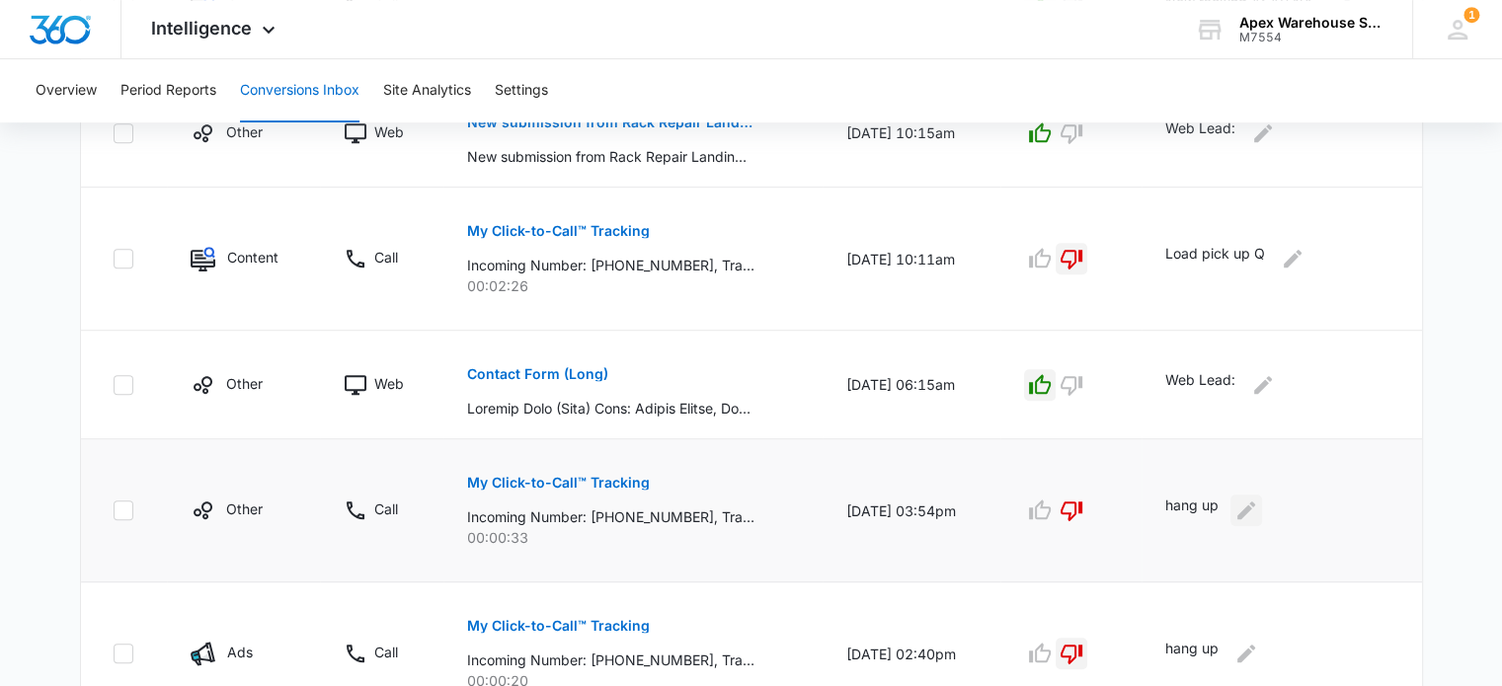
scroll to position [948, 0]
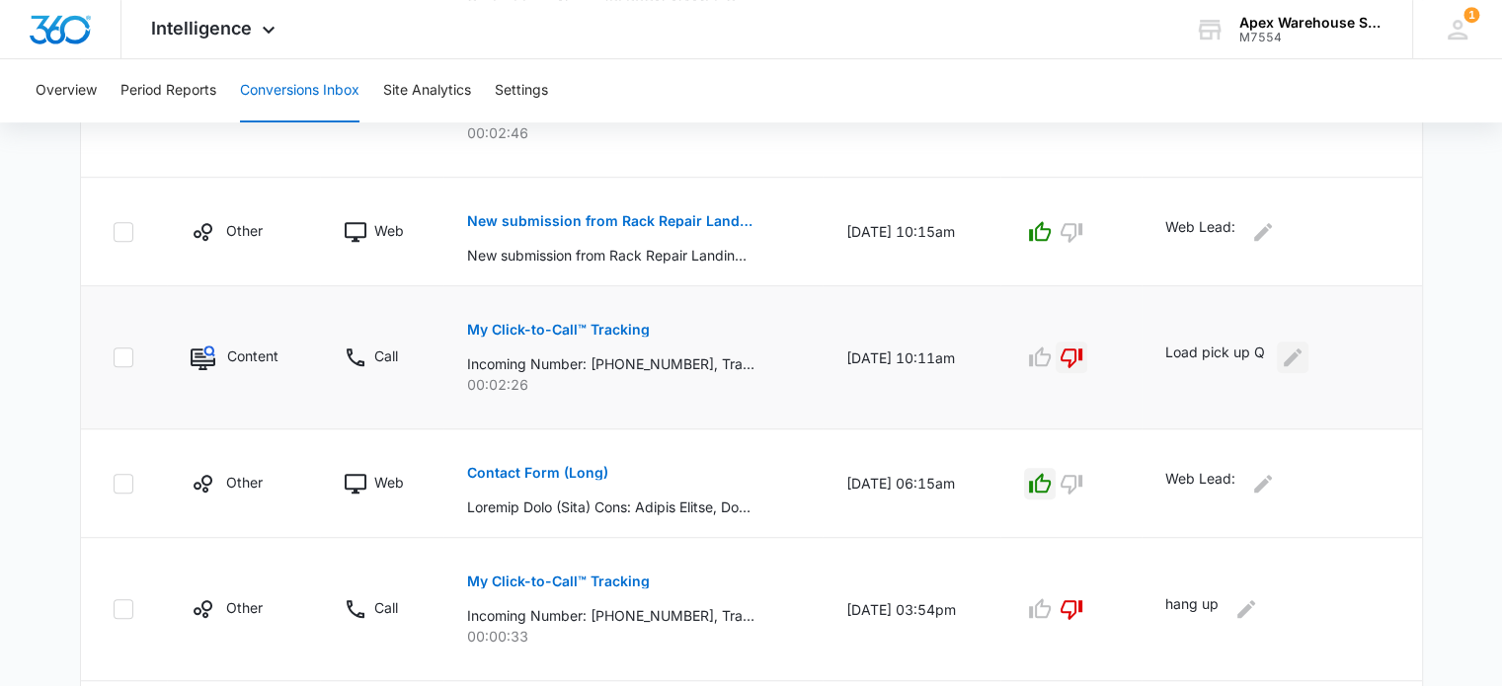
click at [1293, 356] on icon "Edit Comments" at bounding box center [1293, 358] width 24 height 24
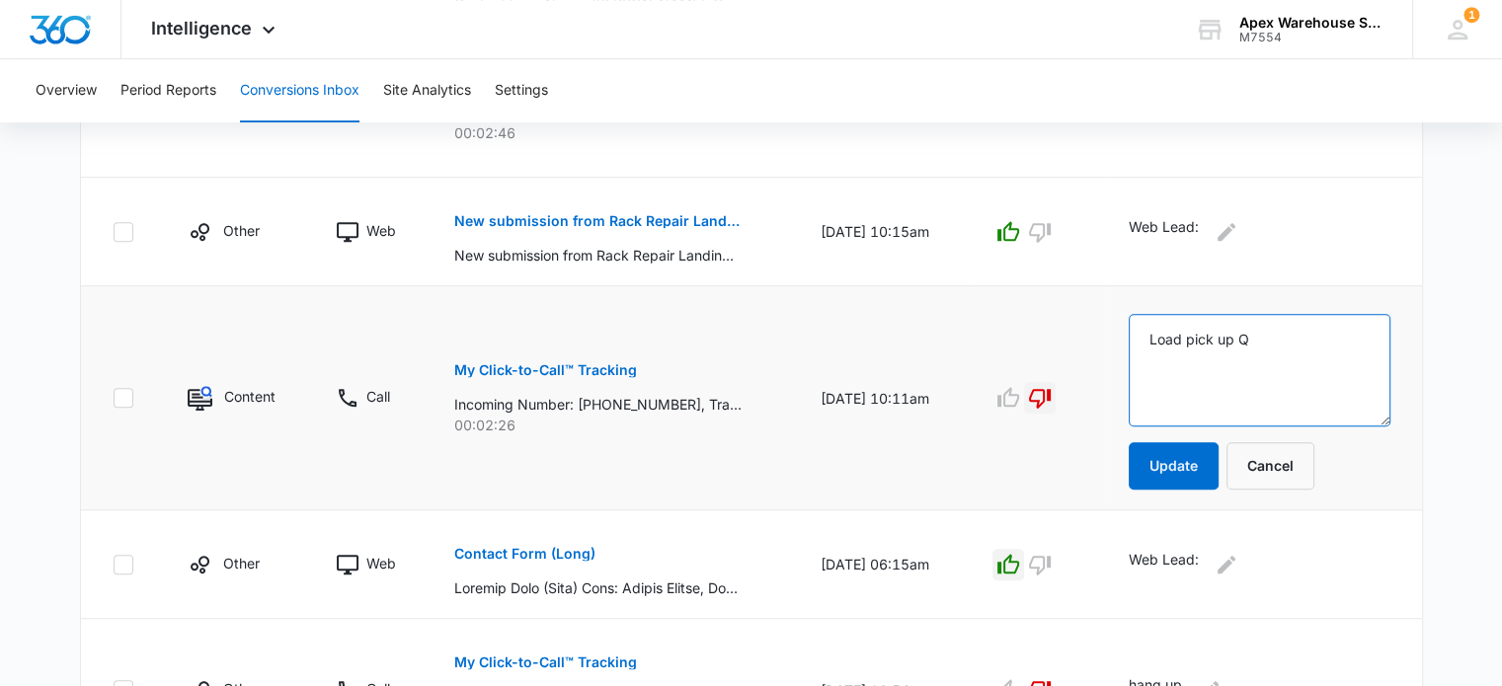
click at [1240, 365] on textarea "Load pick up Q" at bounding box center [1260, 370] width 262 height 113
type textarea "Transfer to HR"
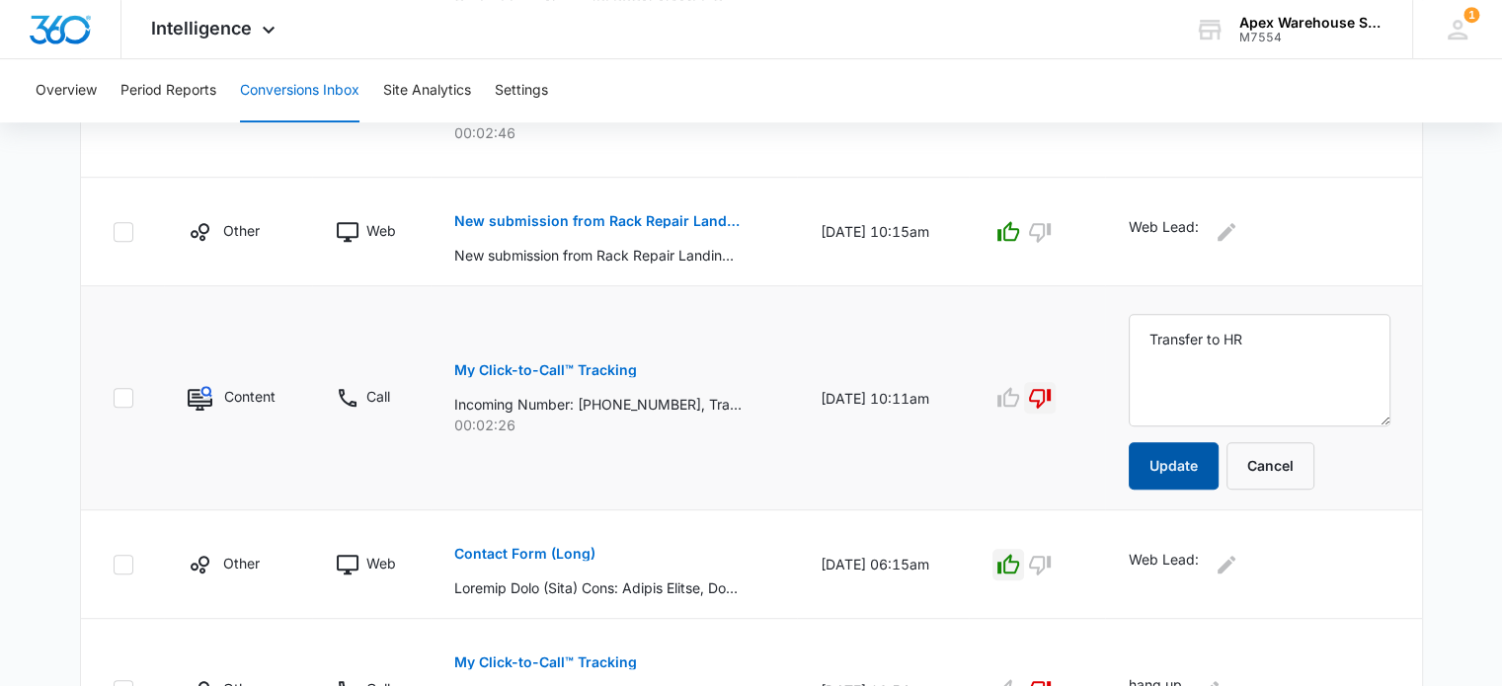
click at [1206, 477] on button "Update" at bounding box center [1174, 465] width 90 height 47
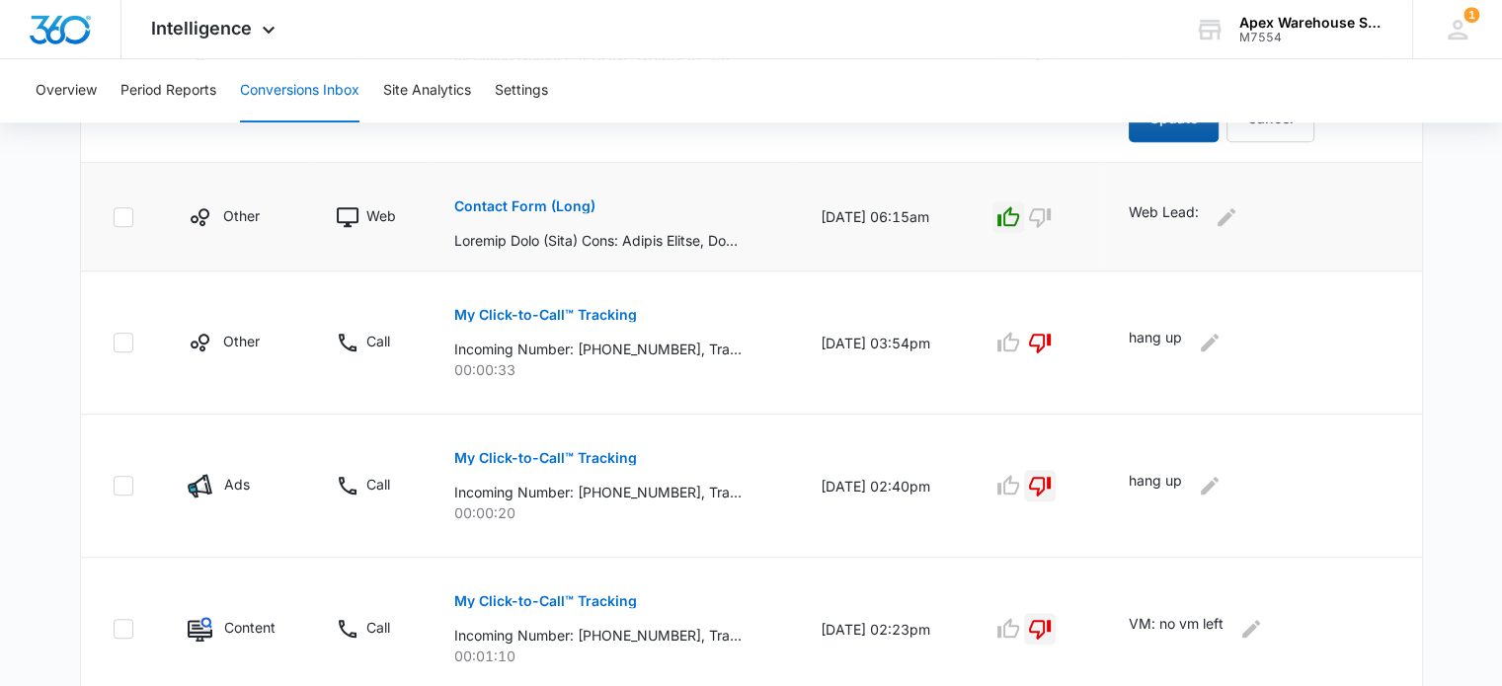
scroll to position [1368, 0]
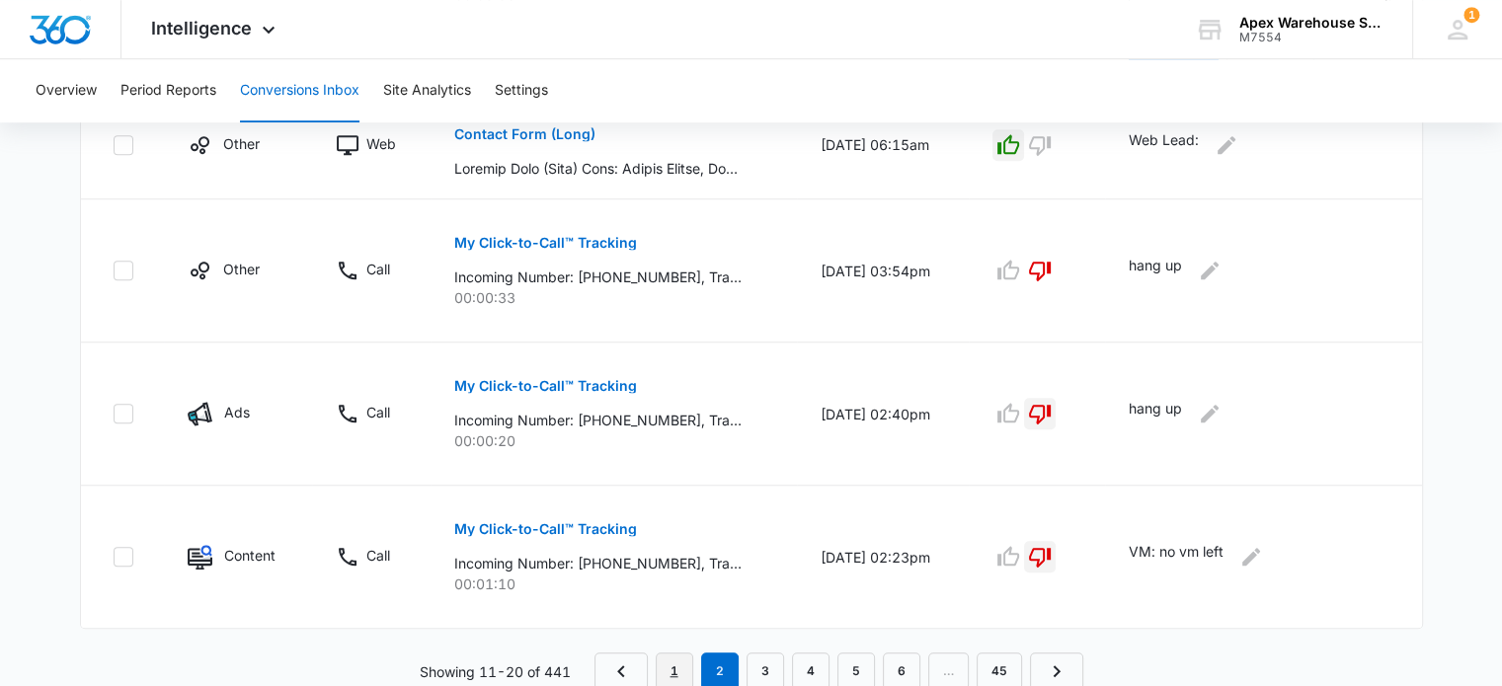
click at [665, 663] on link "1" at bounding box center [675, 672] width 38 height 38
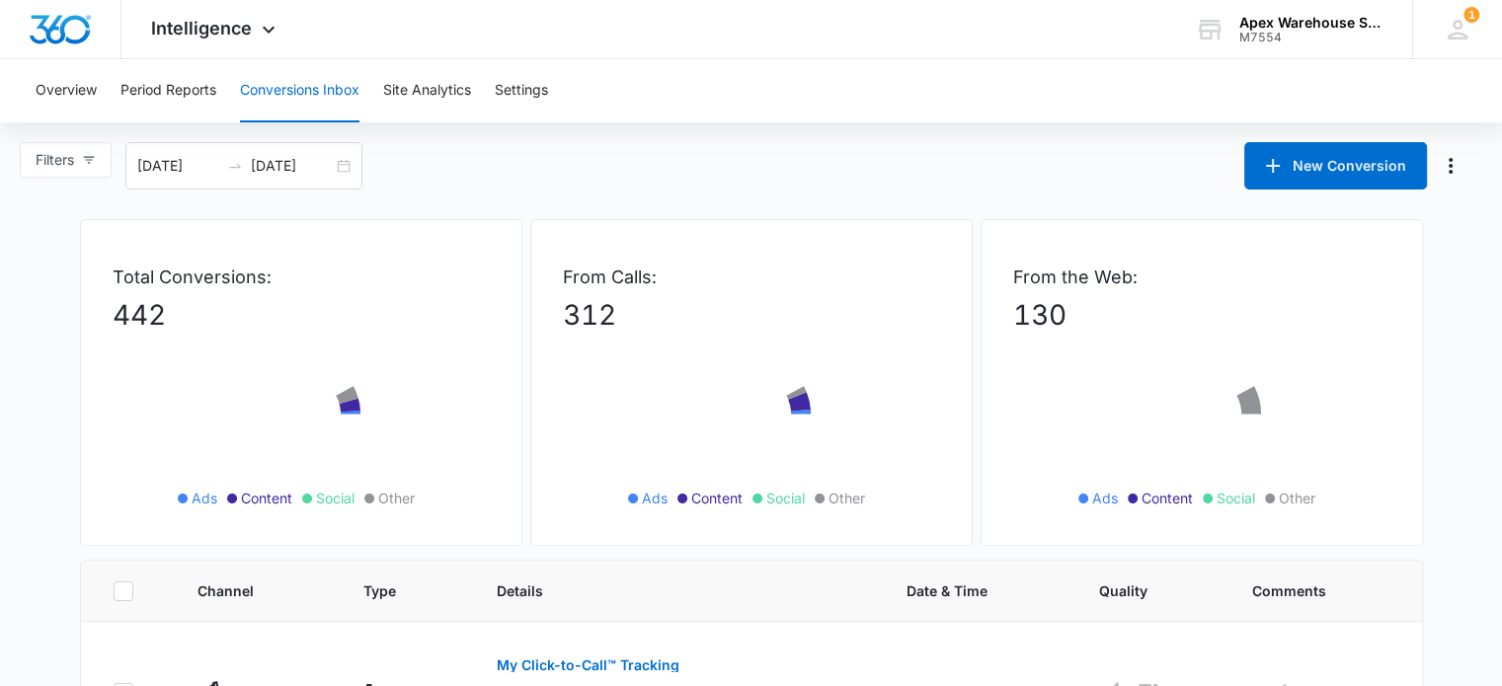
scroll to position [1288, 0]
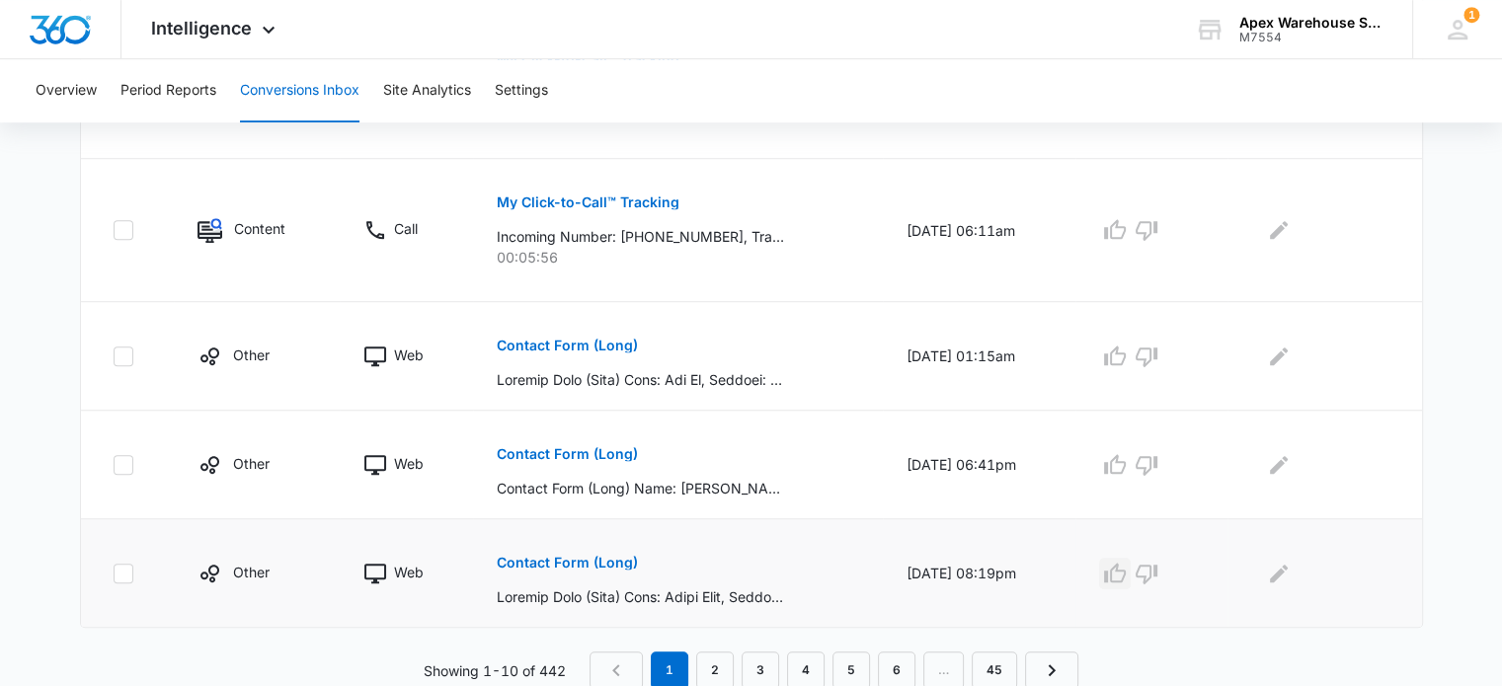
click at [1127, 577] on icon "button" at bounding box center [1115, 574] width 24 height 24
click at [1123, 469] on icon "button" at bounding box center [1115, 464] width 22 height 20
click at [1126, 346] on icon "button" at bounding box center [1115, 357] width 24 height 24
click at [1285, 360] on icon "Edit Comments" at bounding box center [1279, 357] width 24 height 24
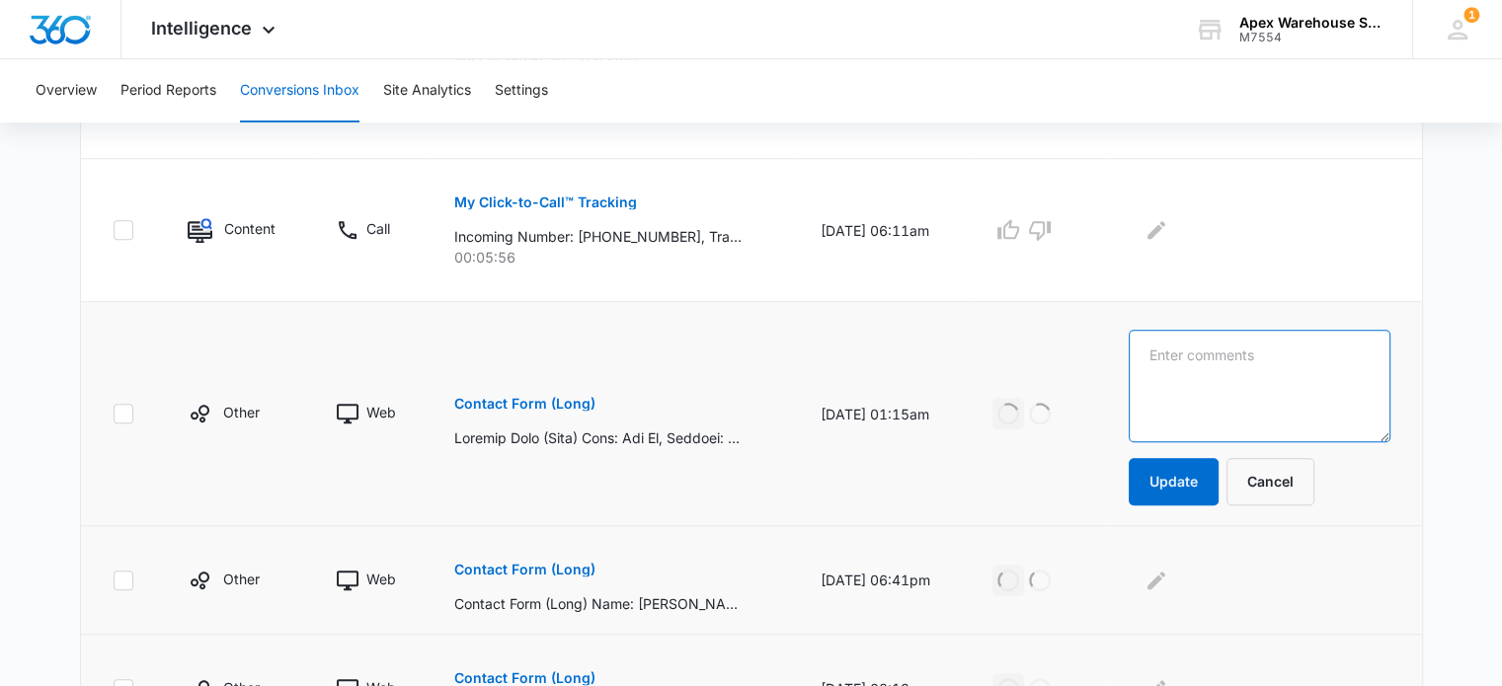
click at [1285, 366] on textarea at bounding box center [1260, 386] width 262 height 113
type textarea "W"
click at [1280, 366] on textarea "Web Lead:" at bounding box center [1260, 386] width 262 height 113
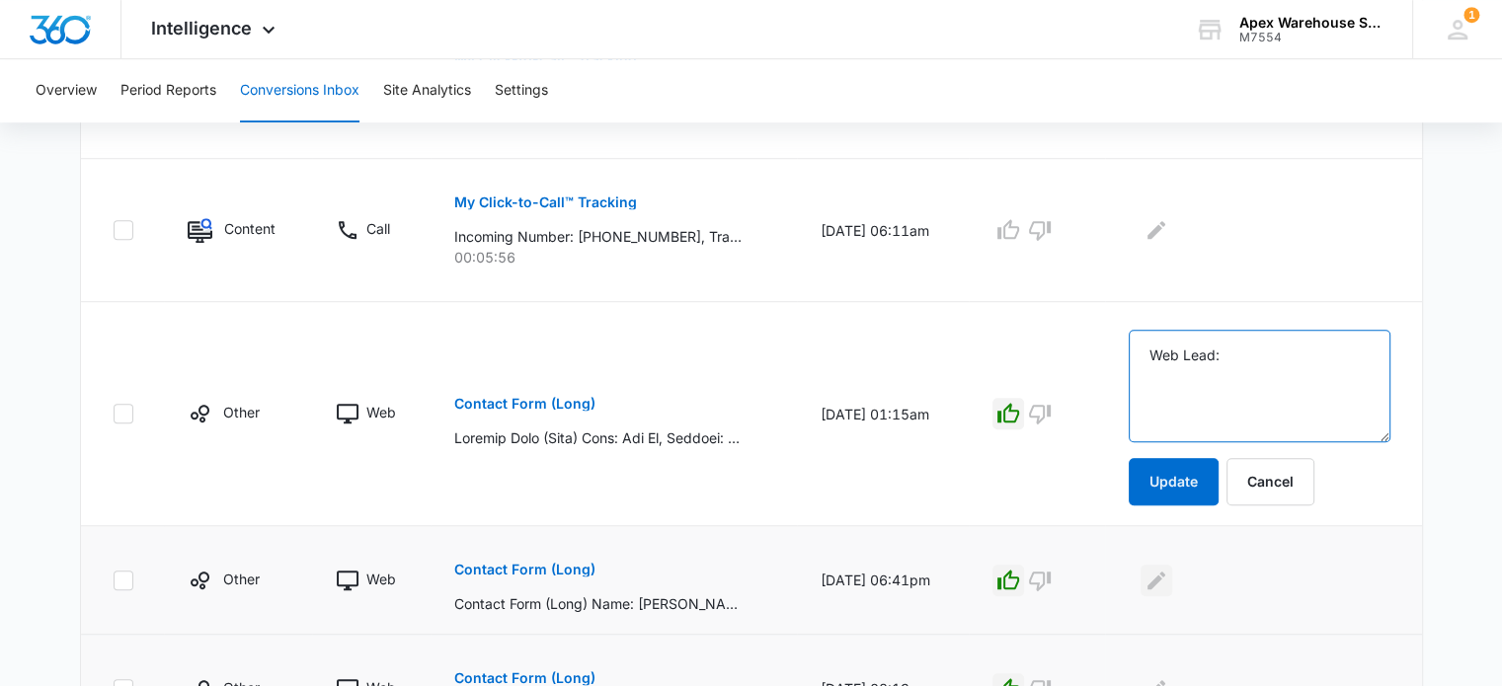
type textarea "Web Lead:"
drag, startPoint x: 1185, startPoint y: 570, endPoint x: 1193, endPoint y: 550, distance: 21.3
click at [1165, 571] on icon "Edit Comments" at bounding box center [1156, 580] width 18 height 18
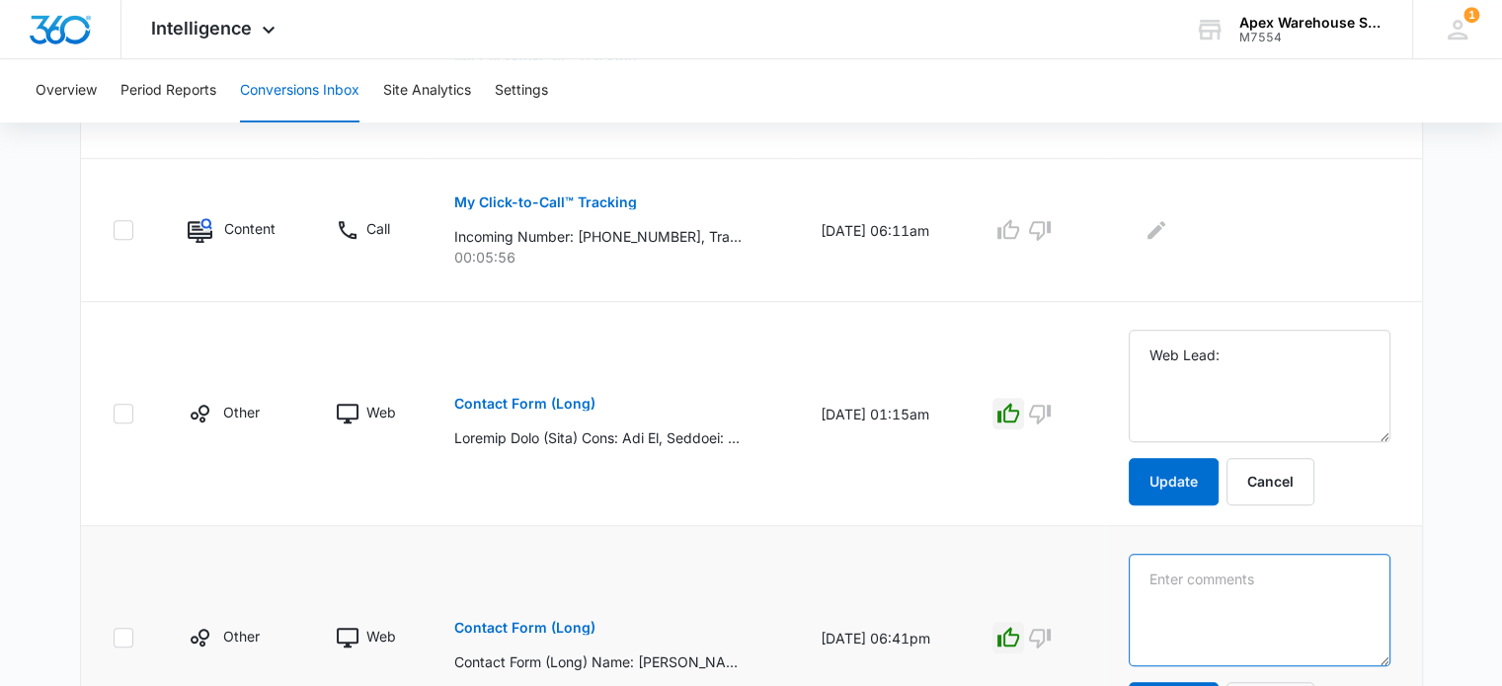
drag, startPoint x: 1193, startPoint y: 550, endPoint x: 1200, endPoint y: 576, distance: 26.6
paste textarea "Web Lead:"
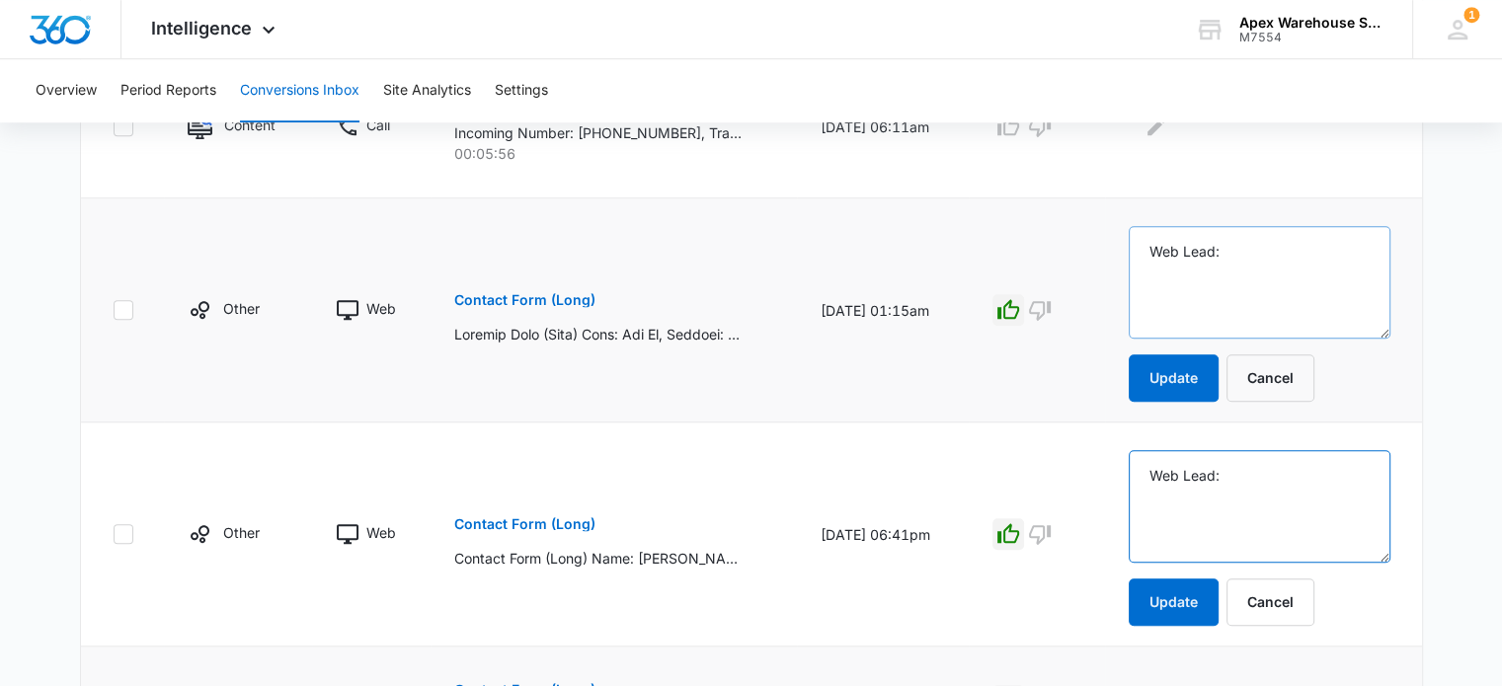
scroll to position [1518, 0]
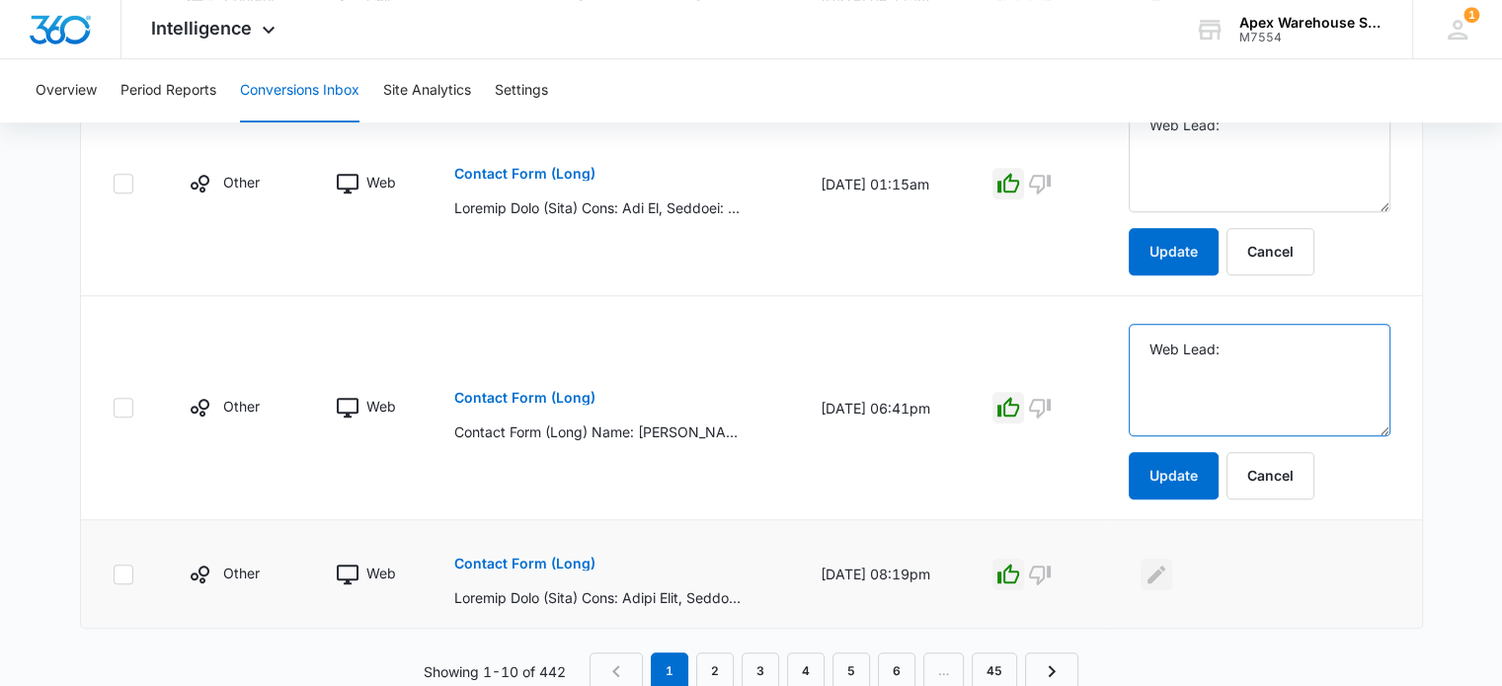
type textarea "Web Lead:"
click at [1168, 578] on icon "Edit Comments" at bounding box center [1156, 575] width 24 height 24
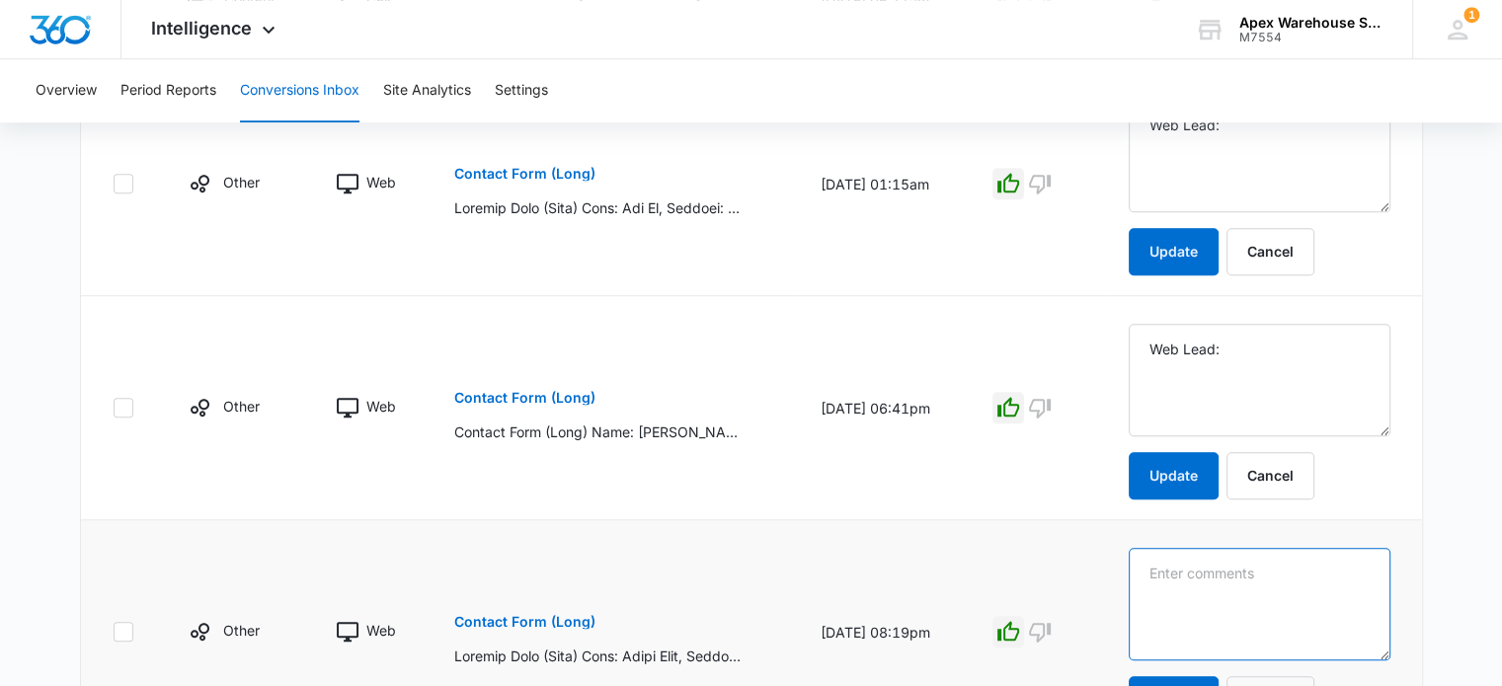
paste textarea "Web Lead:"
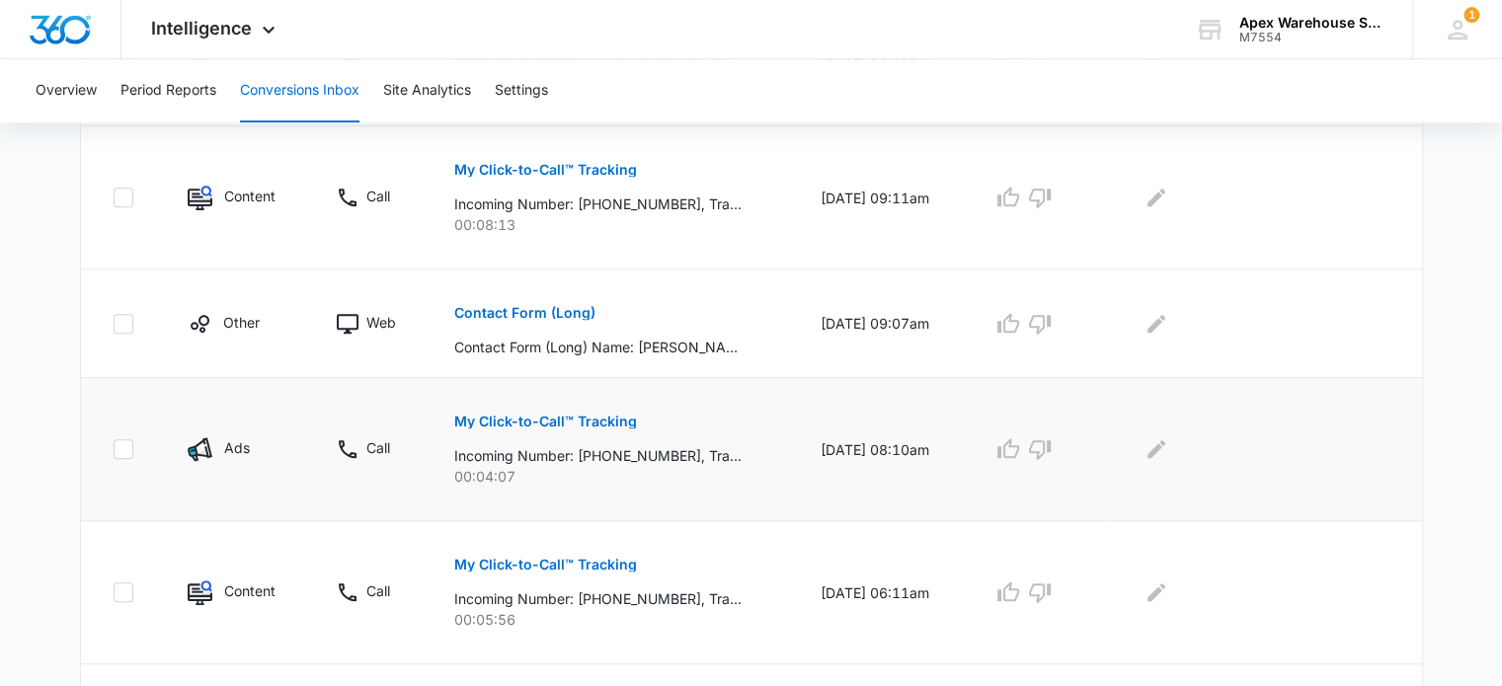
scroll to position [826, 0]
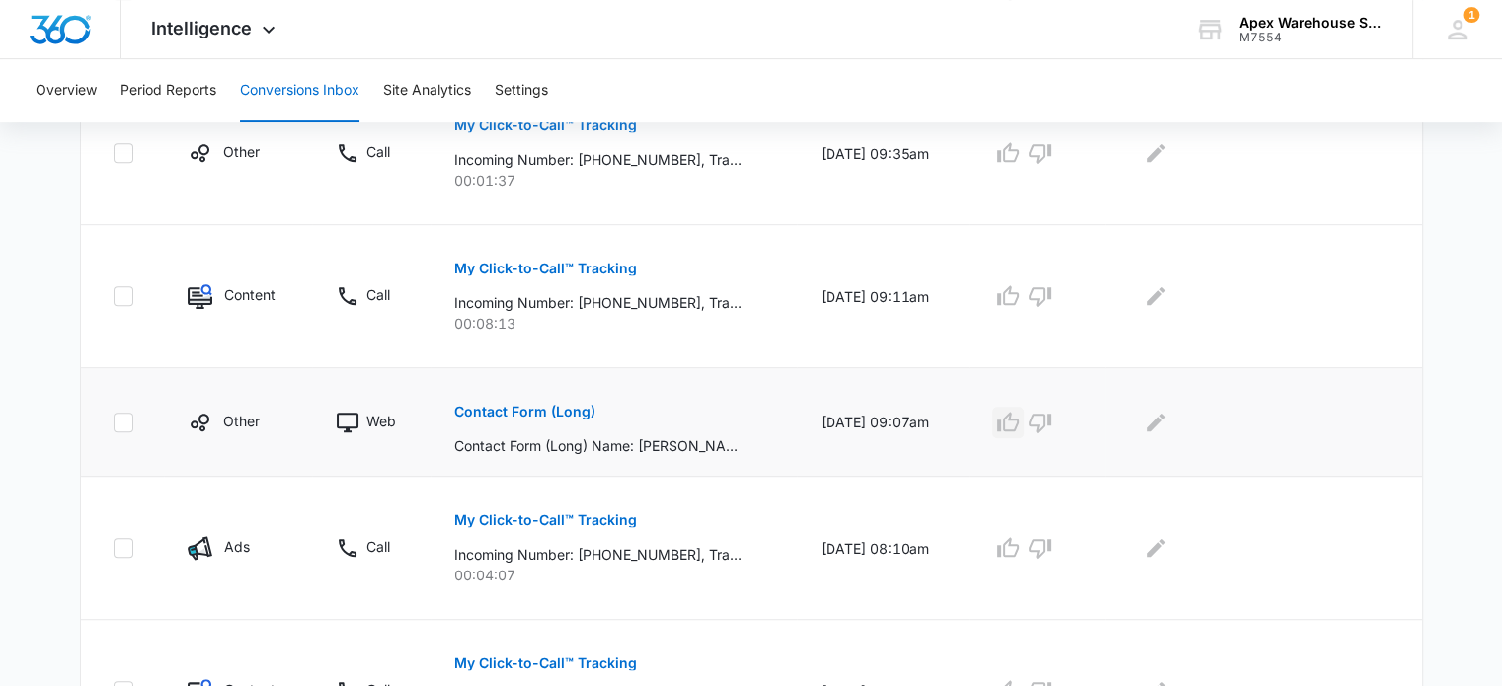
type textarea "Web Lead:"
click at [1019, 418] on icon "button" at bounding box center [1008, 422] width 22 height 20
click at [1165, 421] on icon "Edit Comments" at bounding box center [1156, 422] width 18 height 18
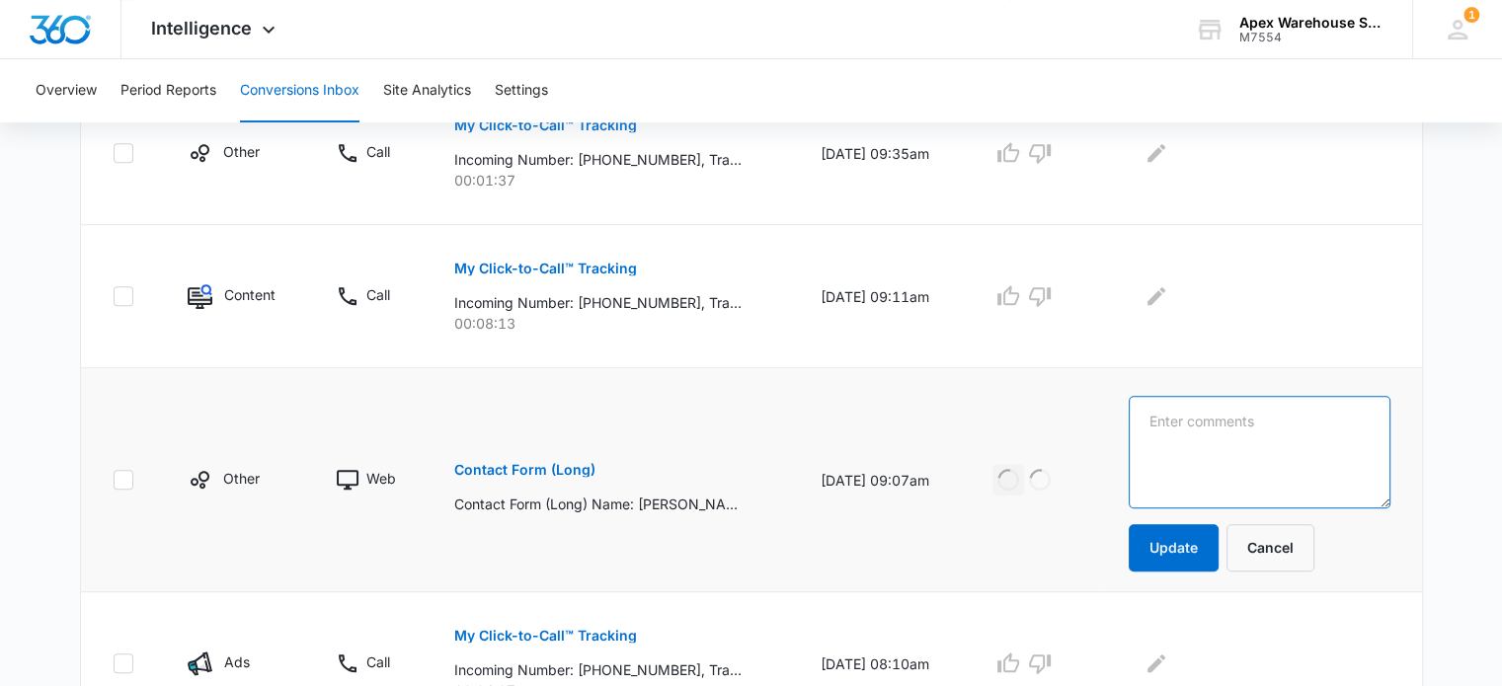
click at [1191, 421] on textarea at bounding box center [1260, 452] width 262 height 113
paste textarea "Web Lead:"
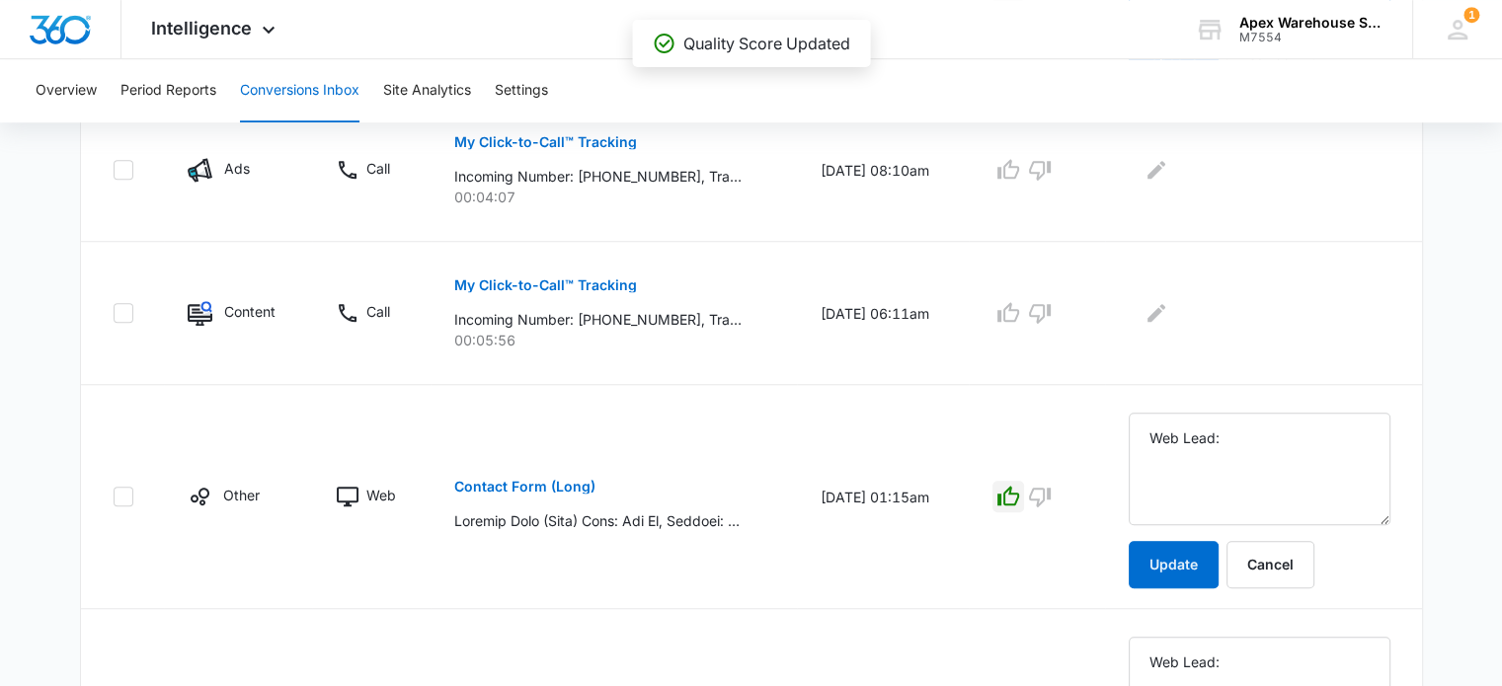
scroll to position [1748, 0]
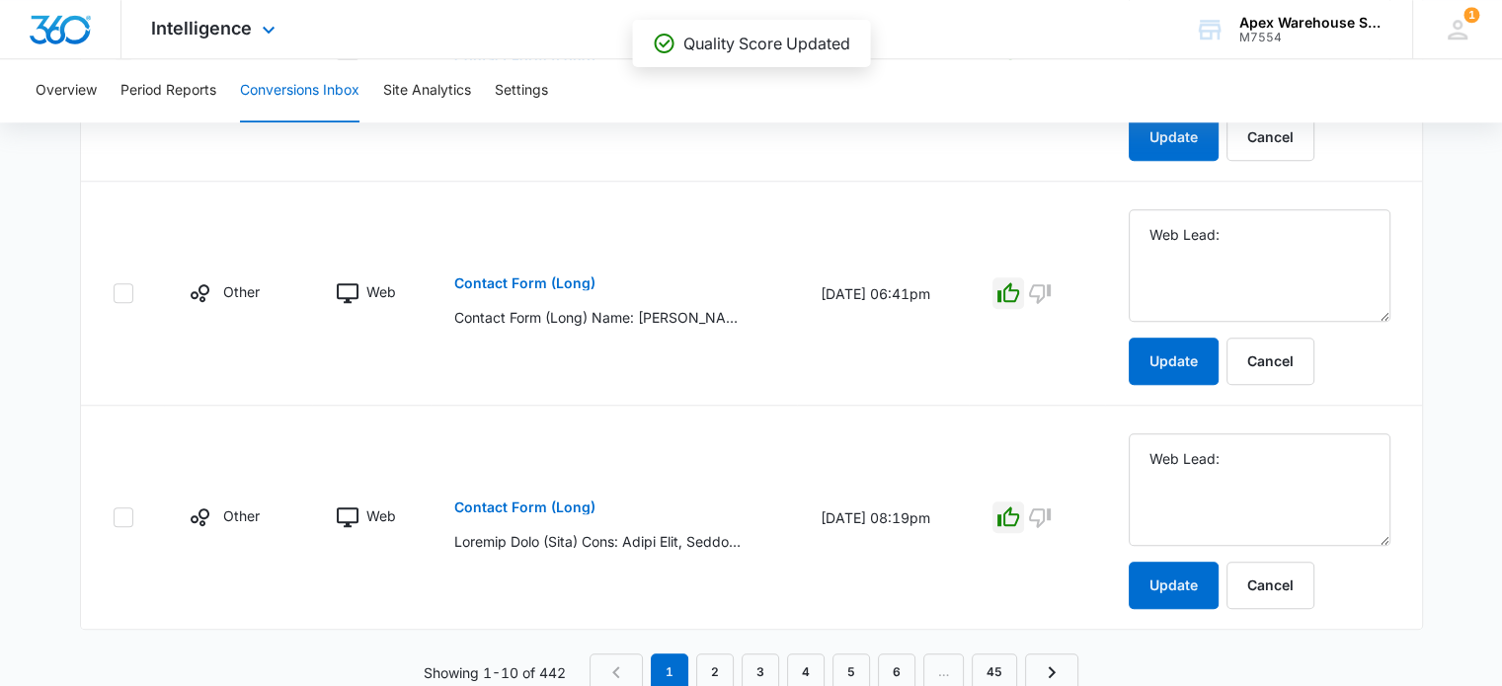
type textarea "Web Lead:"
